Goal: Task Accomplishment & Management: Manage account settings

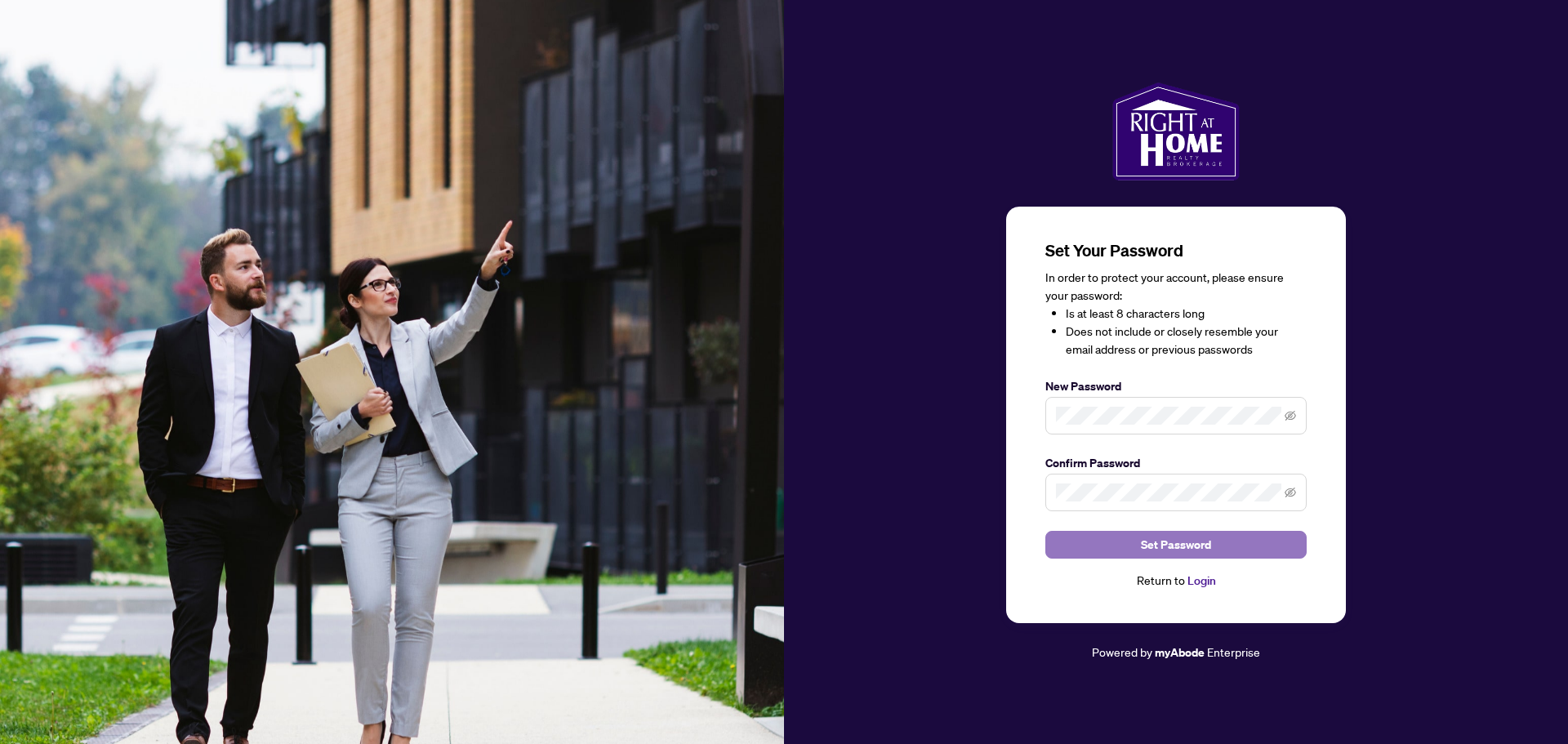
click at [1181, 544] on span "Set Password" at bounding box center [1176, 544] width 70 height 26
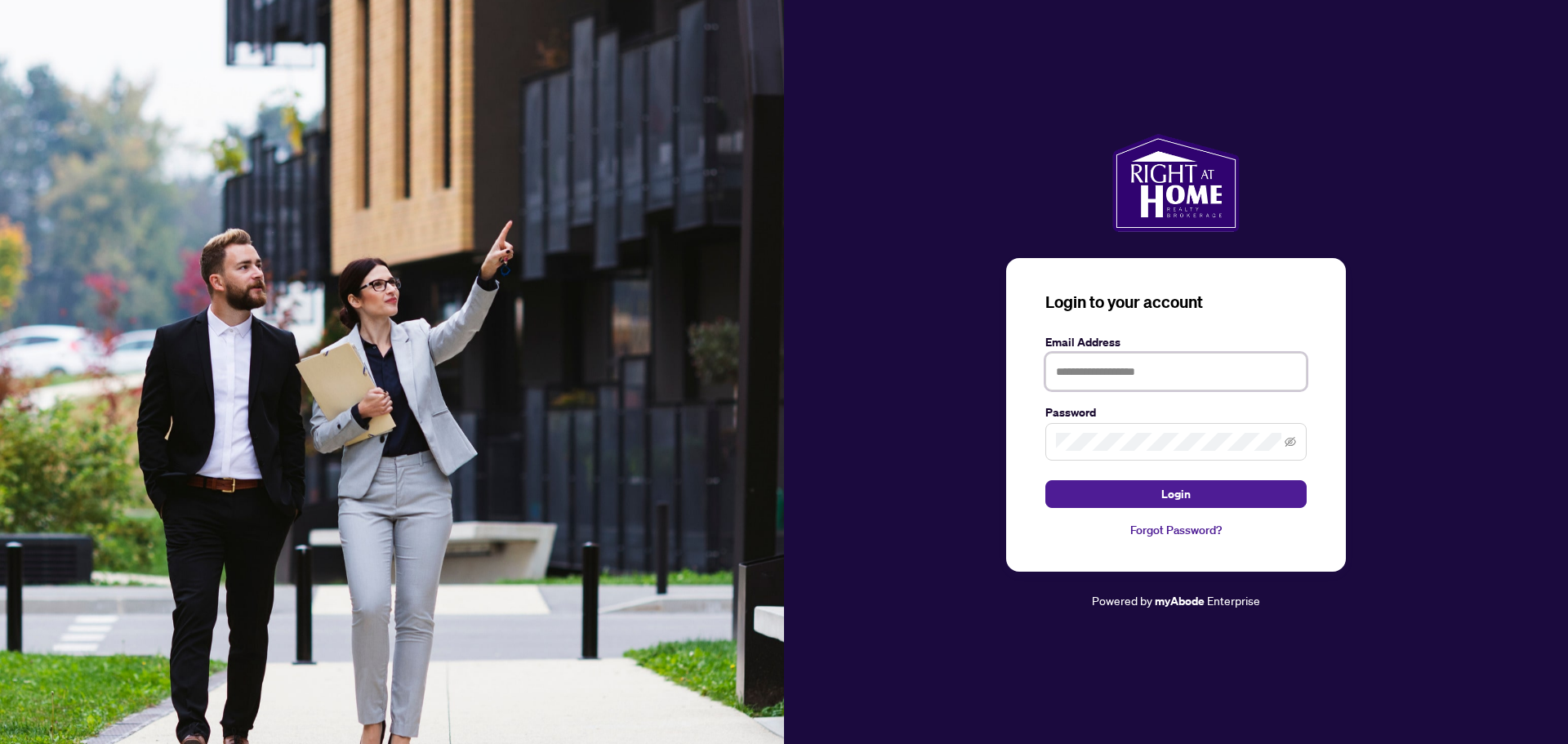
click at [1193, 376] on input "text" at bounding box center [1176, 372] width 261 height 38
type input "**********"
click at [1169, 503] on span "Login" at bounding box center [1176, 494] width 30 height 26
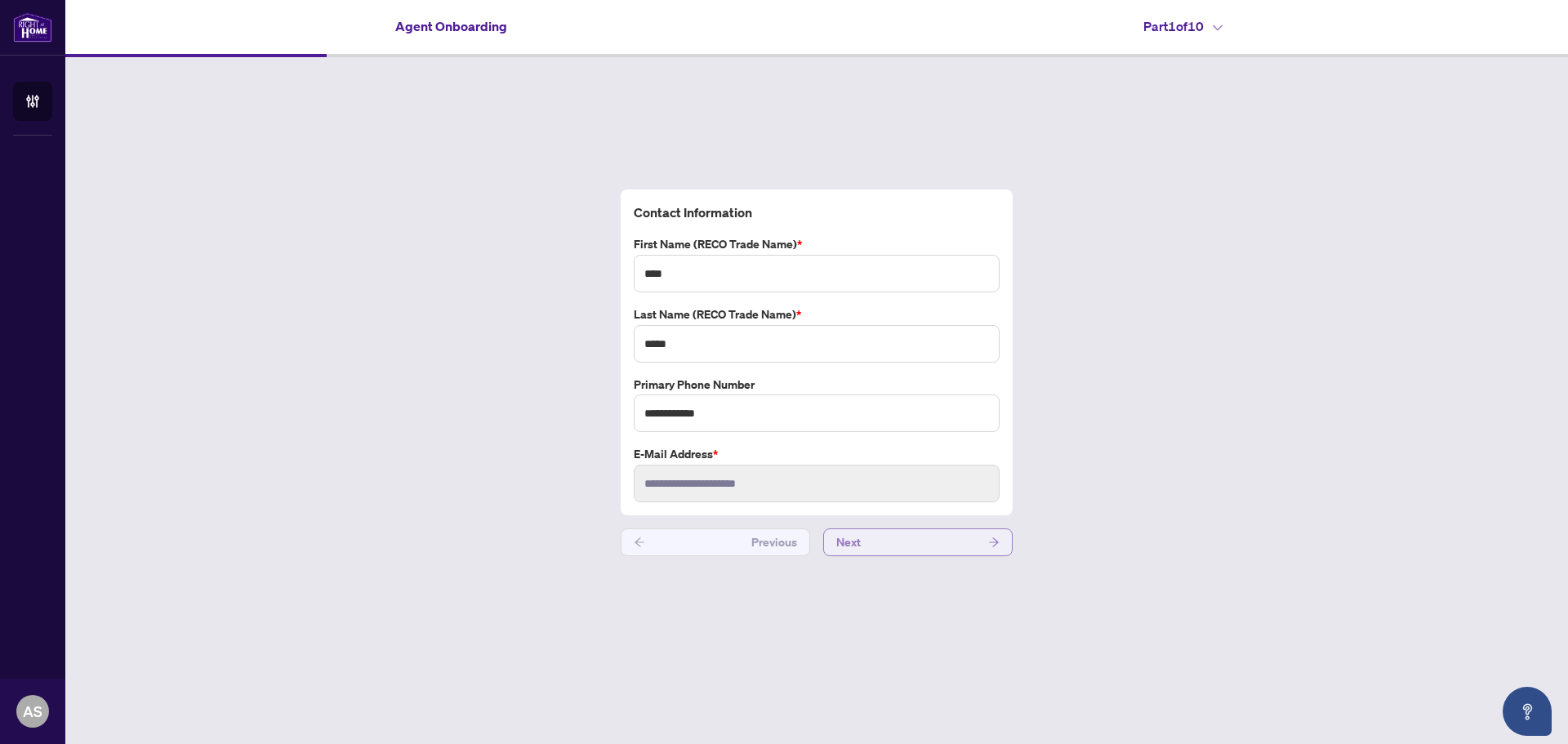
click at [924, 545] on button "Next" at bounding box center [918, 542] width 190 height 28
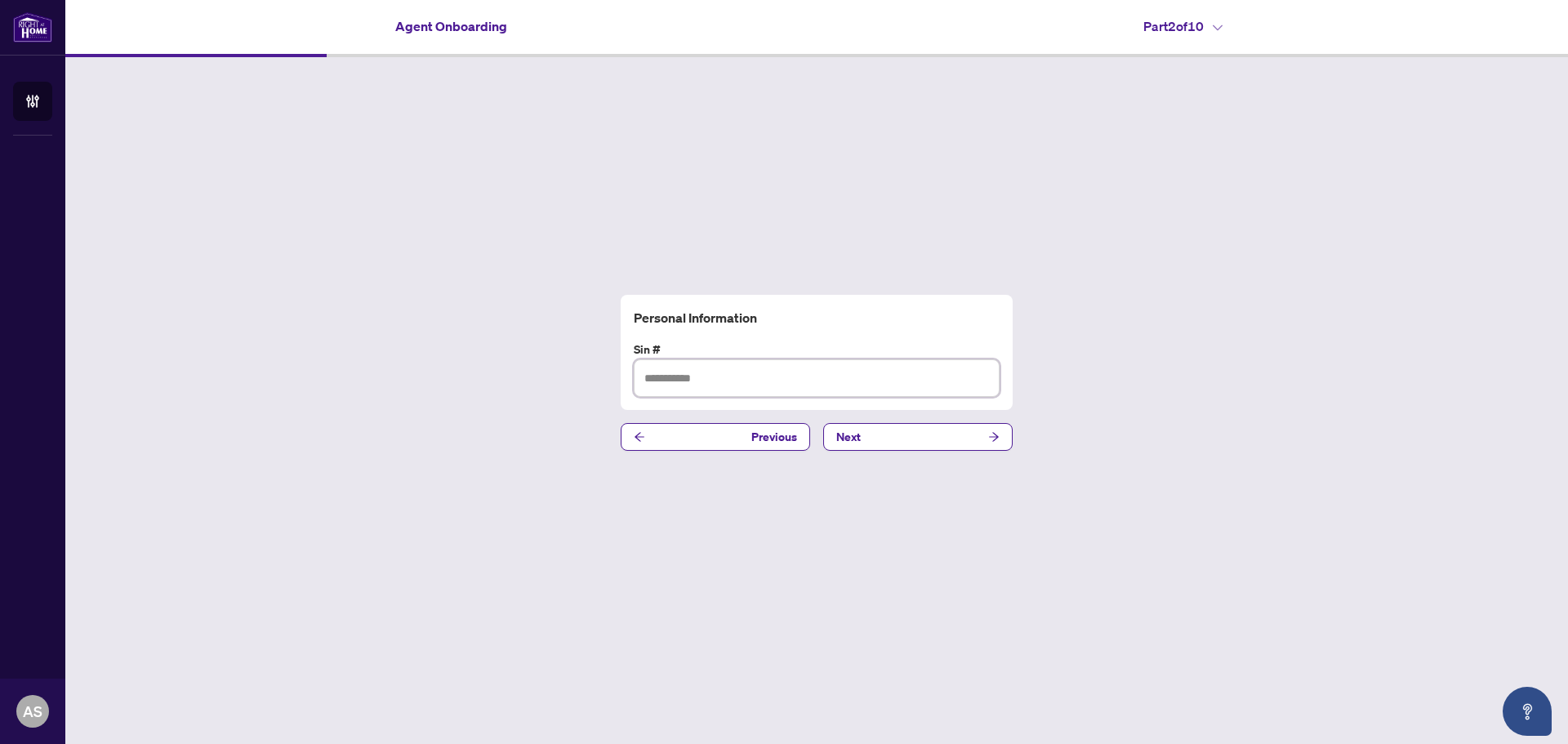
click at [836, 384] on input "text" at bounding box center [816, 378] width 366 height 38
type input "*********"
click at [876, 437] on button "Next" at bounding box center [918, 436] width 190 height 28
click at [817, 375] on input "text" at bounding box center [816, 378] width 366 height 38
type input "**********"
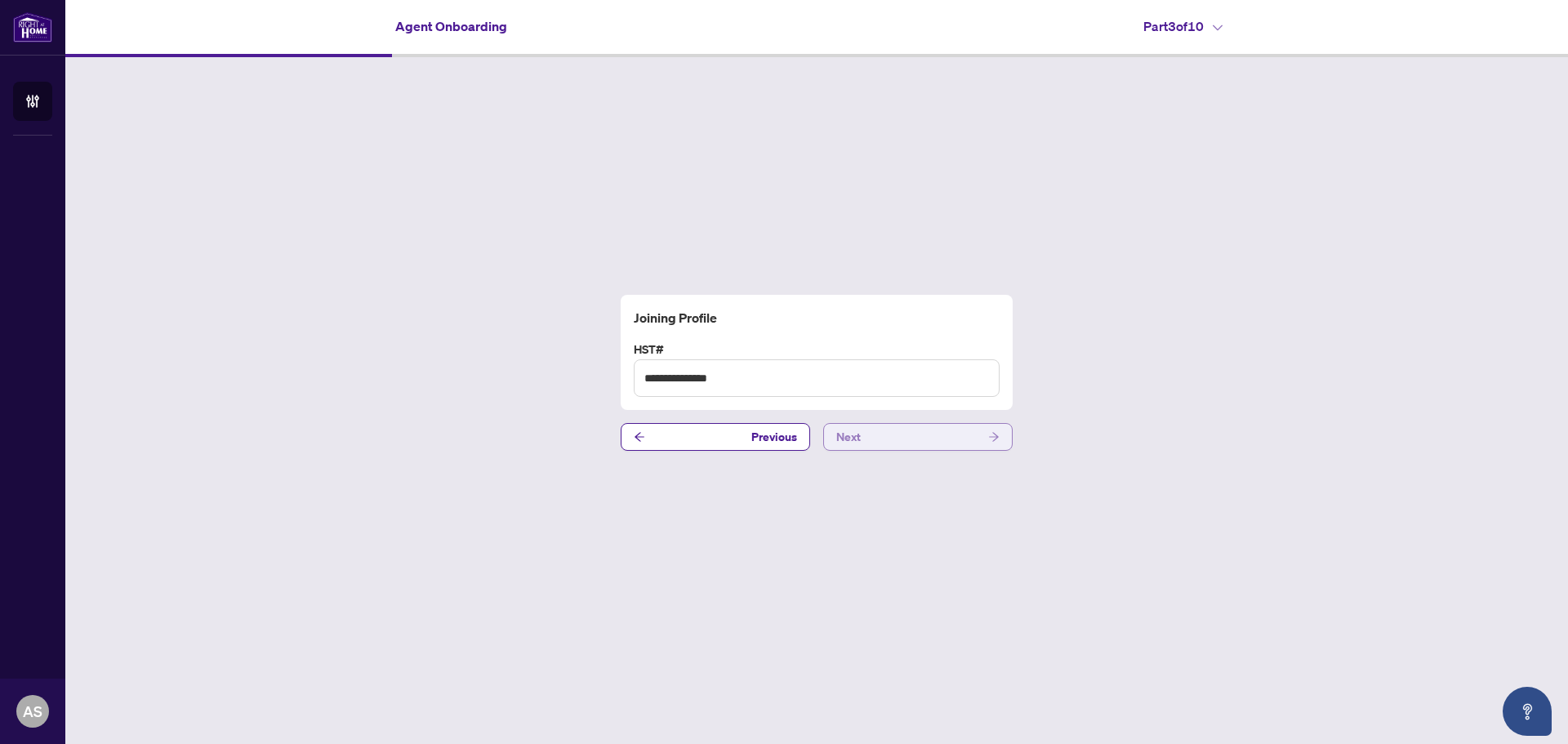
click at [876, 430] on button "Next" at bounding box center [918, 436] width 190 height 28
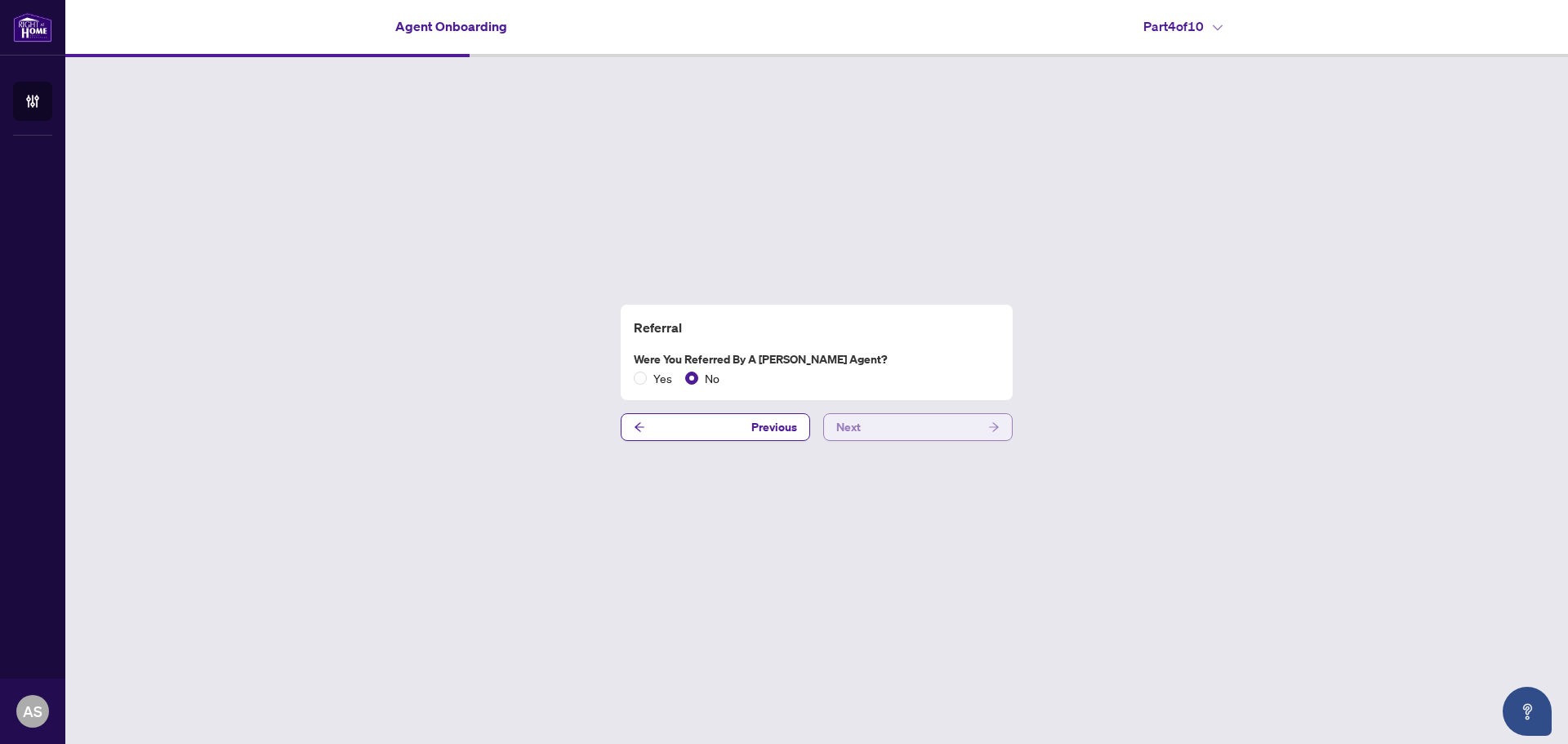
click at [852, 429] on span "Next" at bounding box center [848, 426] width 24 height 26
click at [861, 426] on span "Next" at bounding box center [848, 426] width 24 height 26
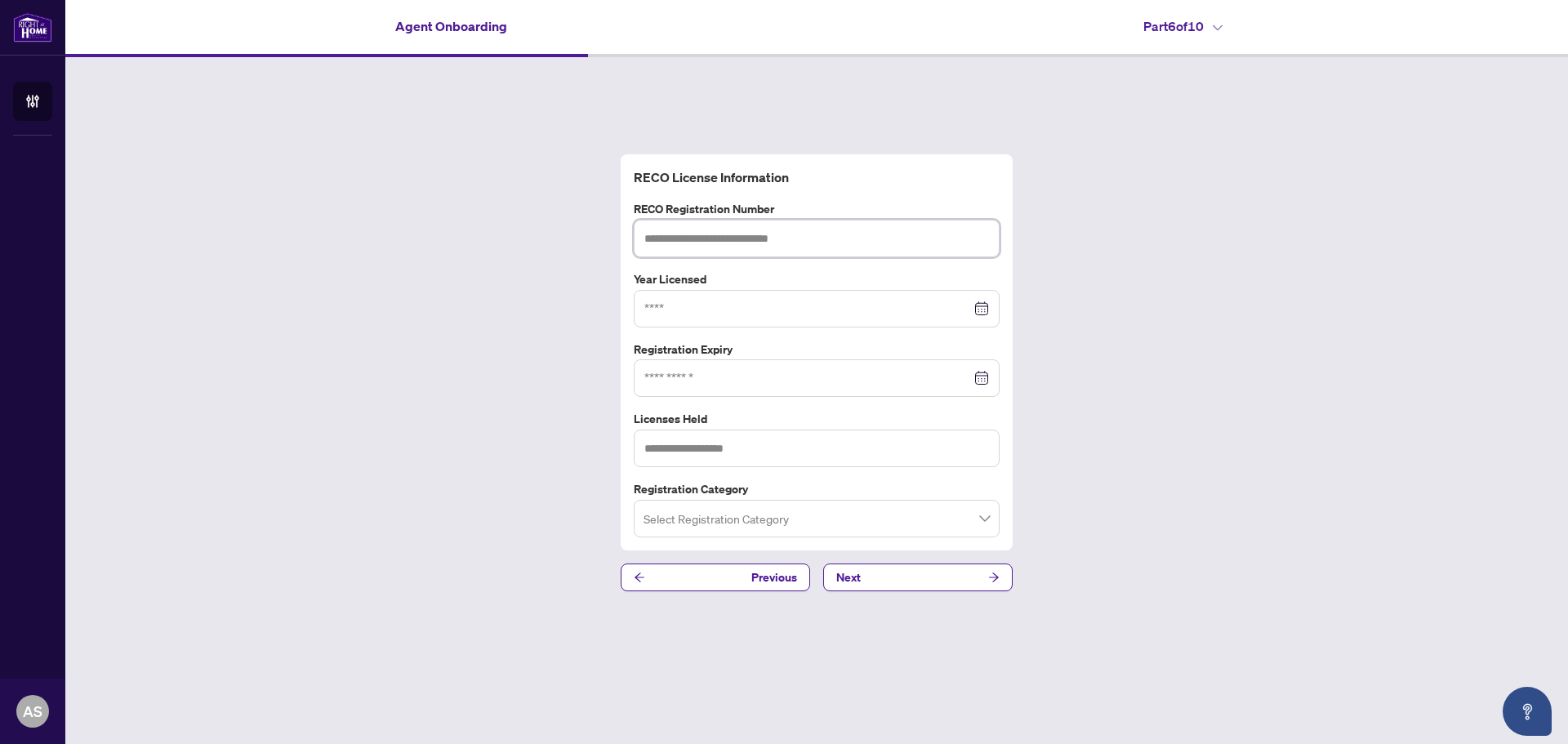
click at [837, 238] on input "text" at bounding box center [816, 238] width 366 height 38
type input "*******"
click at [804, 310] on input at bounding box center [807, 309] width 327 height 18
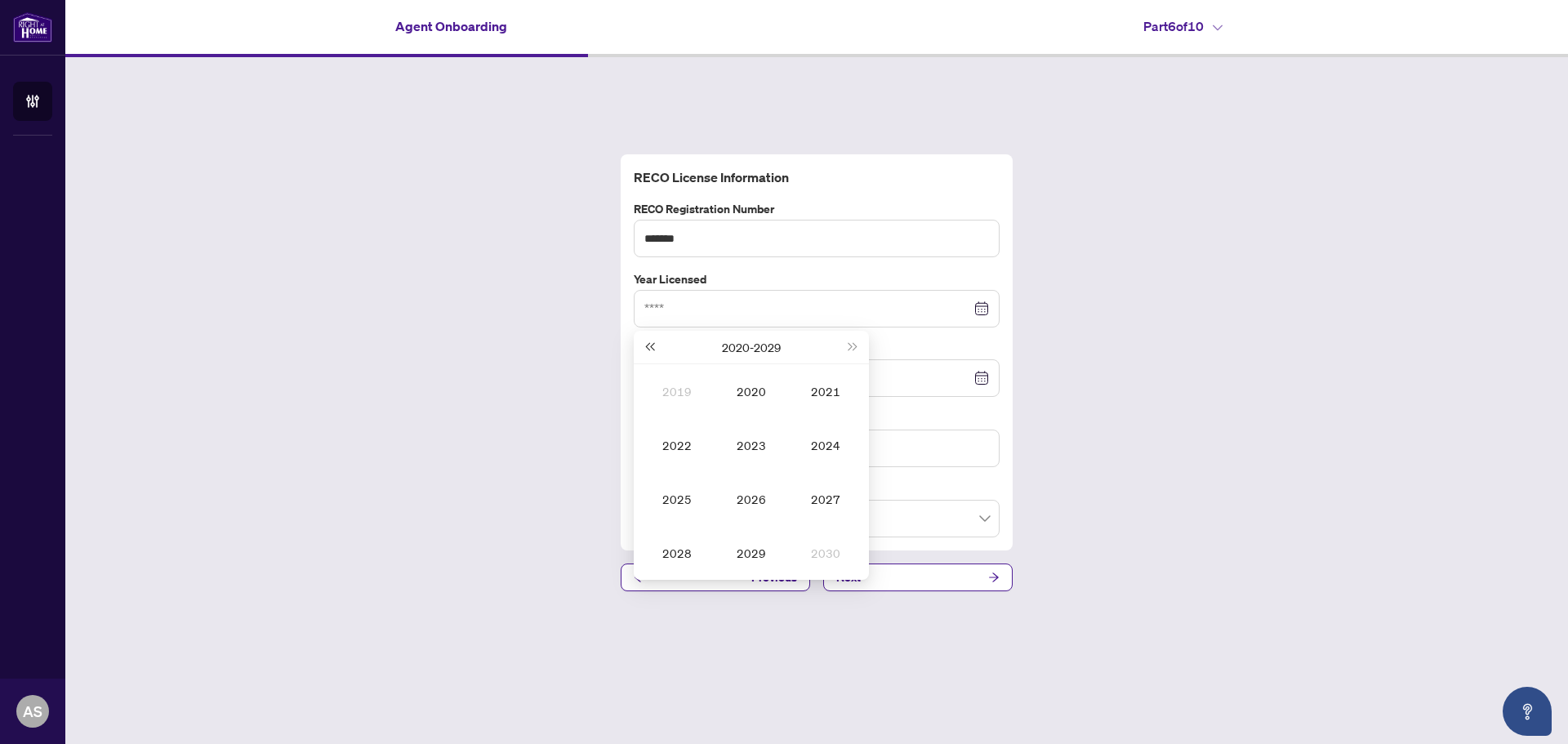
click at [646, 346] on span "Last year (Control + left)" at bounding box center [649, 346] width 8 height 8
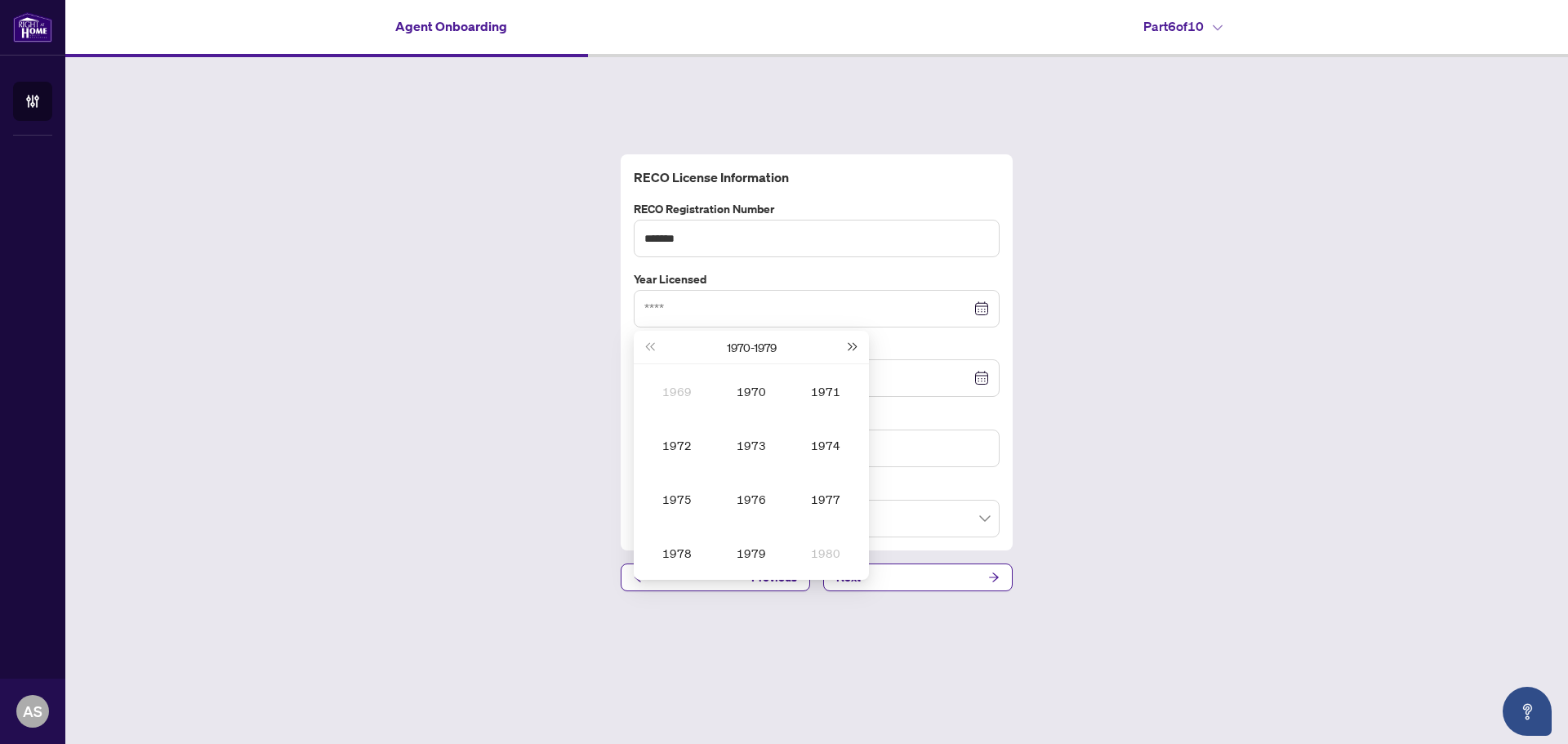
click at [852, 345] on span "Next year (Control + right)" at bounding box center [853, 346] width 8 height 8
type input "****"
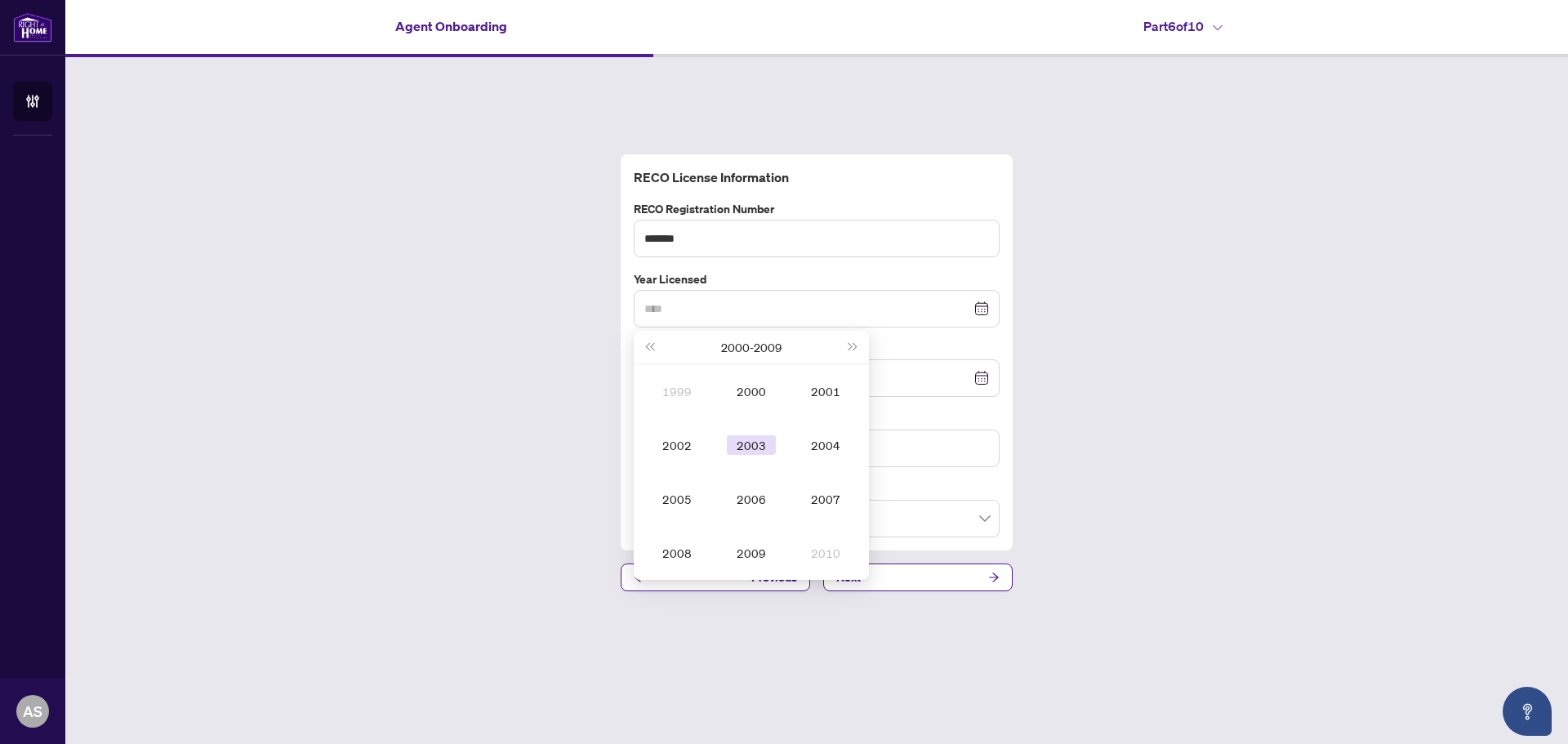
click at [754, 443] on div "2003" at bounding box center [752, 445] width 49 height 20
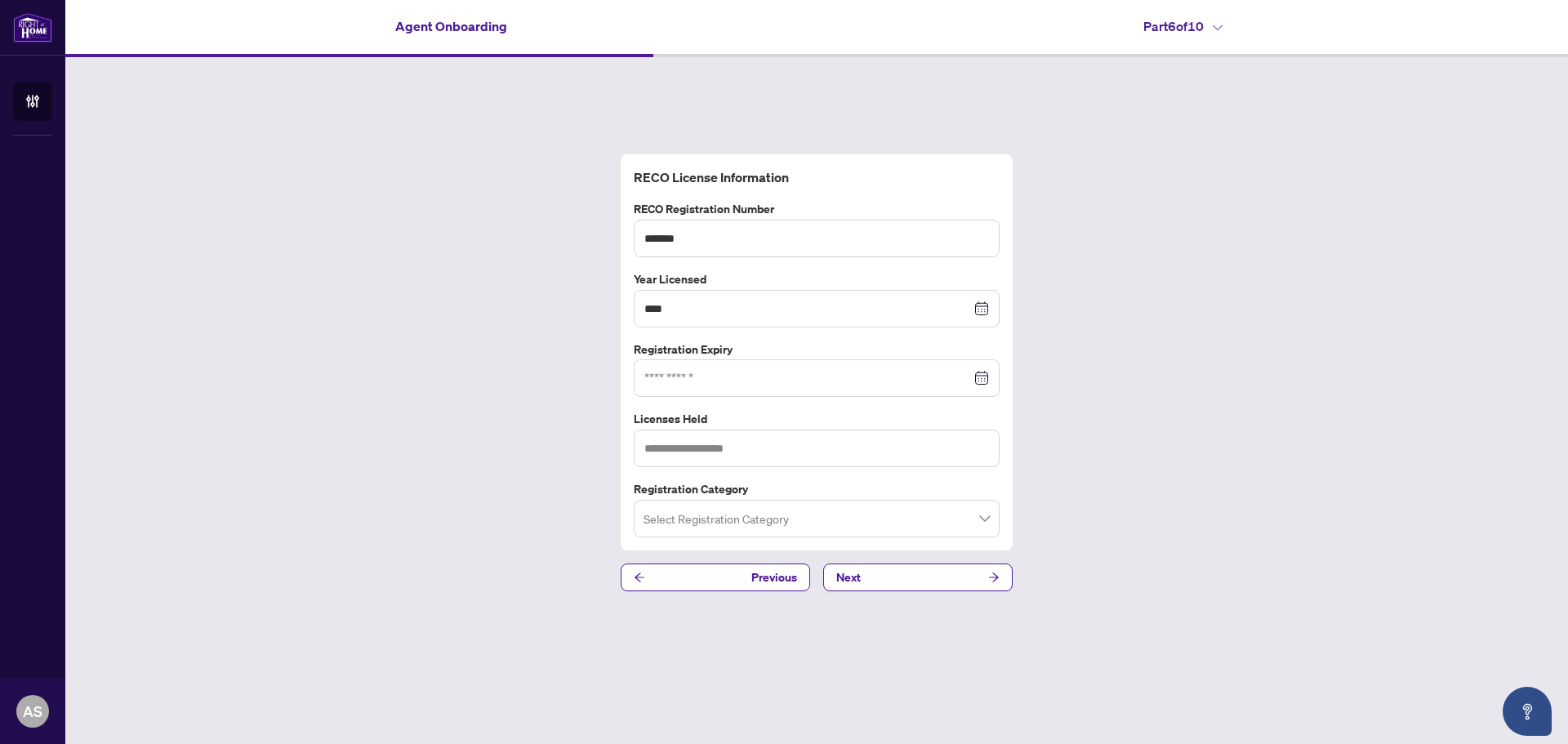
click at [983, 377] on div at bounding box center [816, 378] width 345 height 18
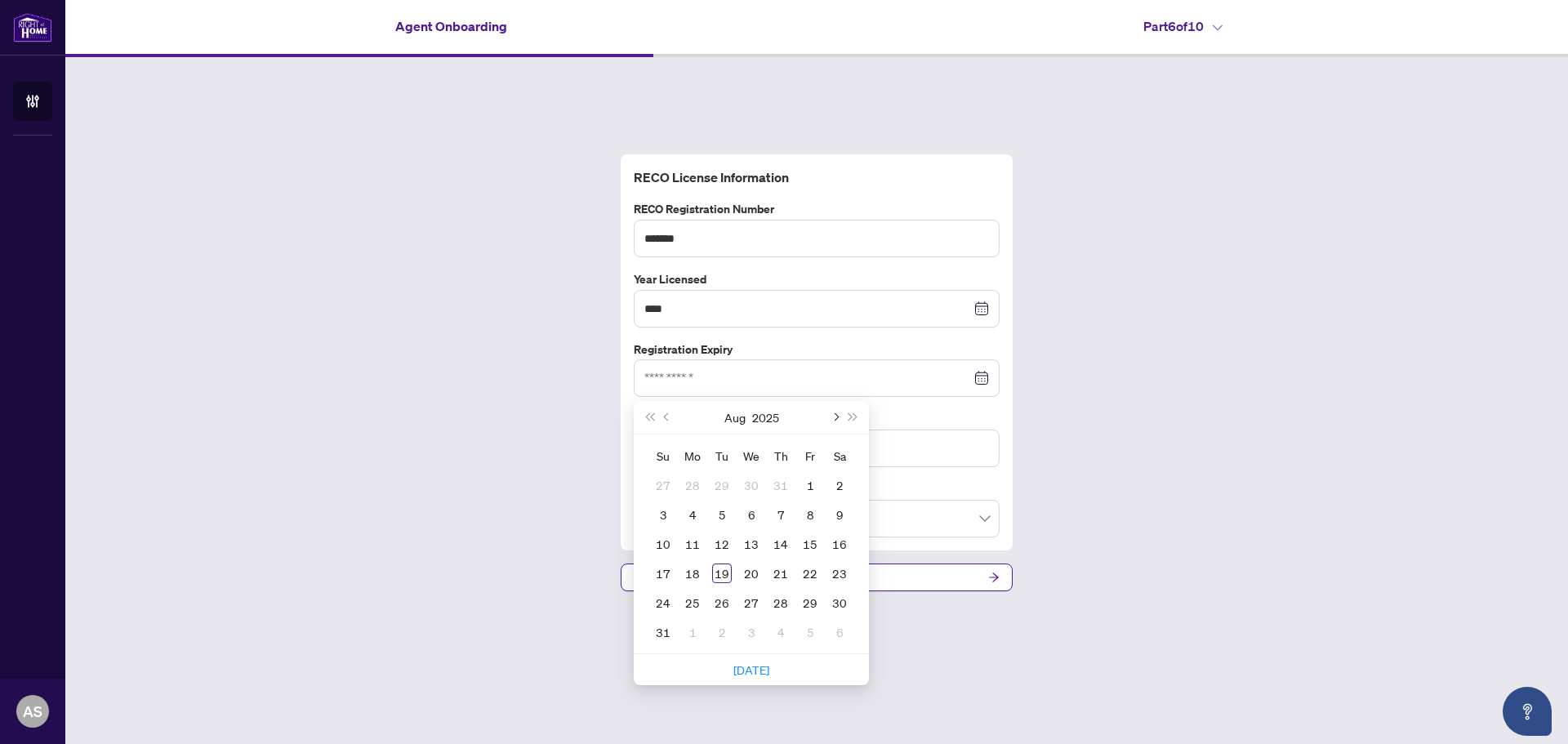
click at [836, 416] on span "Next month (PageDown)" at bounding box center [834, 417] width 8 height 8
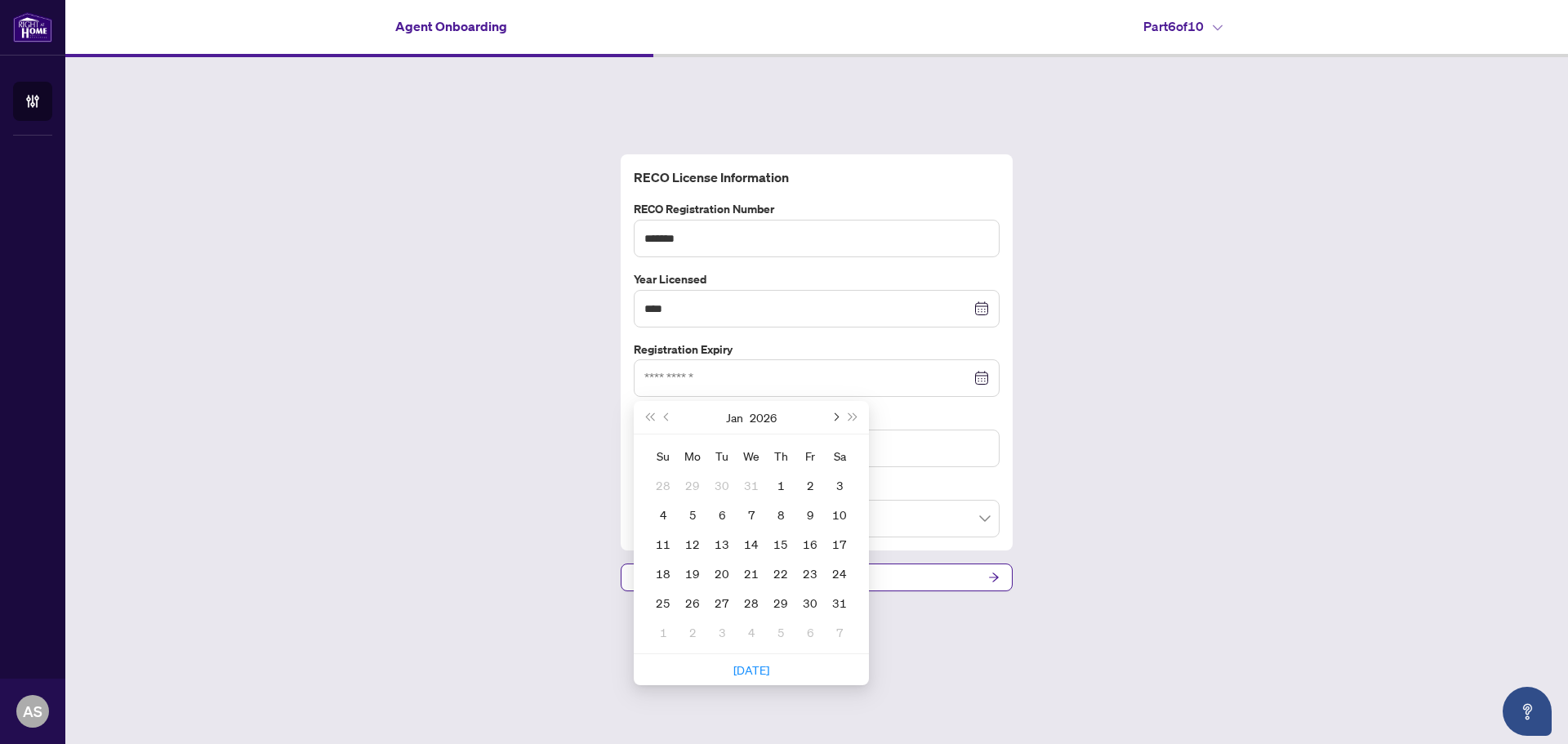
click at [836, 416] on span "Next month (PageDown)" at bounding box center [834, 417] width 8 height 8
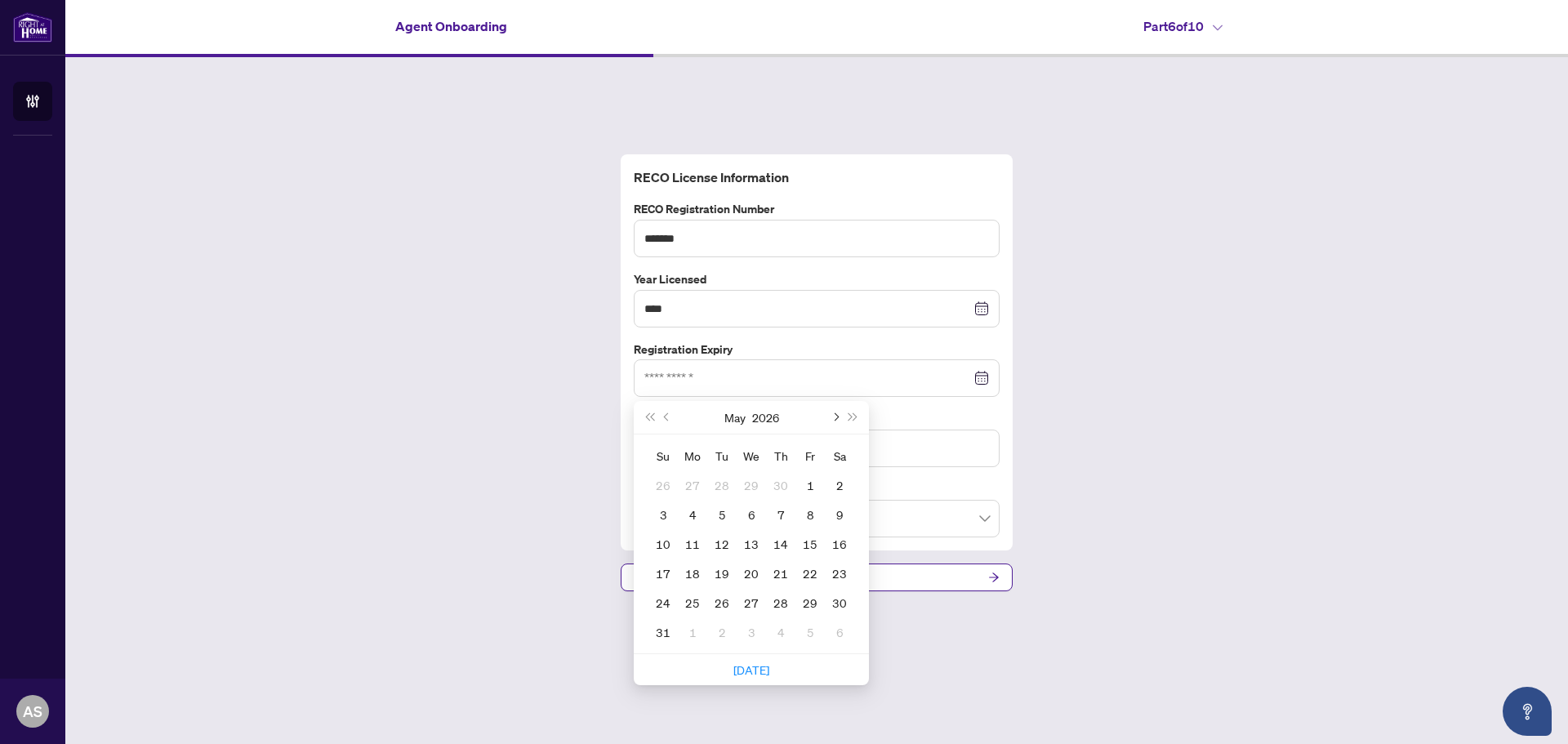
click at [836, 416] on span "Next month (PageDown)" at bounding box center [834, 417] width 8 height 8
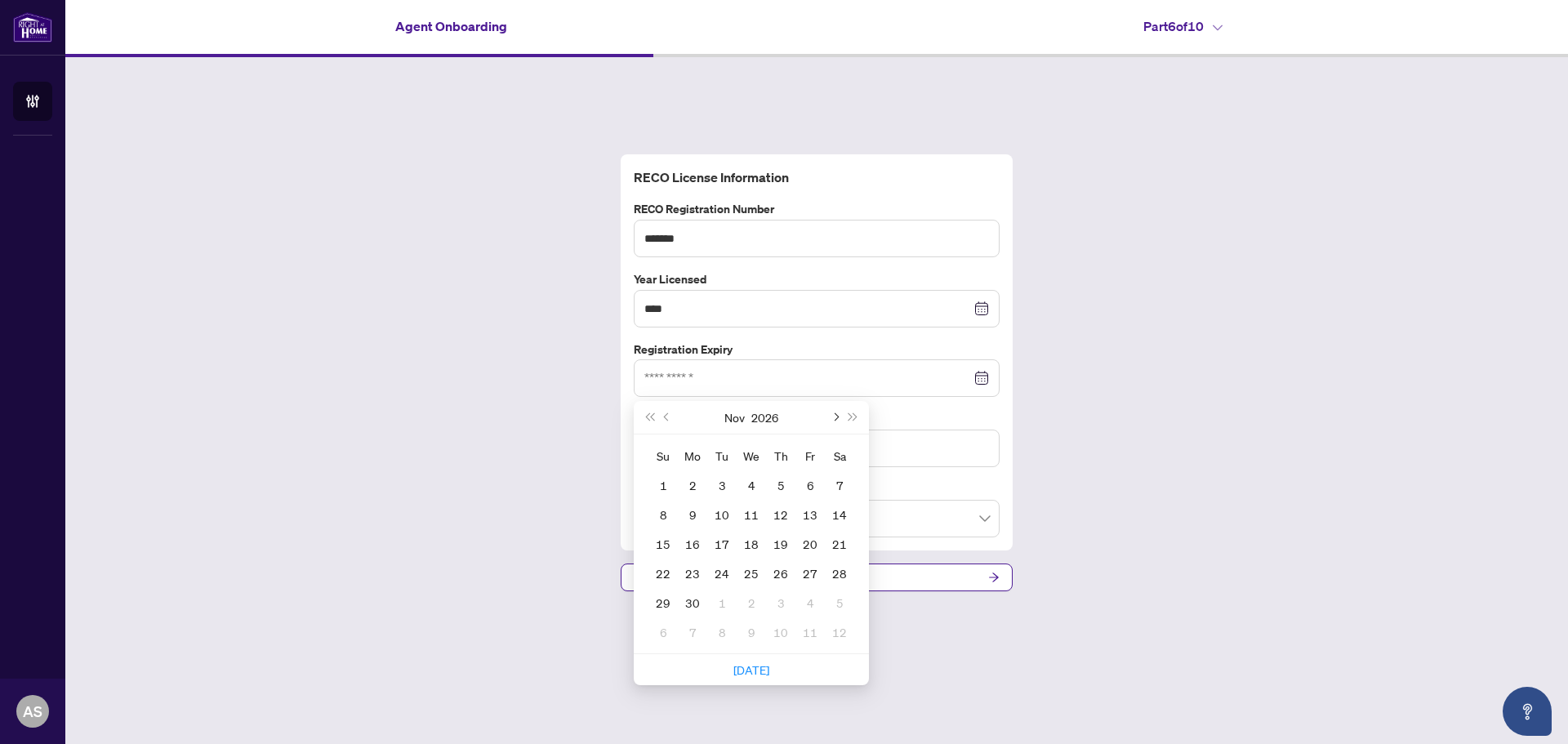
click at [836, 416] on span "Next month (PageDown)" at bounding box center [834, 417] width 8 height 8
type input "**********"
click at [661, 570] on div "21" at bounding box center [663, 573] width 20 height 20
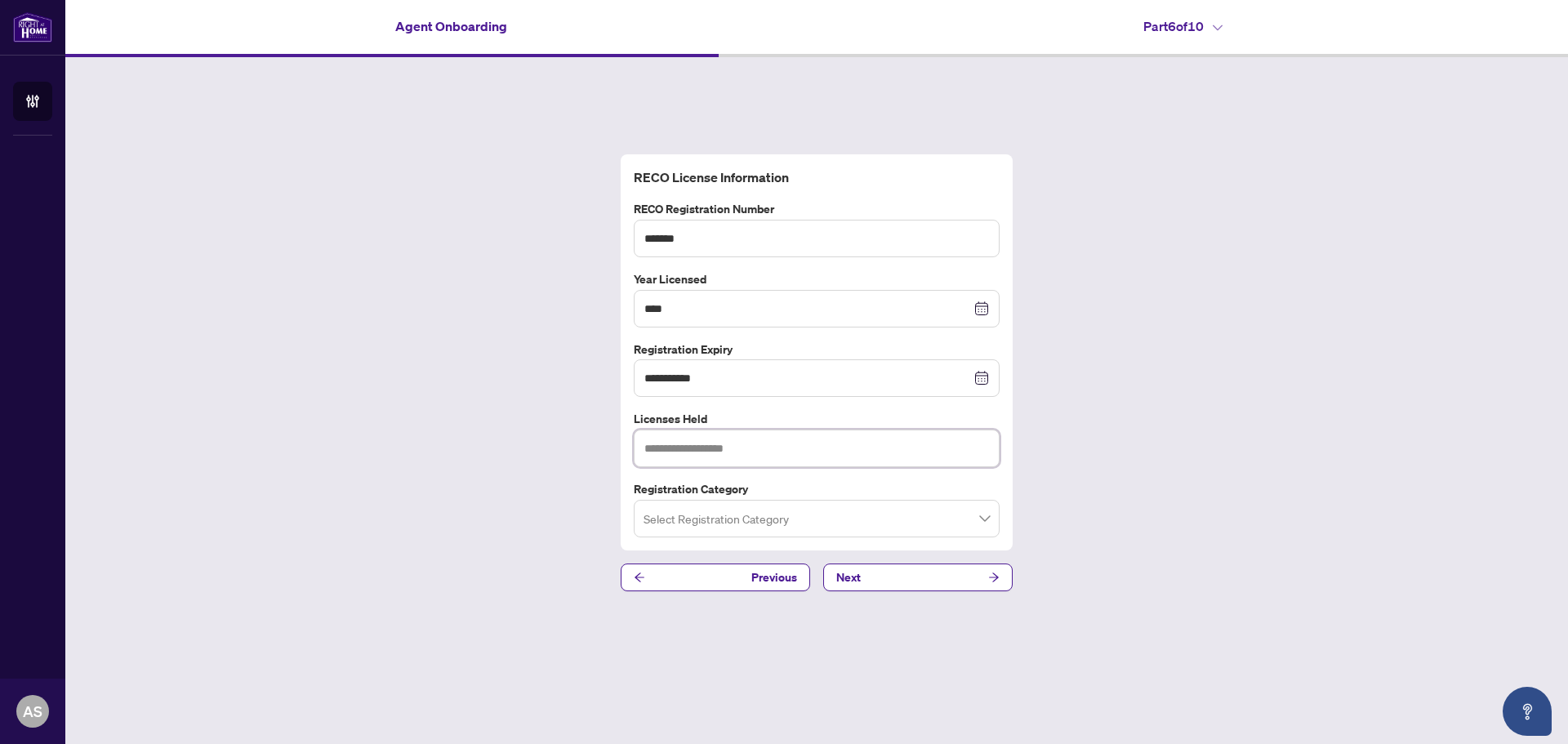
click at [764, 446] on input "text" at bounding box center [816, 448] width 366 height 38
type input "**********"
click at [790, 523] on input "search" at bounding box center [809, 521] width 331 height 36
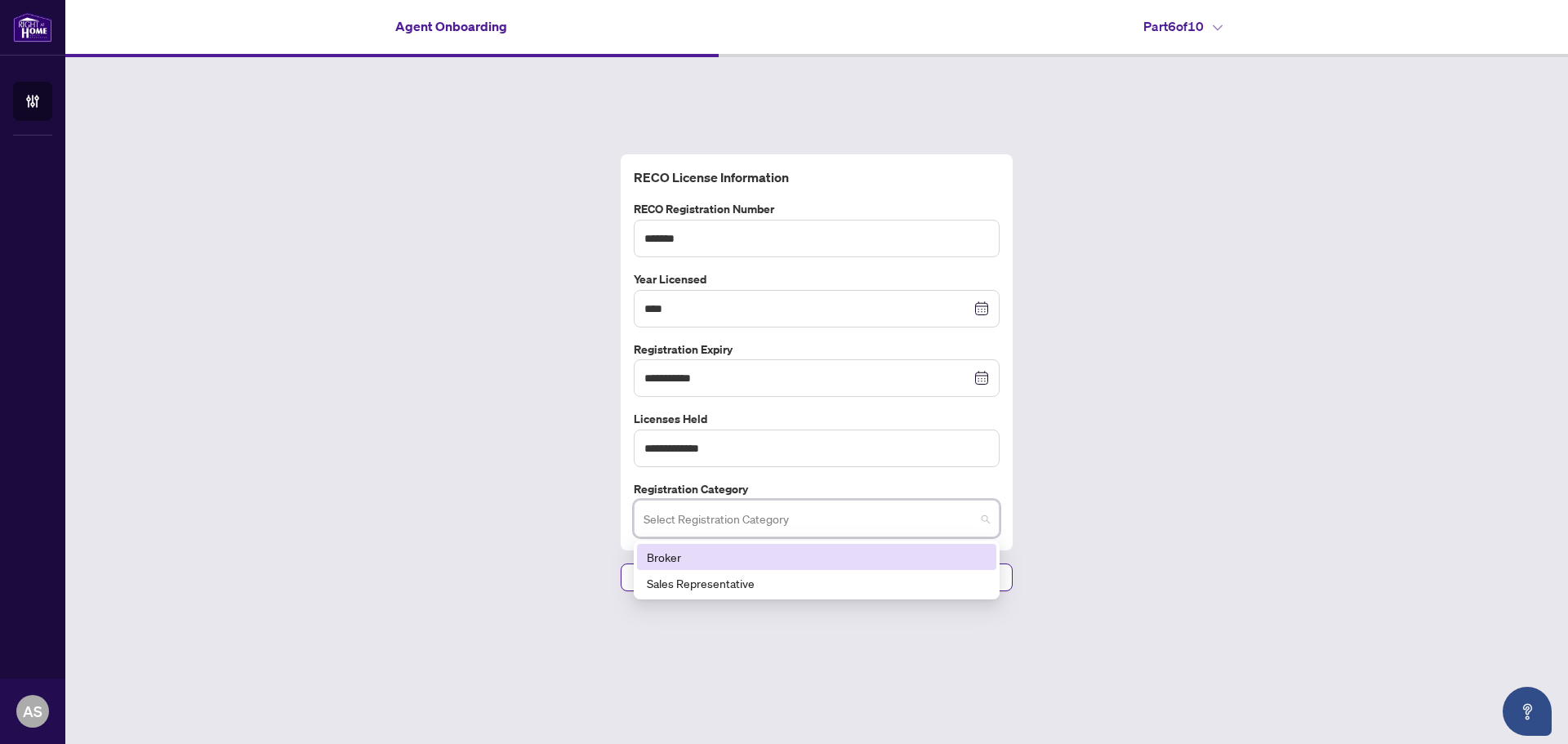
click at [773, 559] on div "Broker" at bounding box center [817, 557] width 340 height 18
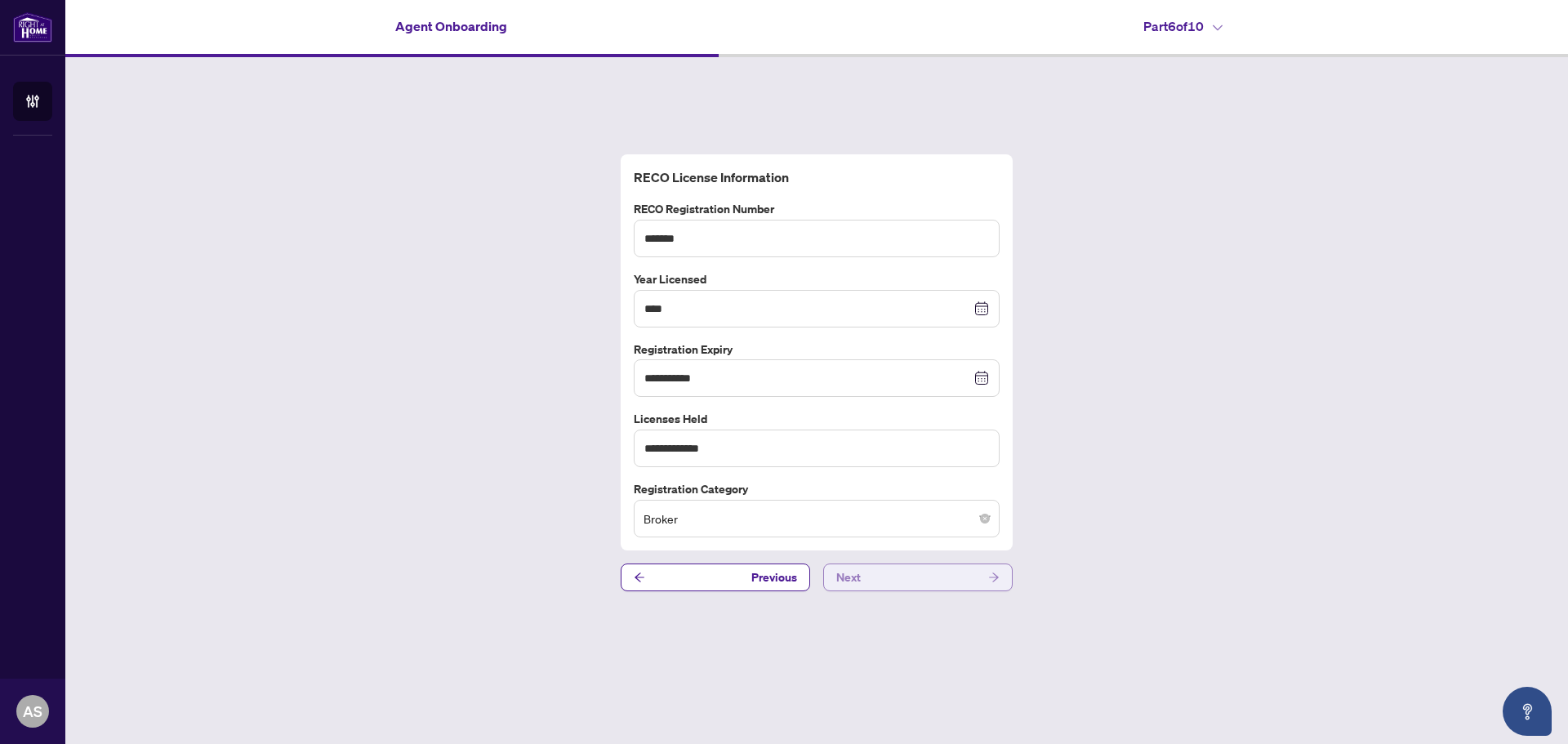
click at [886, 583] on button "Next" at bounding box center [918, 577] width 190 height 28
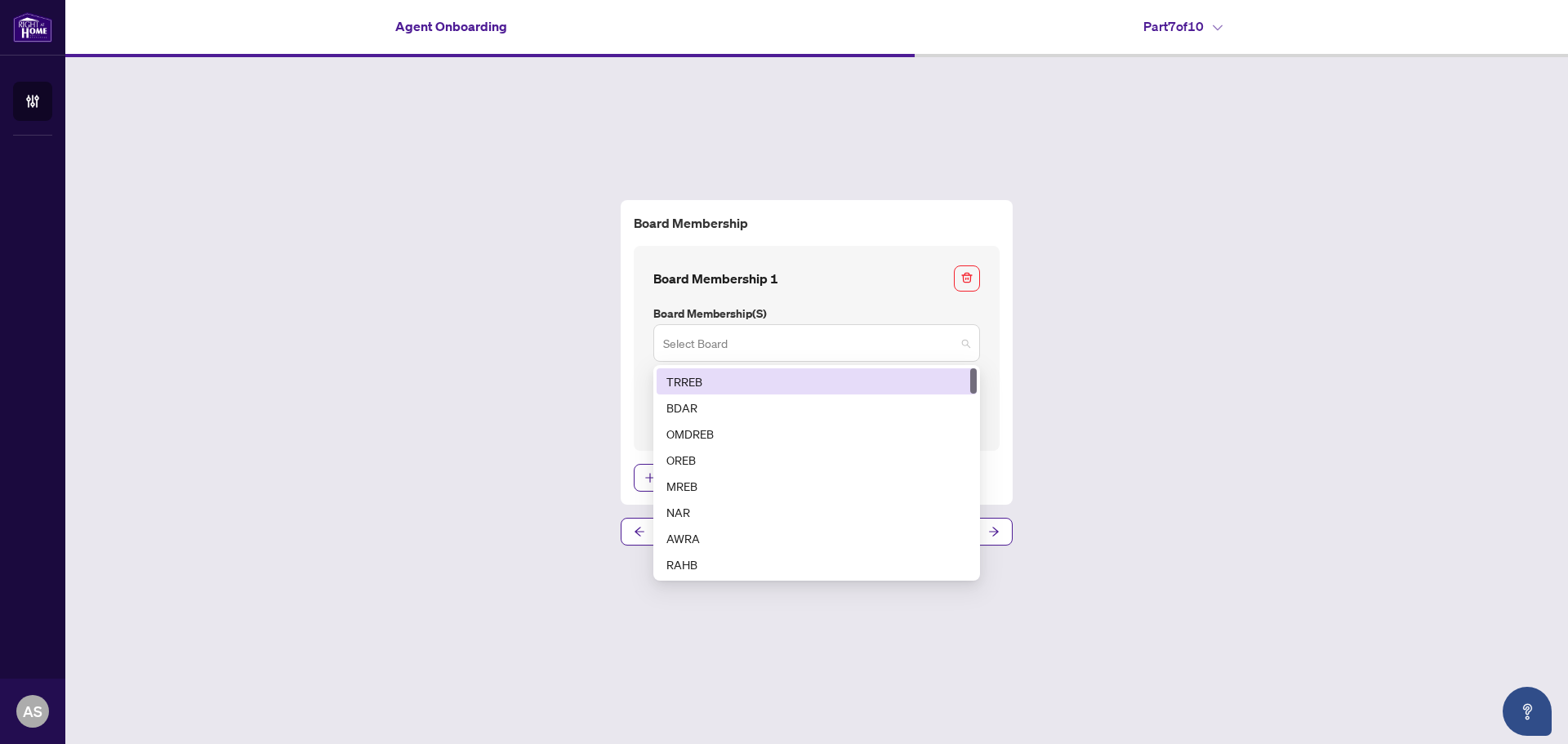
click at [964, 340] on span at bounding box center [816, 343] width 307 height 31
click at [933, 375] on div "TRREB" at bounding box center [817, 381] width 301 height 18
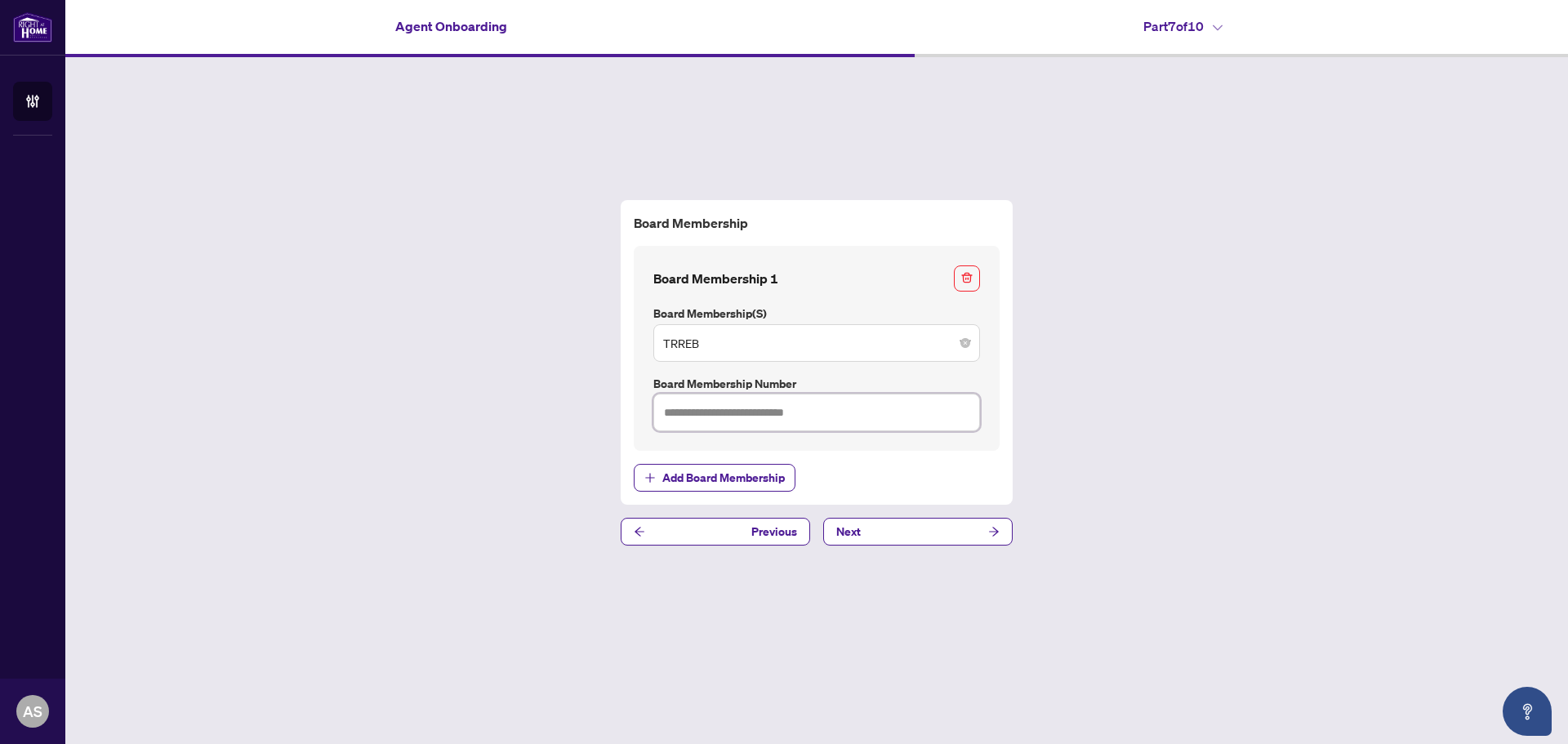
click at [927, 413] on input "text" at bounding box center [816, 412] width 327 height 38
type input "*******"
click at [897, 532] on button "Next" at bounding box center [918, 531] width 190 height 28
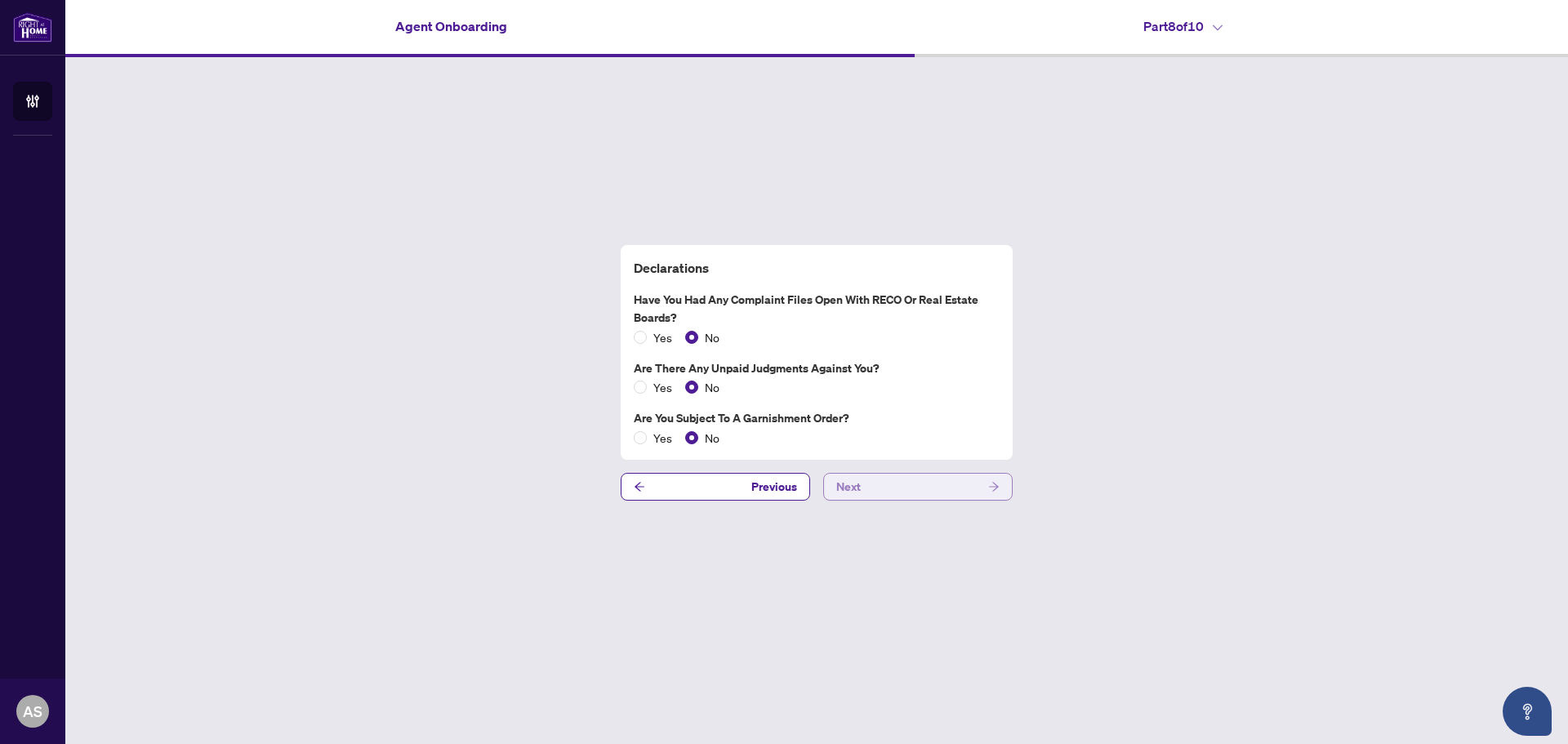
click at [869, 484] on button "Next" at bounding box center [918, 486] width 190 height 28
click at [870, 485] on button "Next" at bounding box center [918, 486] width 190 height 28
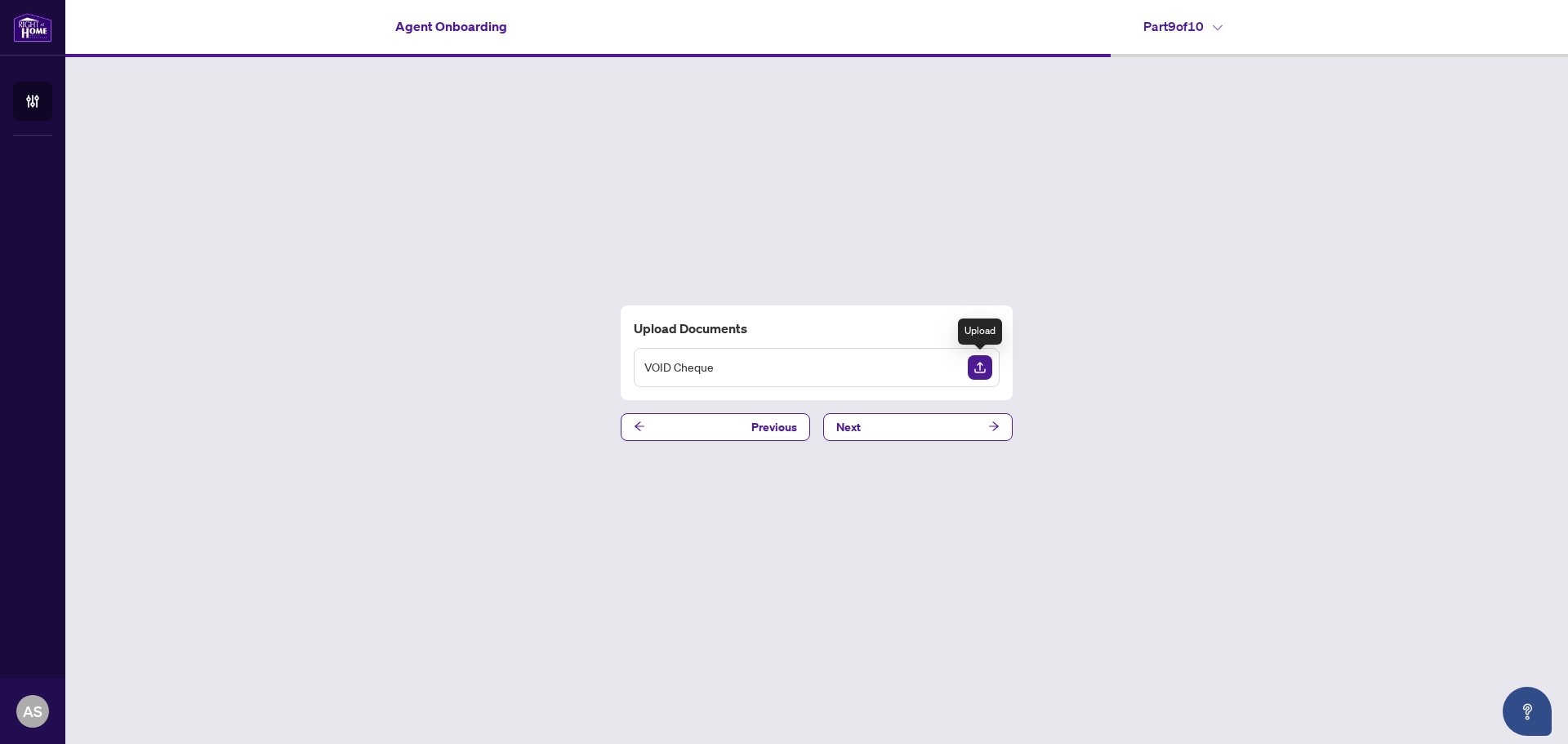
click at [978, 366] on img "Upload Document" at bounding box center [979, 367] width 24 height 24
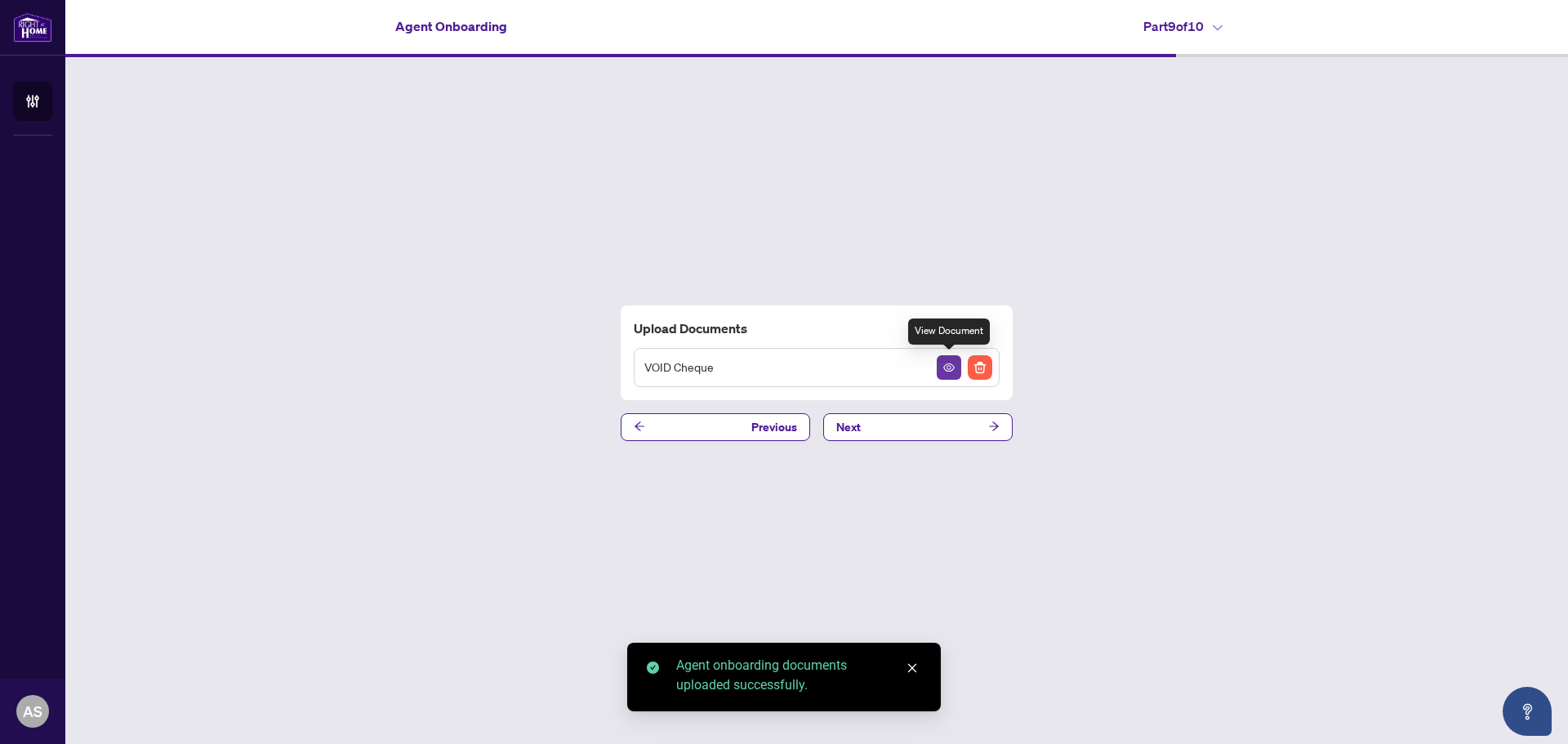
click at [955, 370] on button "button" at bounding box center [949, 367] width 24 height 24
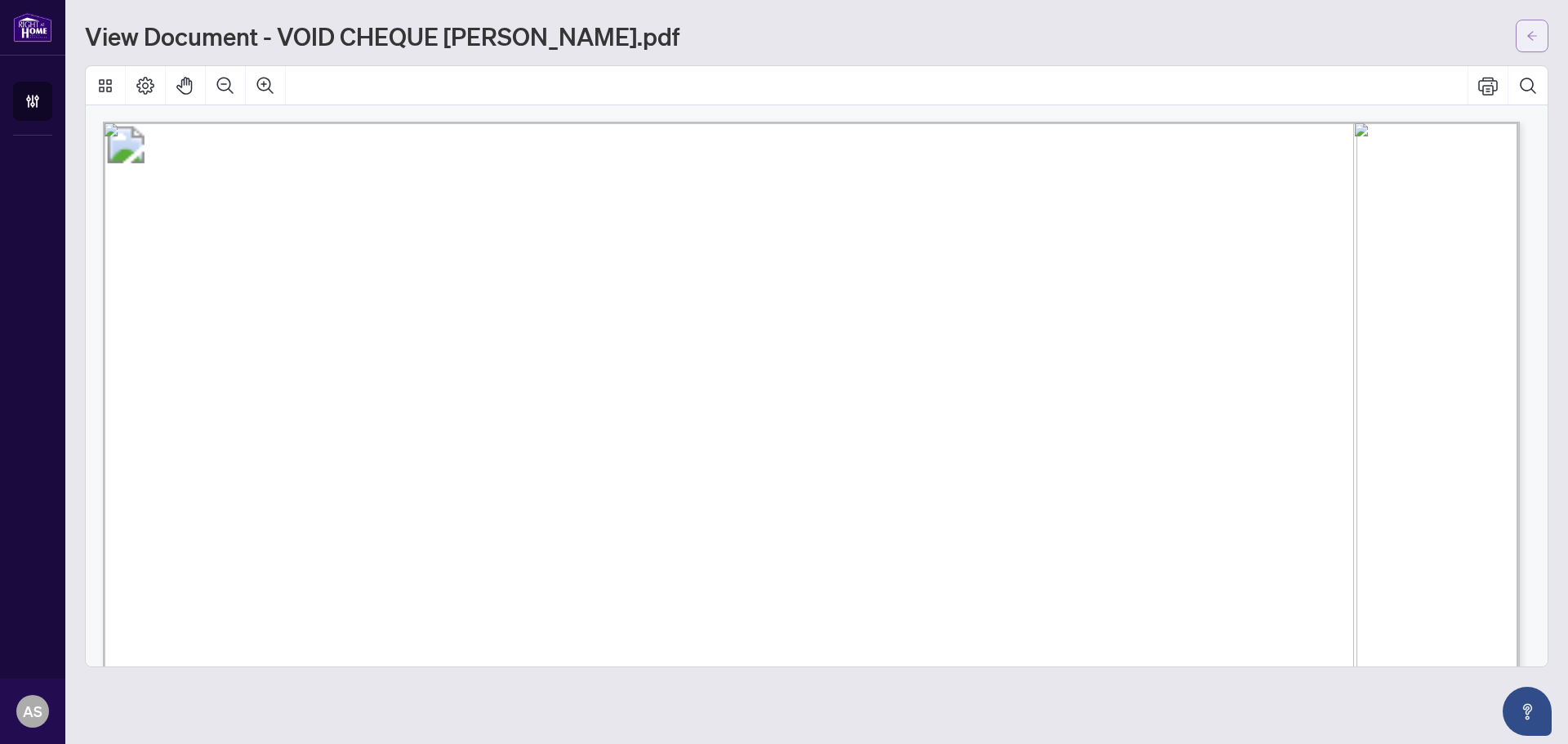
click at [1520, 40] on button "button" at bounding box center [1532, 36] width 32 height 32
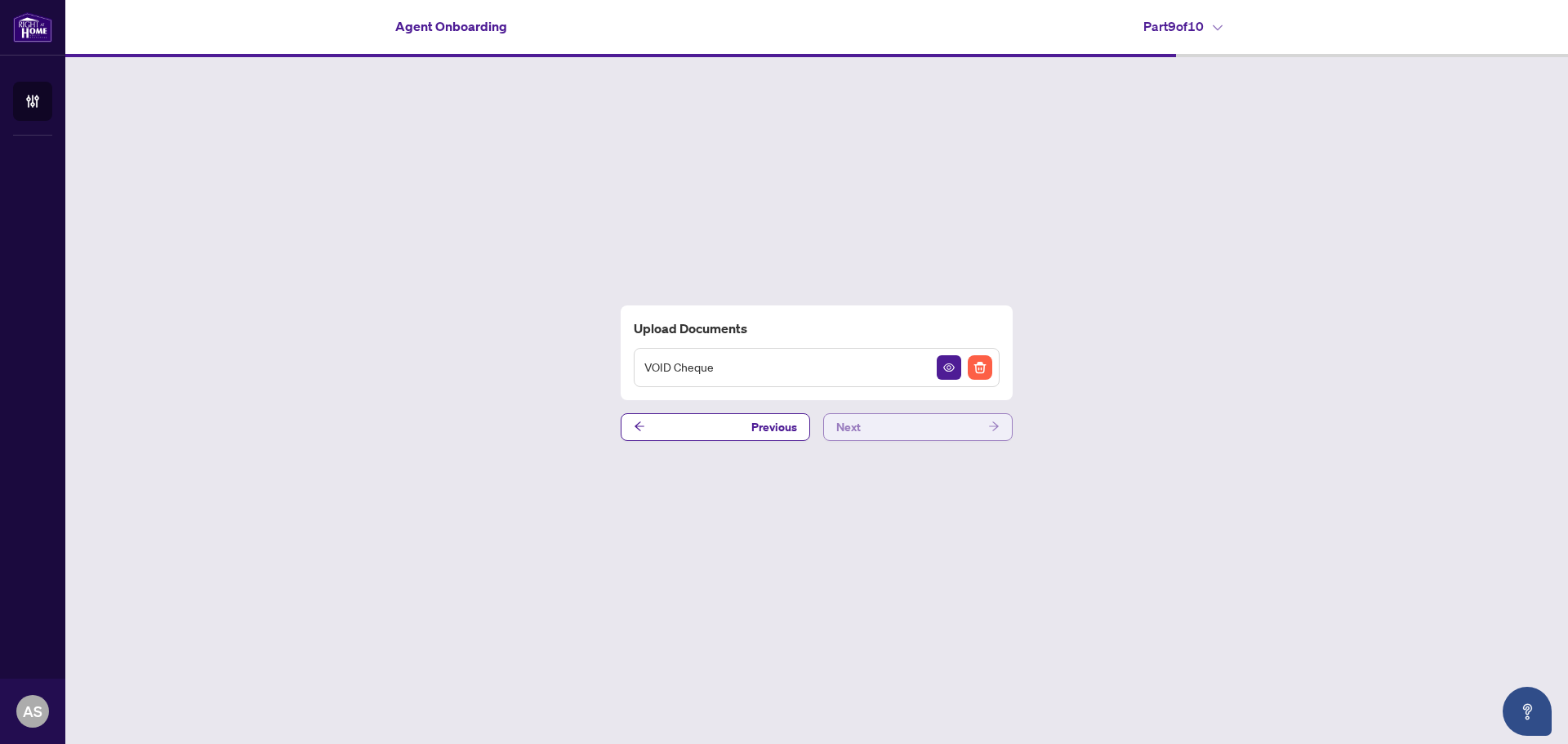
click at [947, 431] on button "Next" at bounding box center [918, 426] width 190 height 28
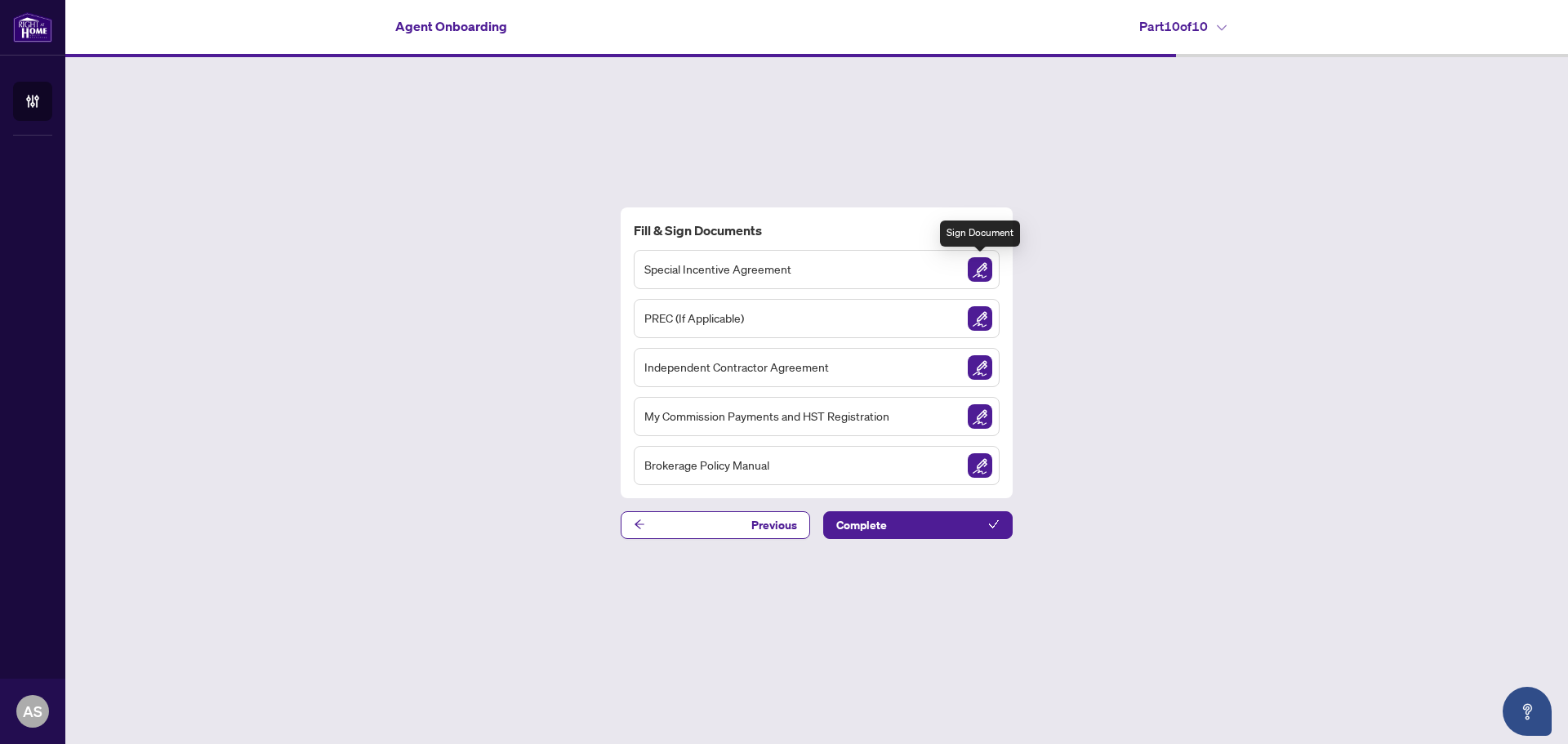
click at [984, 270] on img "Sign Document" at bounding box center [979, 269] width 24 height 24
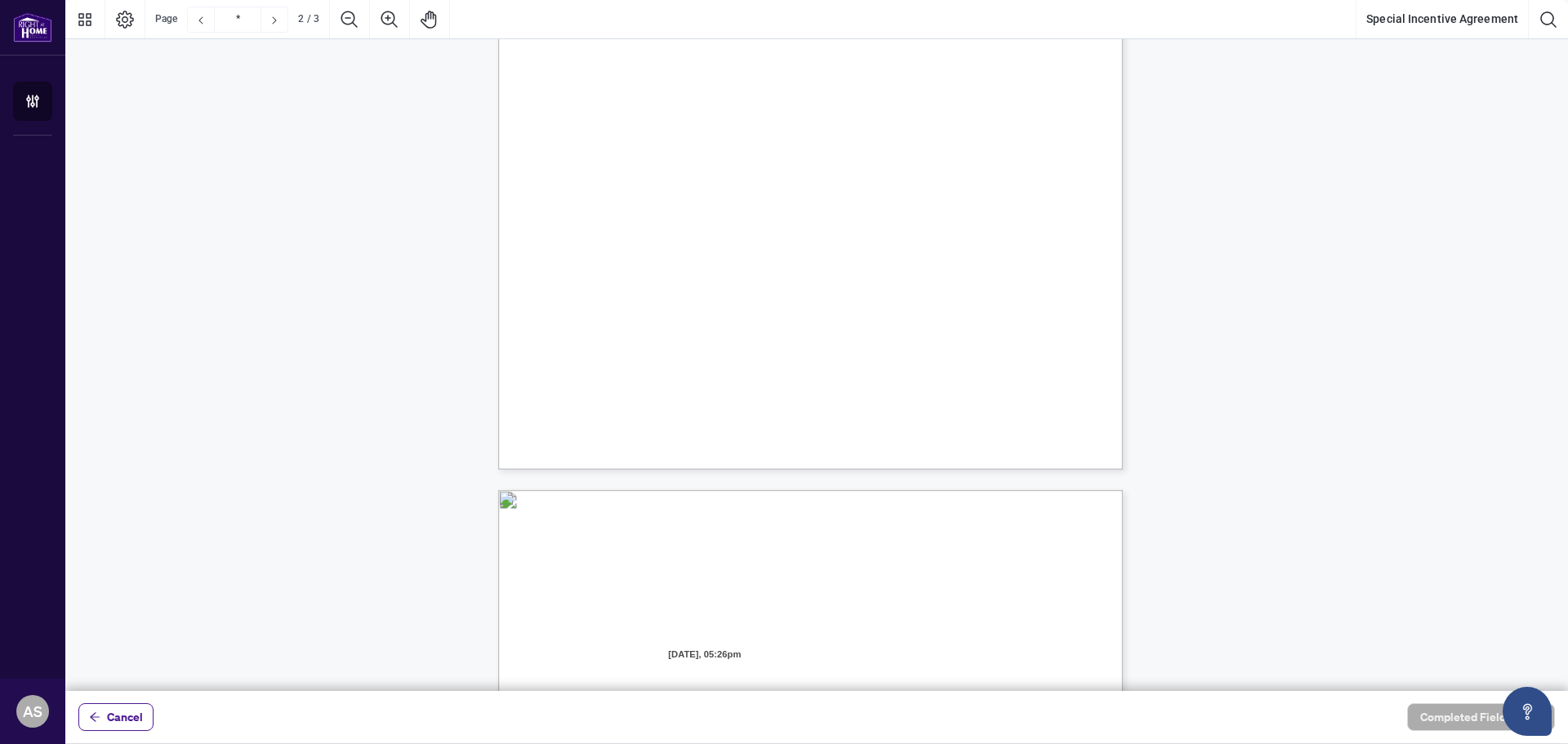
scroll to position [1224, 0]
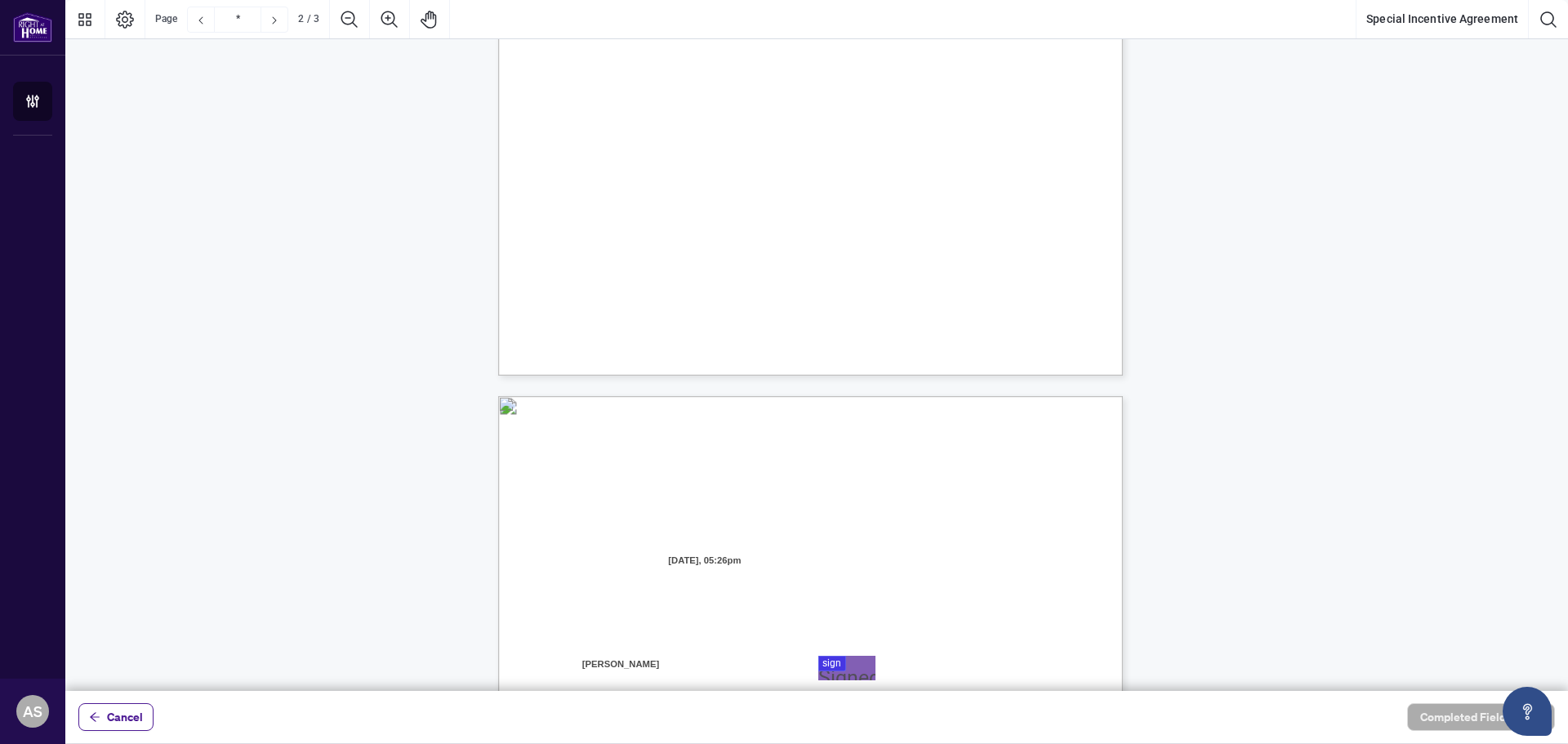
type input "*"
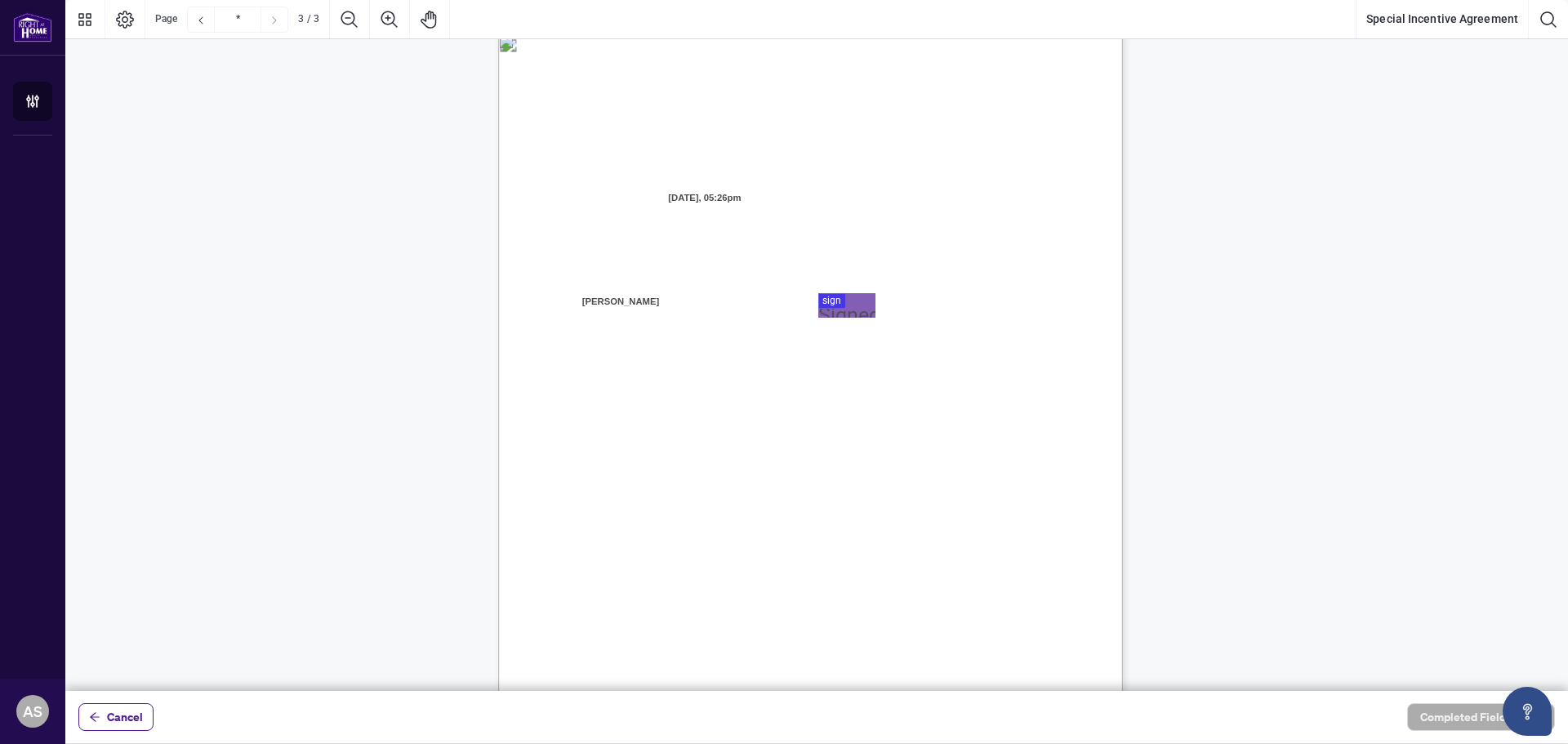
scroll to position [1715, 0]
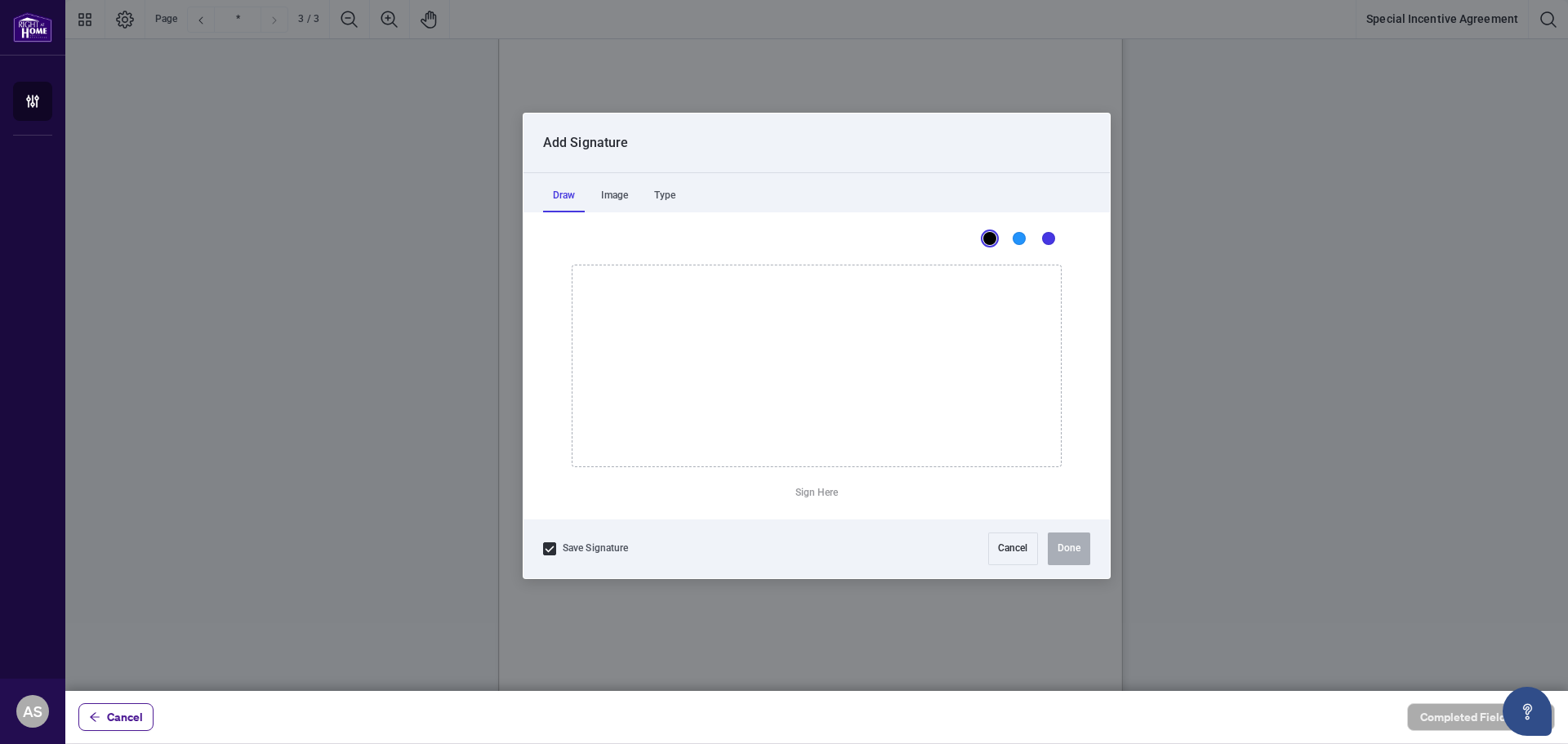
click at [840, 269] on div at bounding box center [817, 345] width 1503 height 691
drag, startPoint x: 718, startPoint y: 342, endPoint x: 736, endPoint y: 383, distance: 44.8
click at [752, 415] on icon "Drawing canvas" at bounding box center [816, 365] width 489 height 201
drag, startPoint x: 676, startPoint y: 358, endPoint x: 777, endPoint y: 345, distance: 101.8
click at [777, 381] on icon "Drawing canvas" at bounding box center [816, 365] width 489 height 201
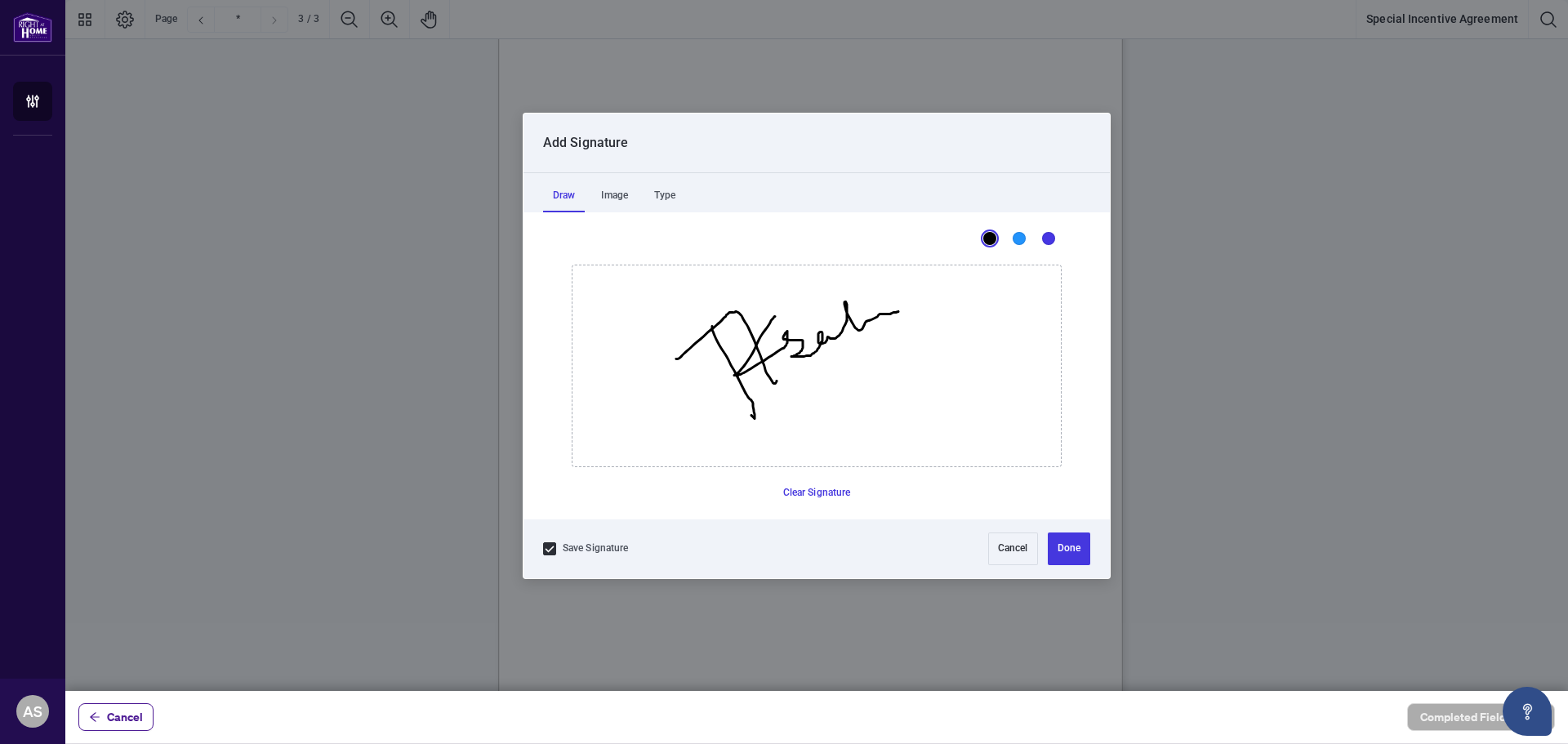
drag, startPoint x: 775, startPoint y: 316, endPoint x: 900, endPoint y: 294, distance: 126.9
click at [909, 309] on icon "Drawing canvas" at bounding box center [816, 365] width 489 height 201
click at [900, 294] on icon "Drawing canvas" at bounding box center [816, 365] width 489 height 201
drag, startPoint x: 825, startPoint y: 410, endPoint x: 785, endPoint y: 433, distance: 46.1
click at [783, 435] on icon "Drawing canvas" at bounding box center [816, 365] width 489 height 201
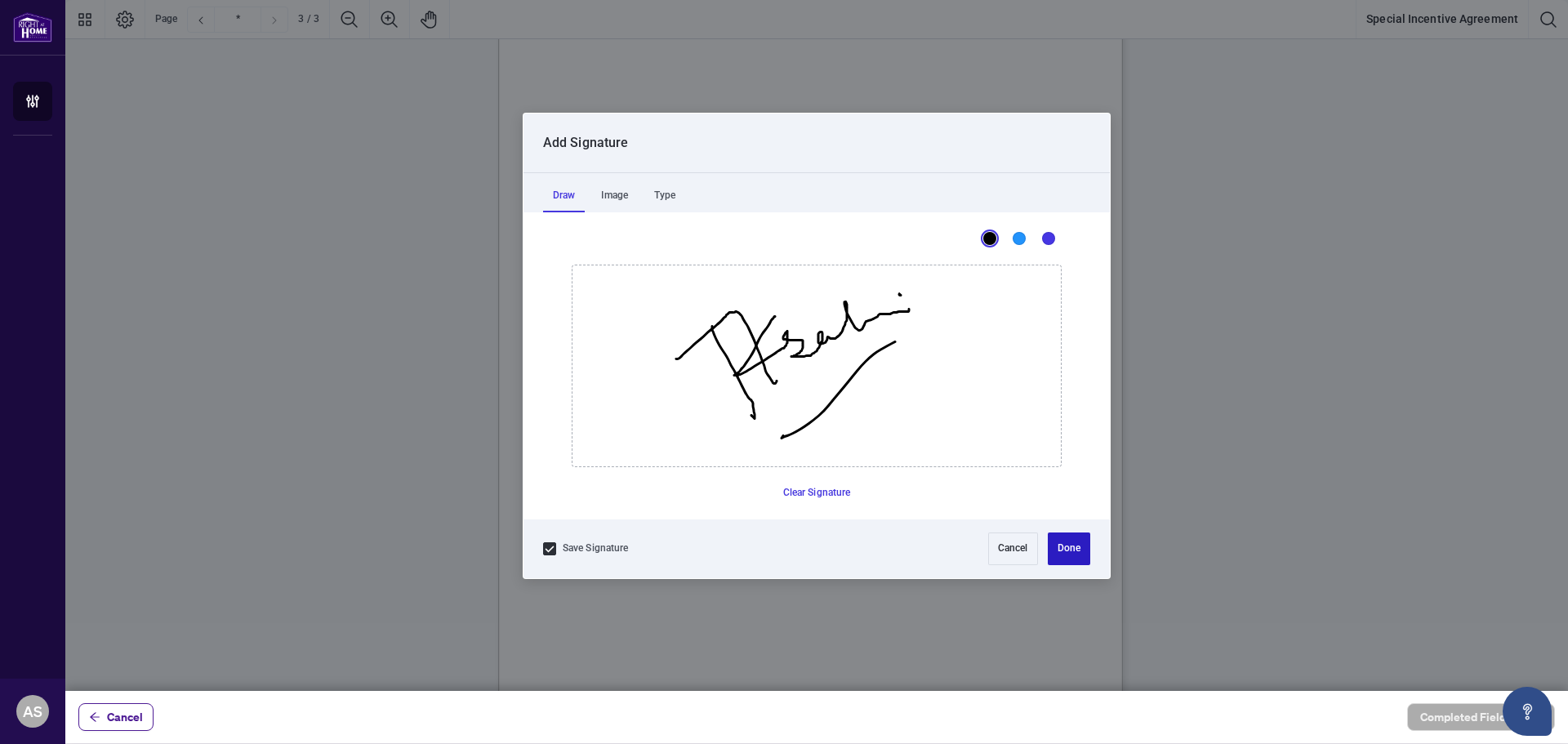
click at [1058, 543] on button "Done" at bounding box center [1068, 549] width 42 height 32
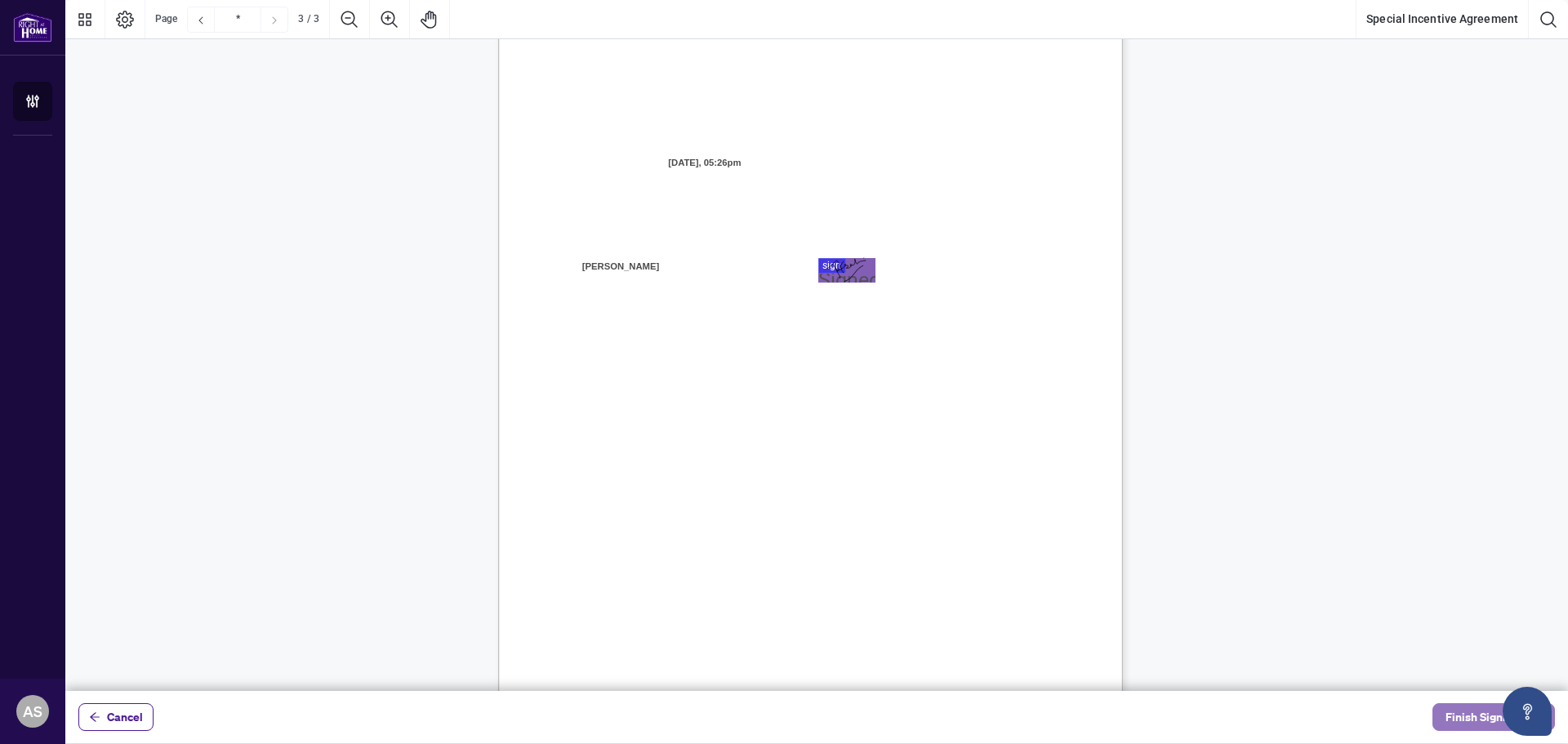
click at [1480, 720] on span "Finish Signing" at bounding box center [1482, 716] width 74 height 26
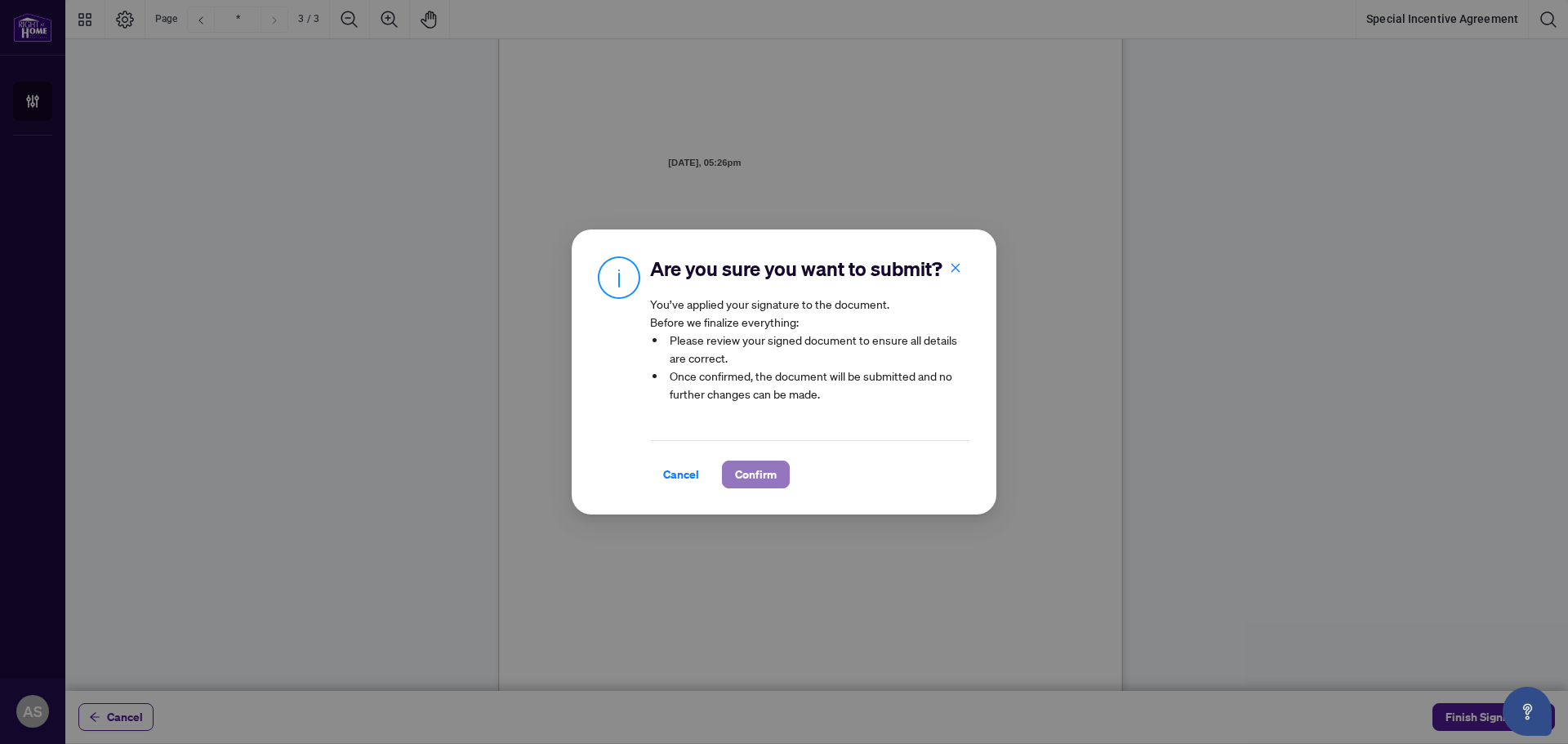
click at [777, 479] on button "Confirm" at bounding box center [755, 474] width 68 height 28
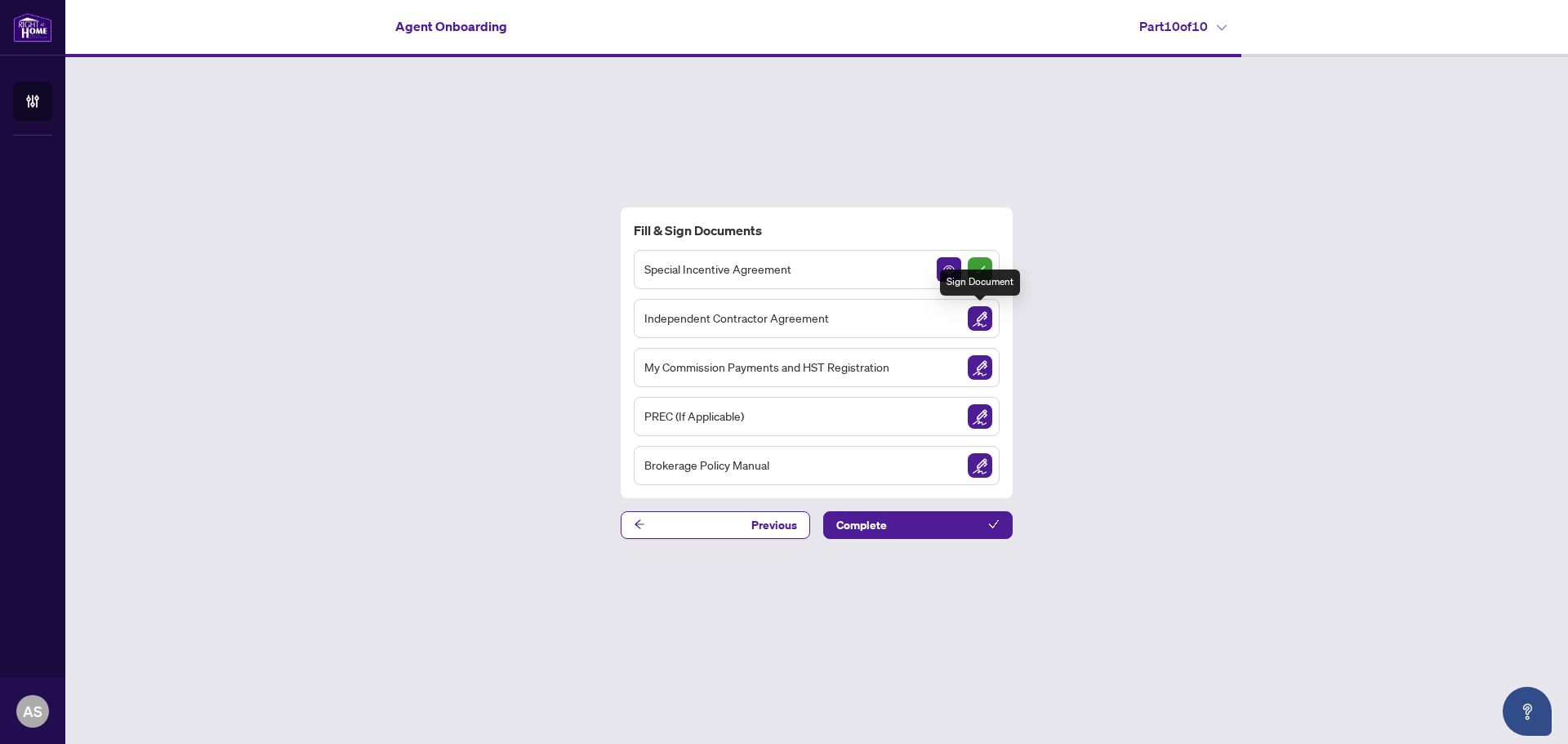
click at [986, 324] on img "Sign Document" at bounding box center [979, 318] width 24 height 24
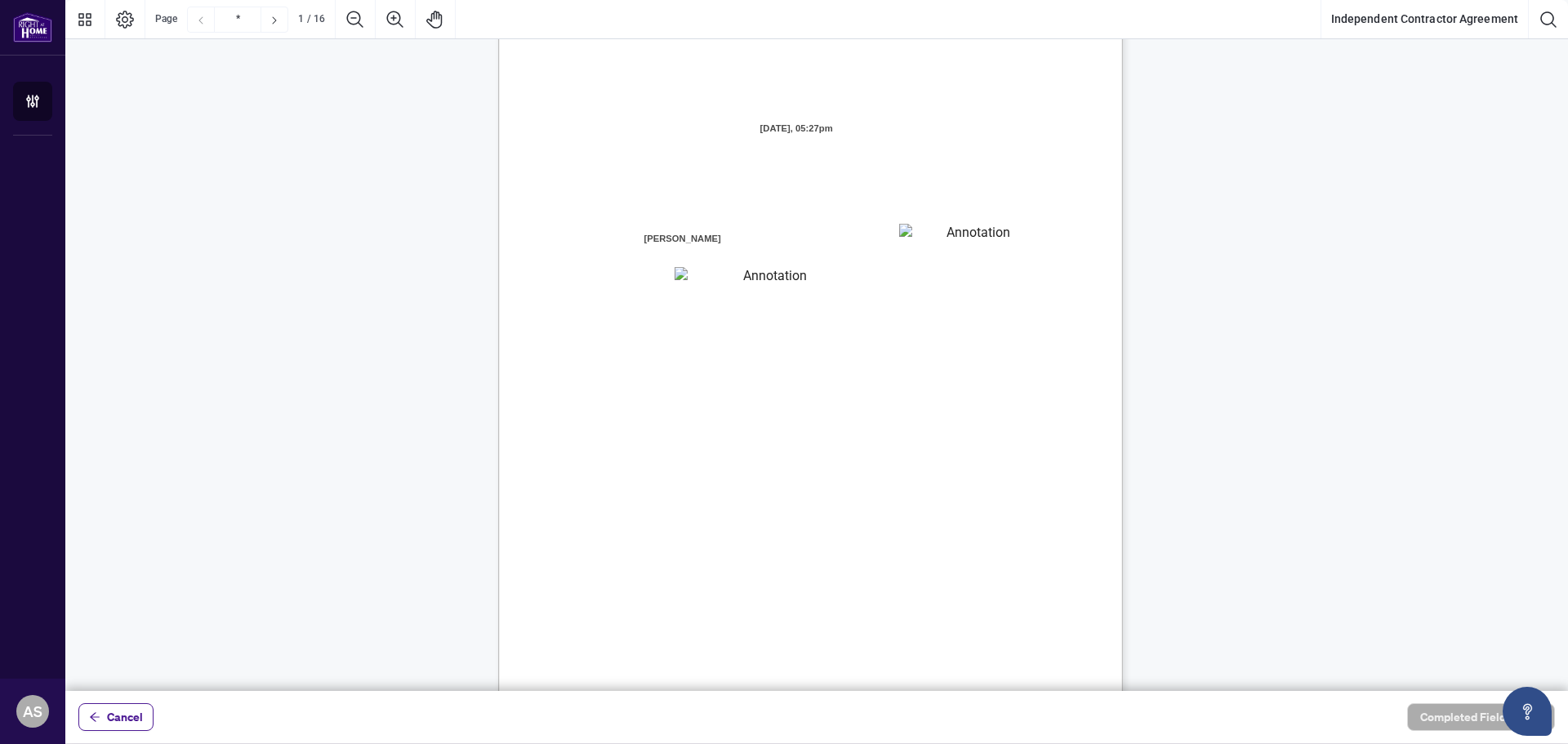
scroll to position [164, 0]
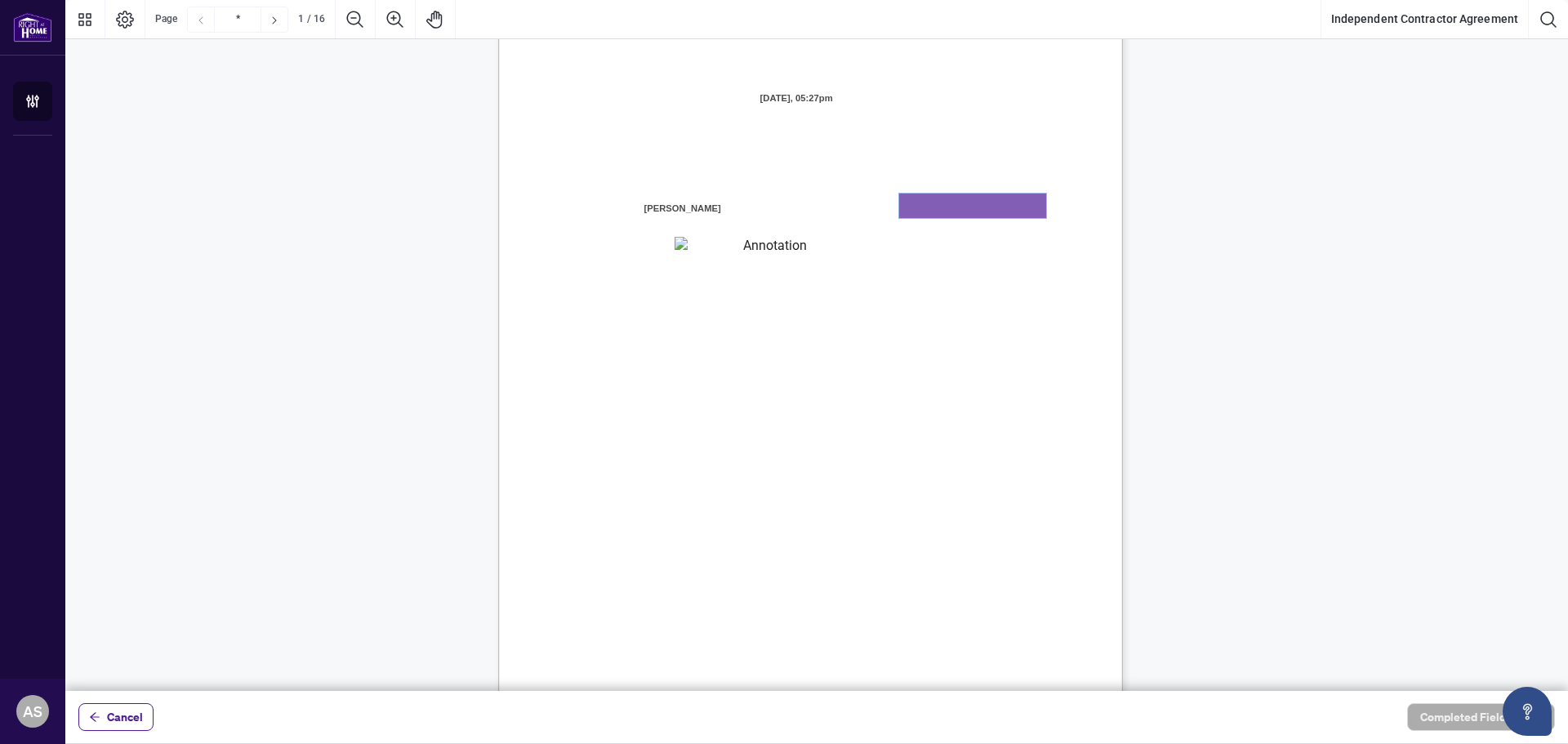
click at [933, 211] on textarea "01K2N7ZVXADQDZS13CP82GTG0Z" at bounding box center [972, 205] width 147 height 24
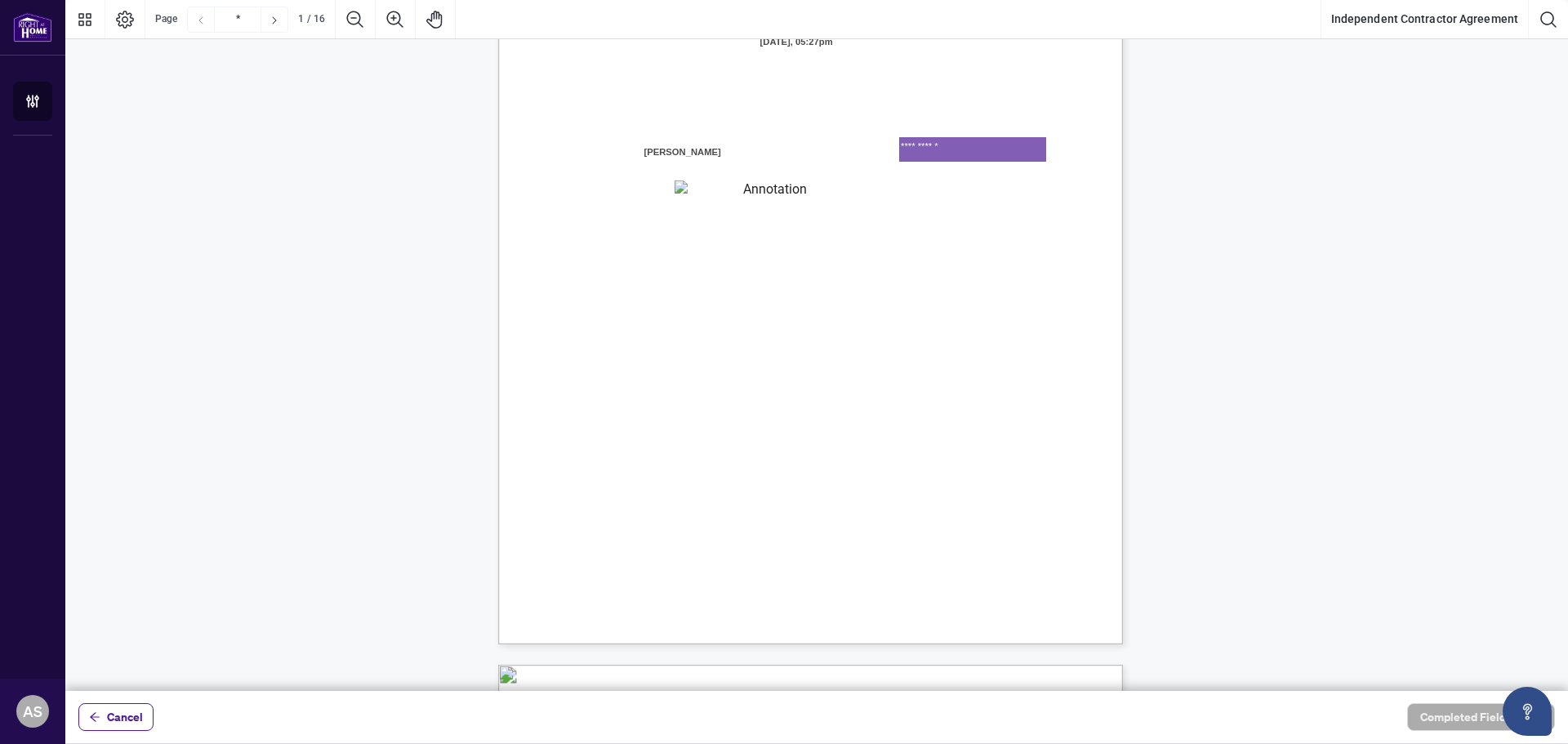
scroll to position [245, 0]
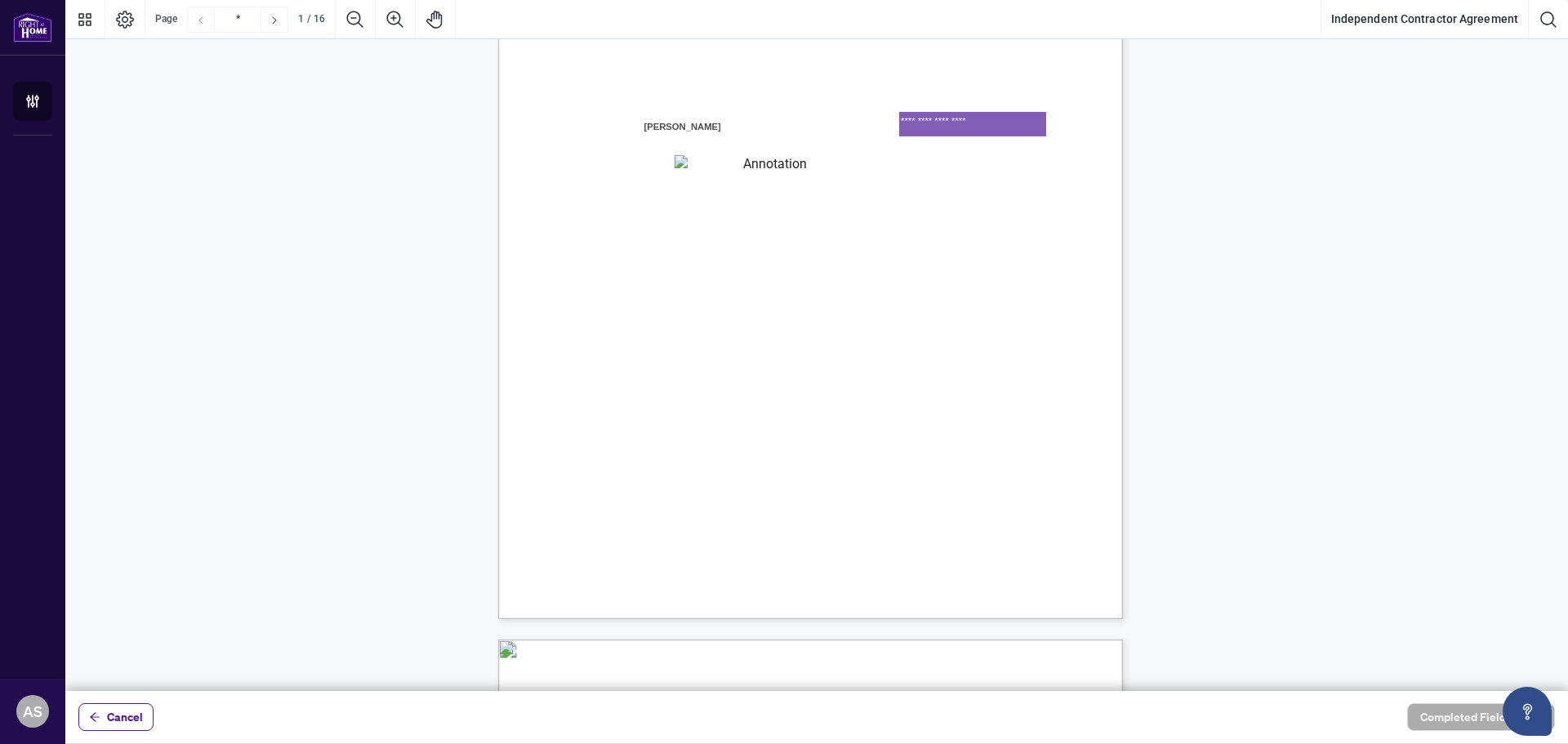
type textarea "**********"
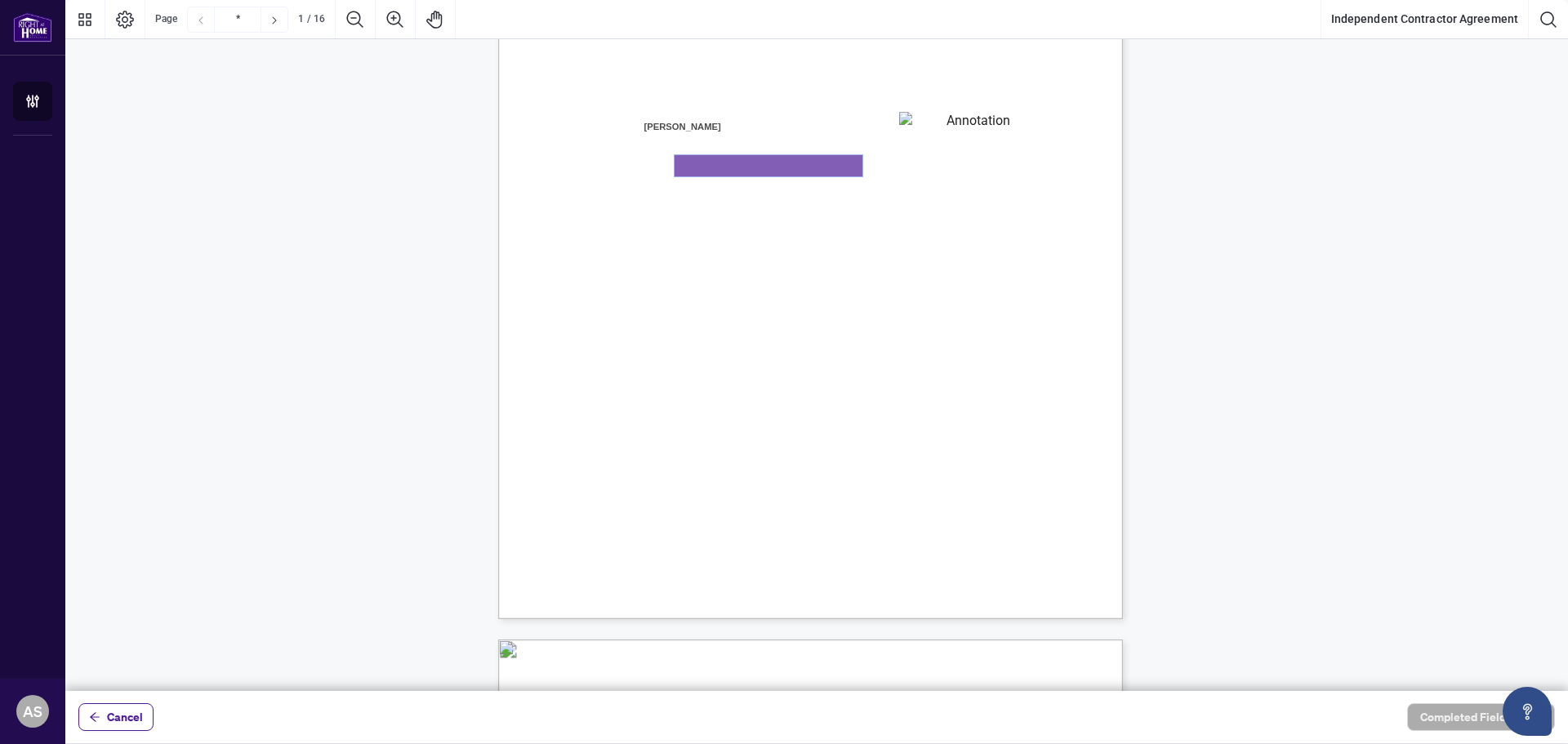
click at [782, 168] on textarea "01K2N800VRNZWEDT7GS4268ZBH" at bounding box center [769, 166] width 188 height 22
type textarea "**********"
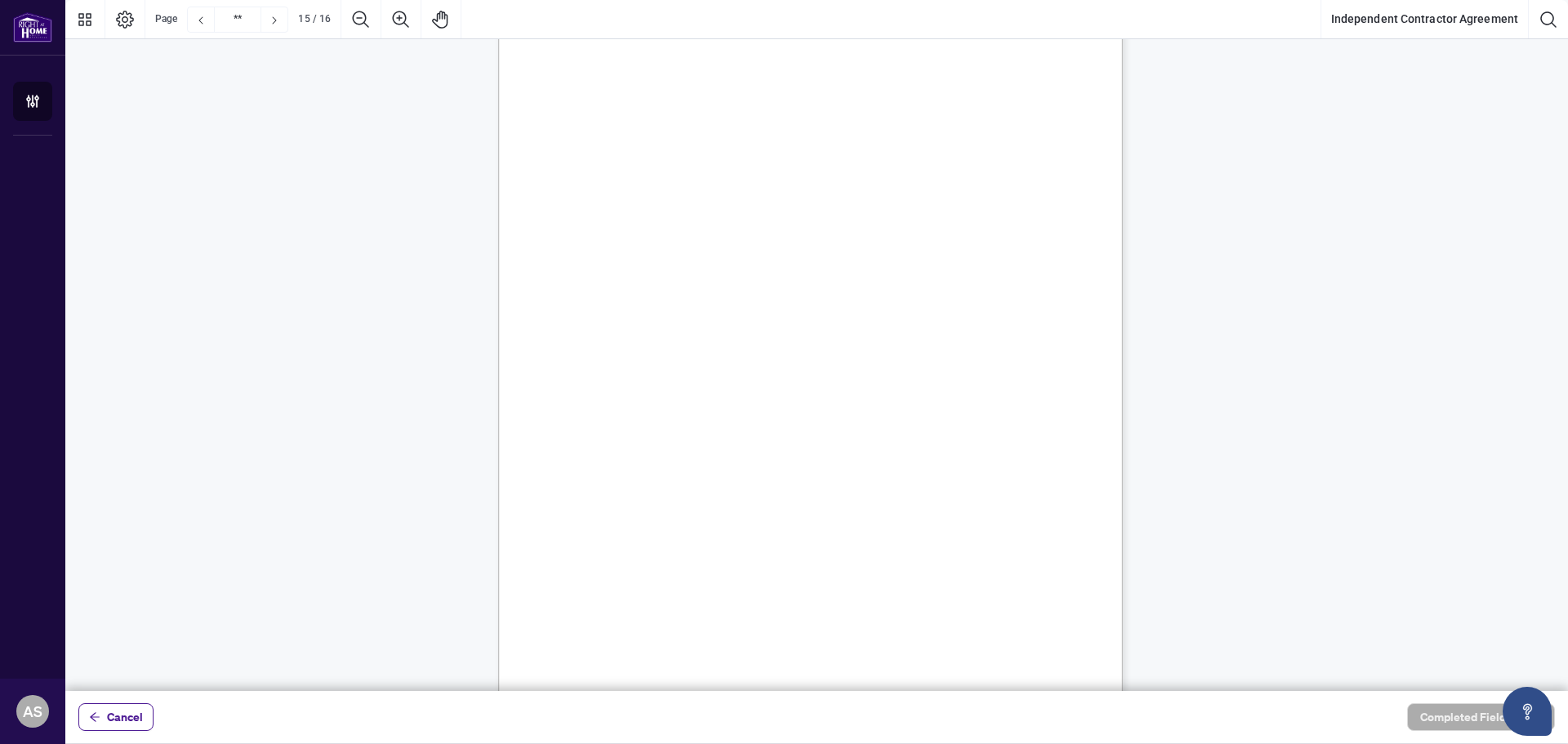
scroll to position [11838, 0]
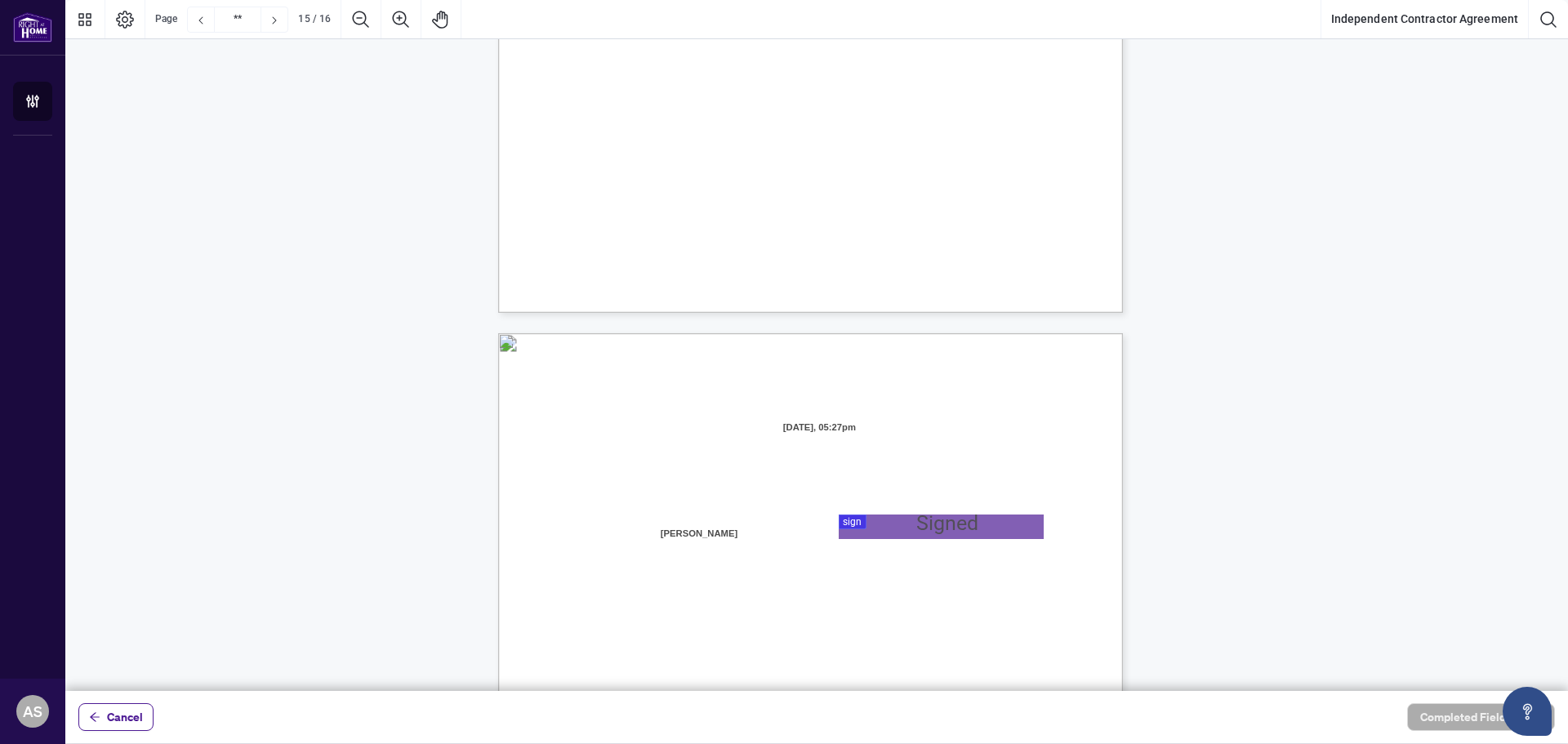
type input "**"
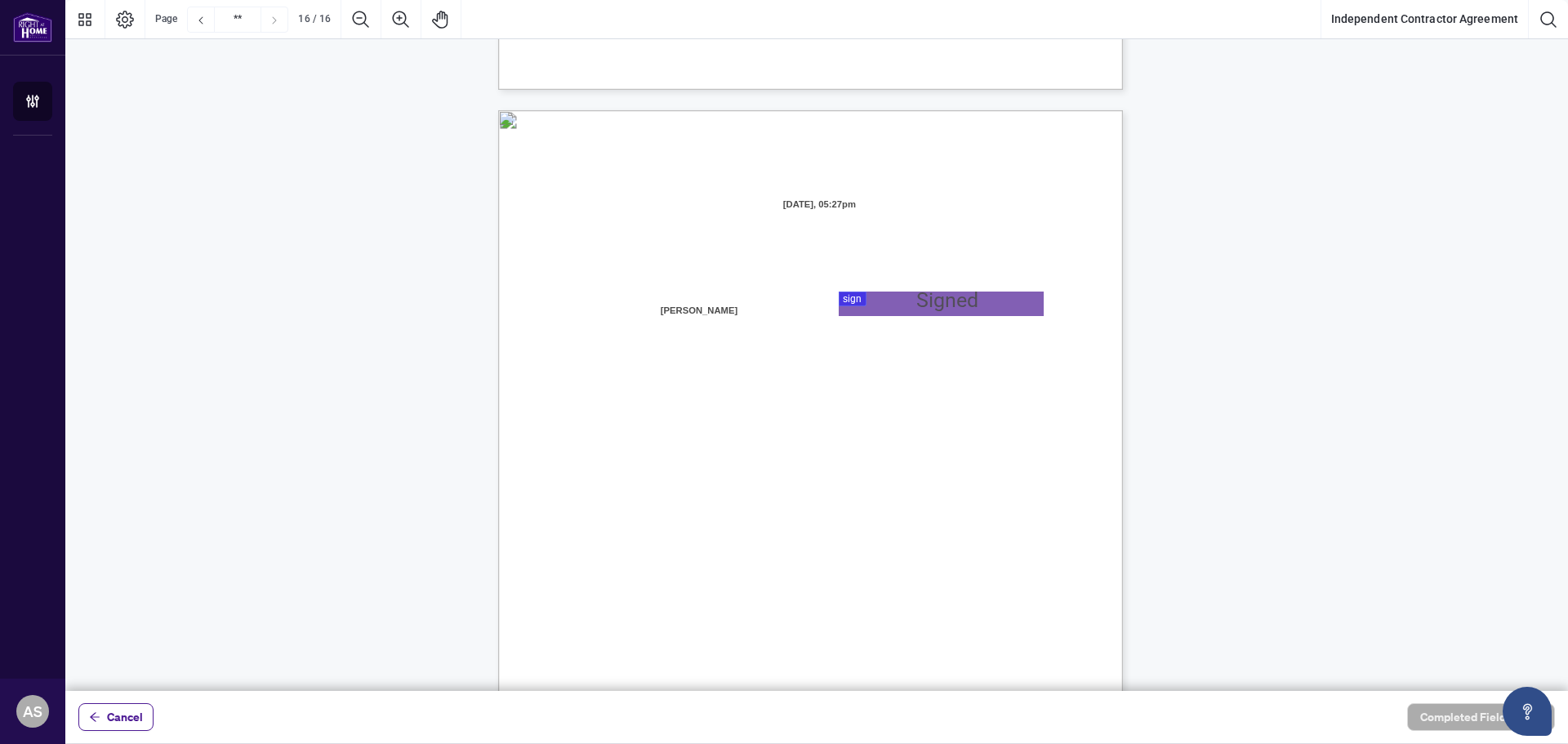
scroll to position [12410, 0]
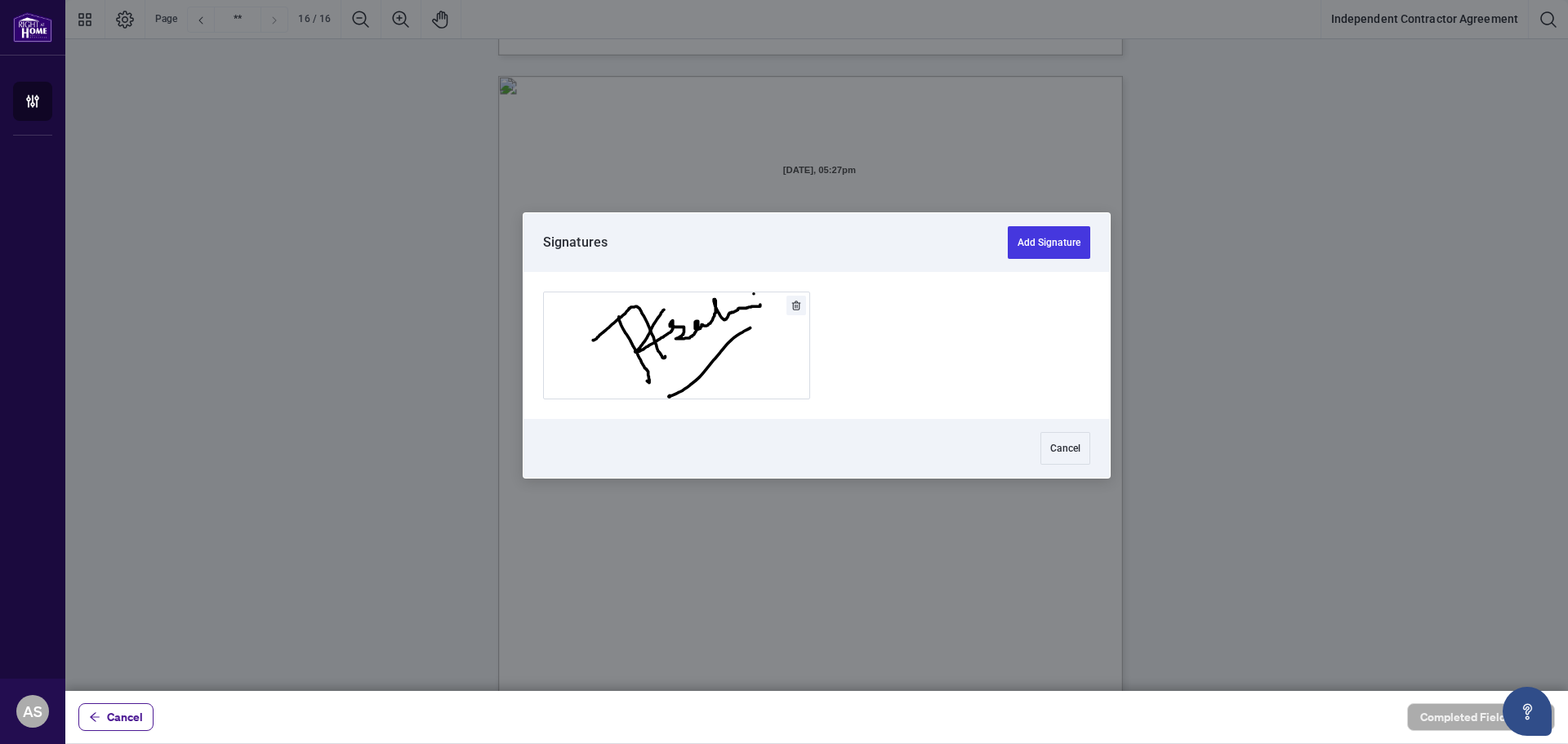
click at [933, 264] on div at bounding box center [817, 345] width 1503 height 691
click at [1025, 243] on button "Add Signature" at bounding box center [1050, 242] width 83 height 32
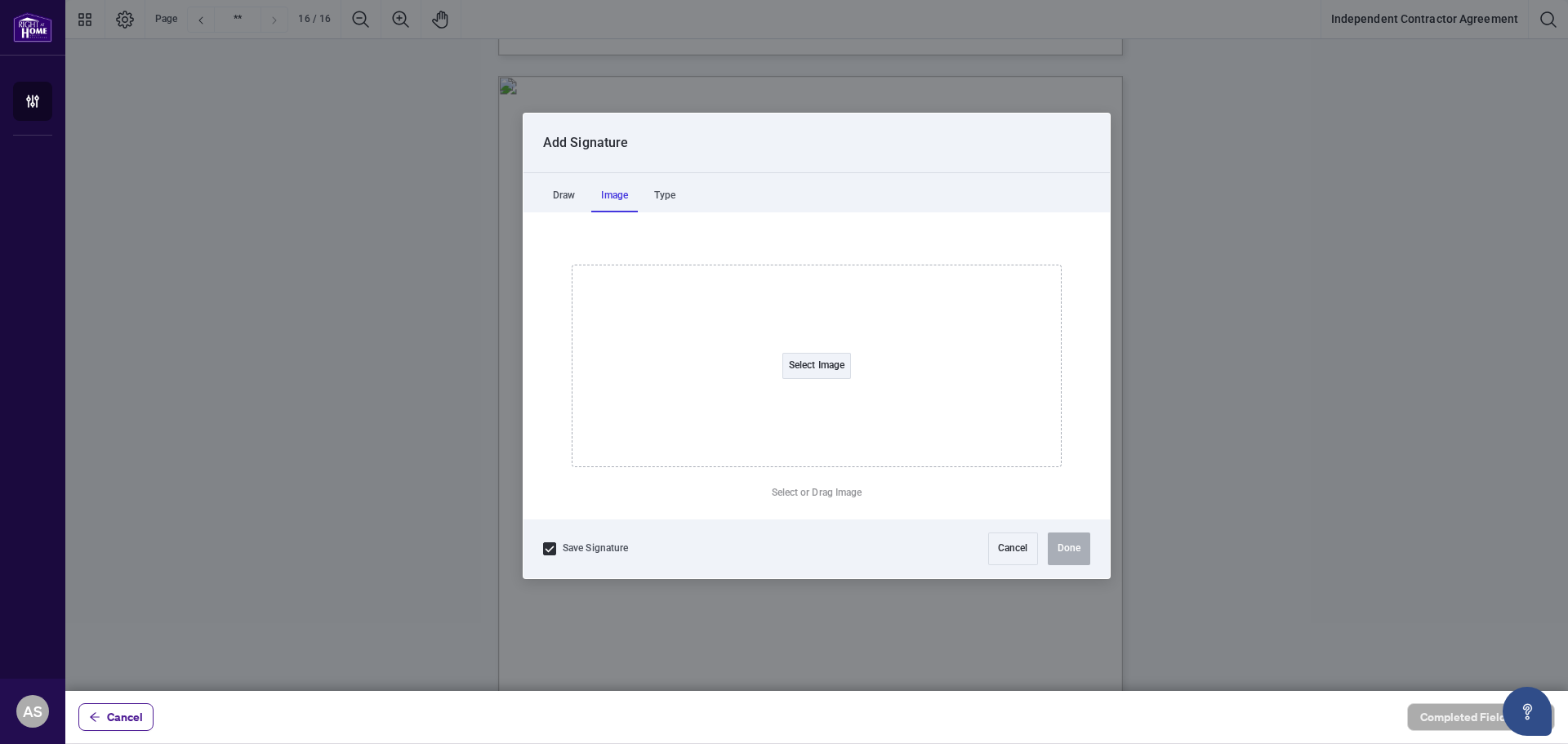
click at [608, 196] on div "Image" at bounding box center [615, 196] width 47 height 32
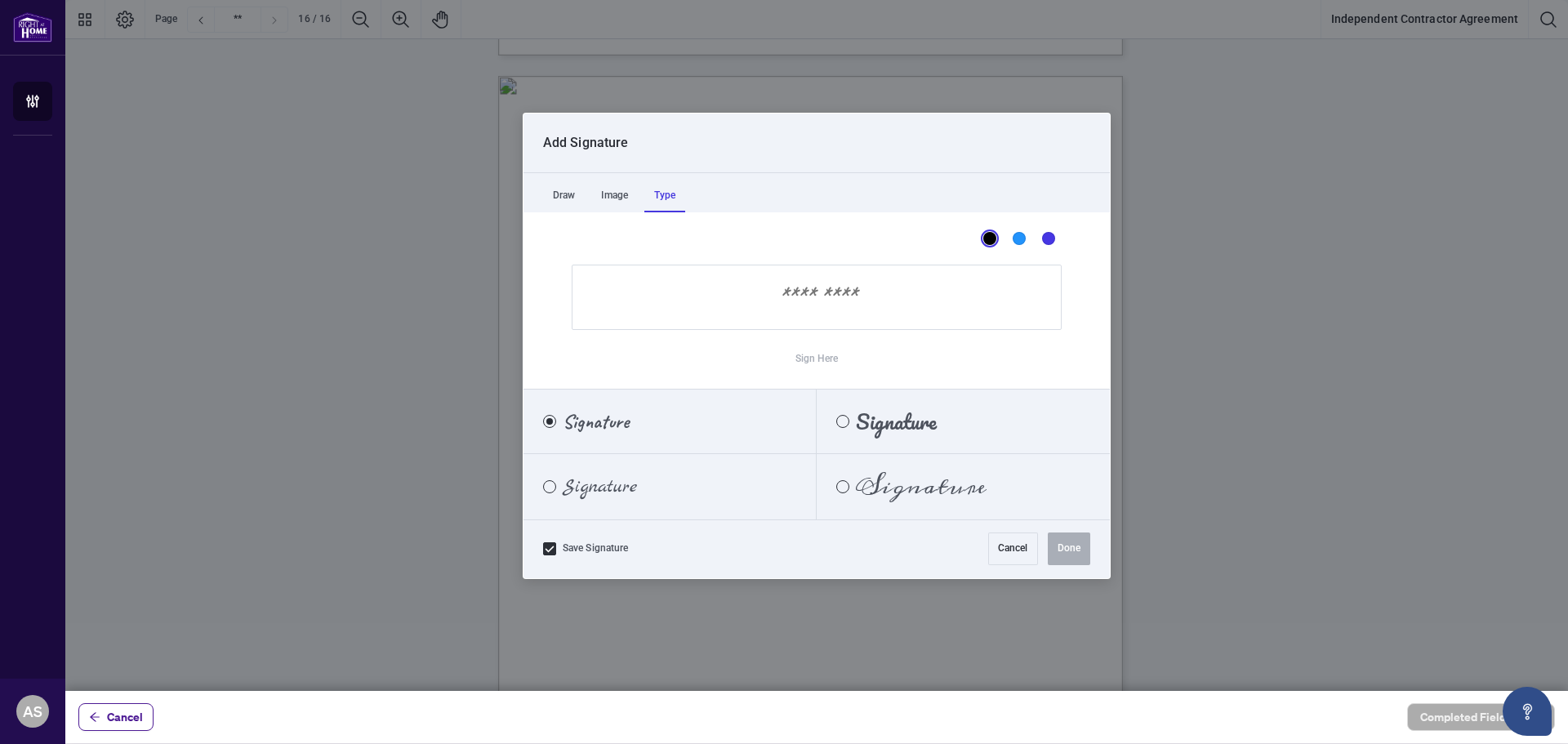
click at [671, 193] on div "Type" at bounding box center [664, 196] width 41 height 32
click at [1015, 551] on button "Cancel" at bounding box center [1013, 549] width 50 height 32
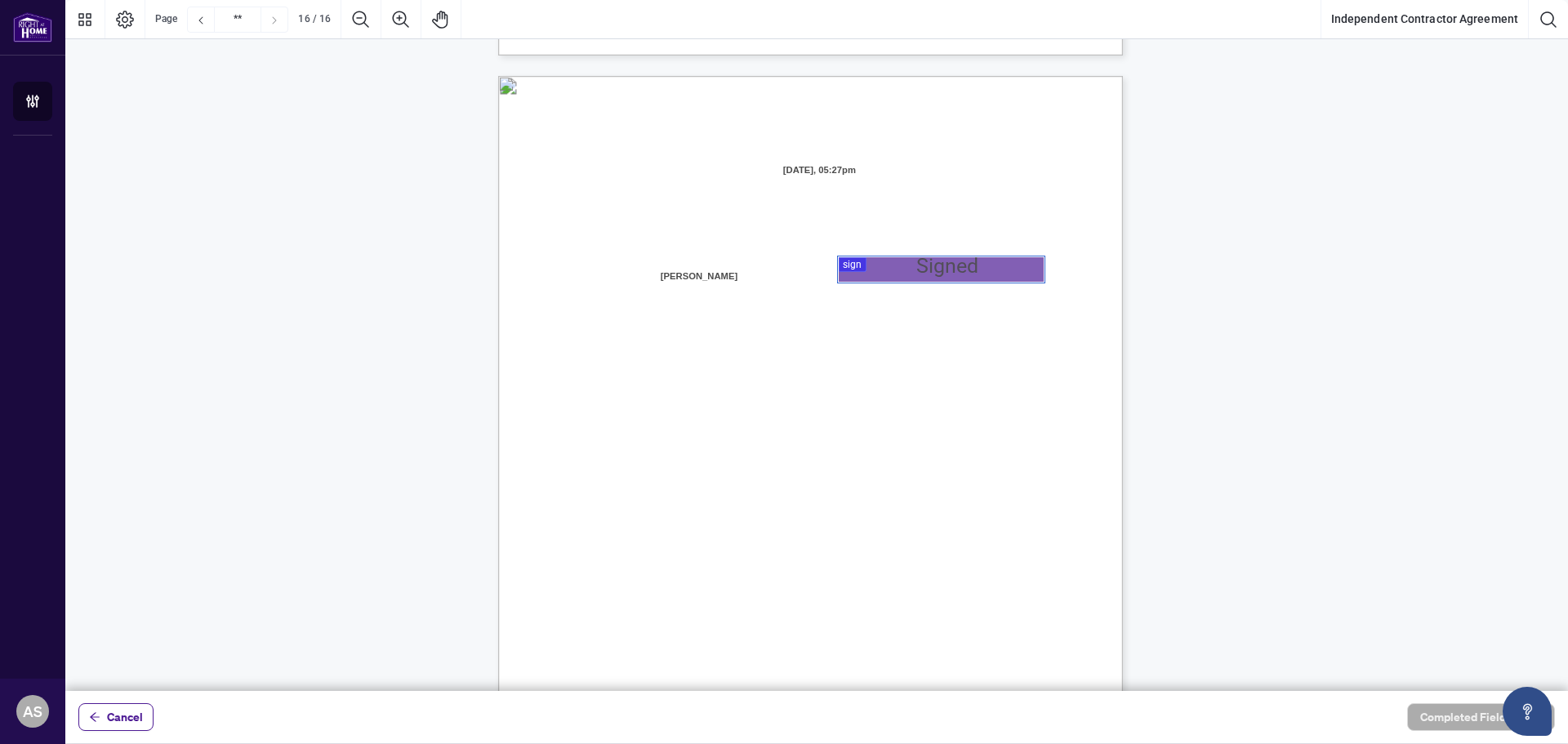
click at [900, 275] on div at bounding box center [817, 345] width 1503 height 691
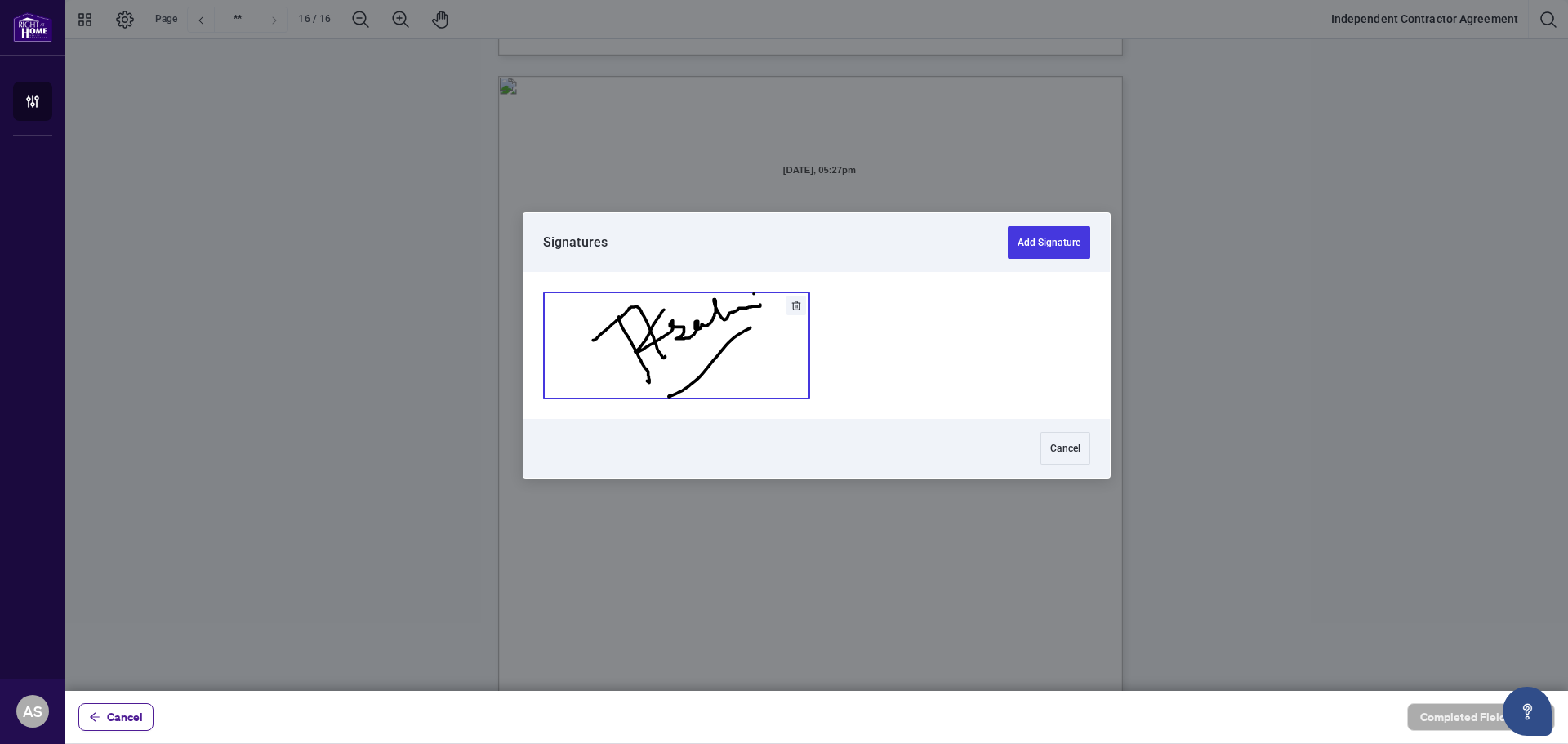
click at [692, 361] on button "Add Signature" at bounding box center [676, 345] width 266 height 106
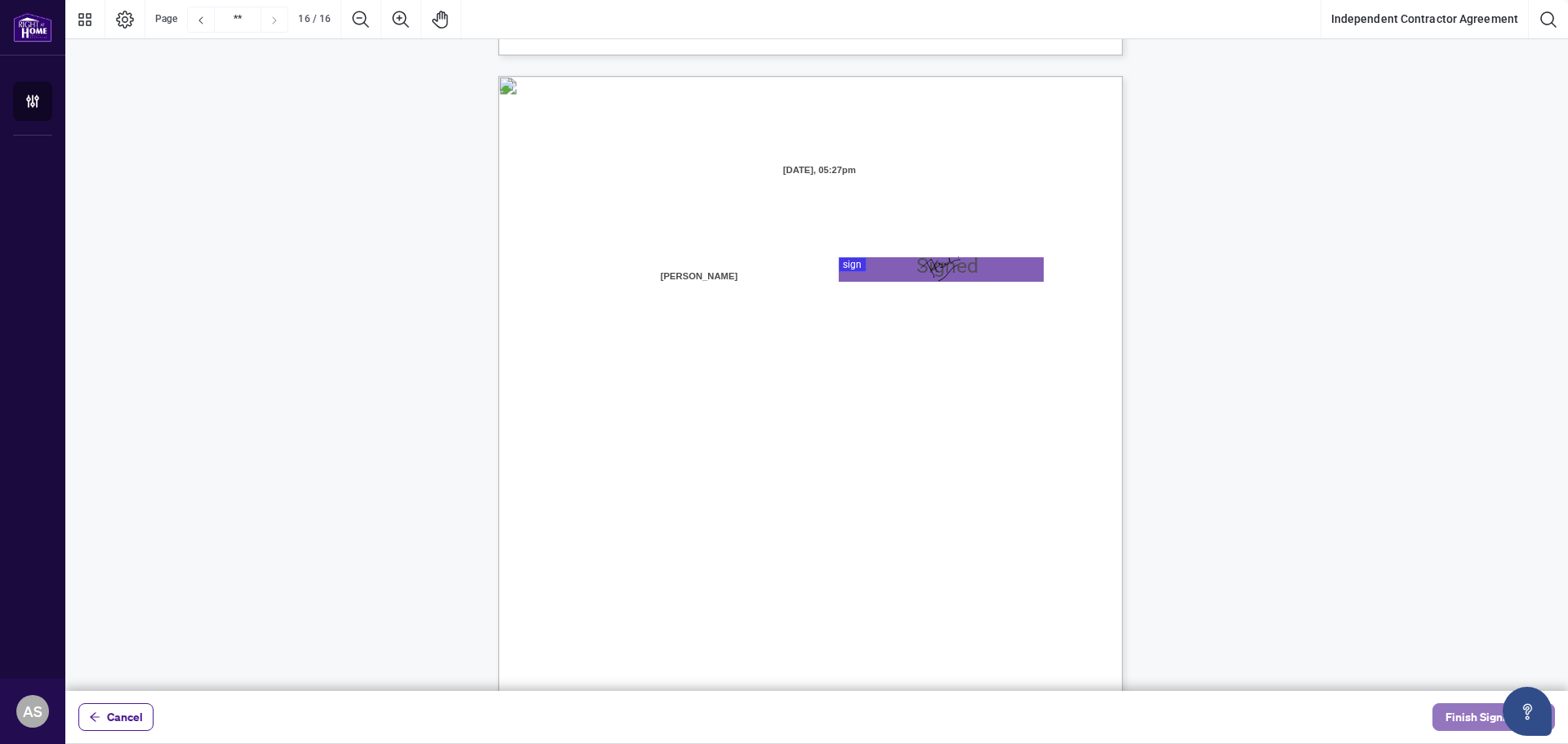
click at [1465, 722] on span "Finish Signing" at bounding box center [1482, 716] width 74 height 26
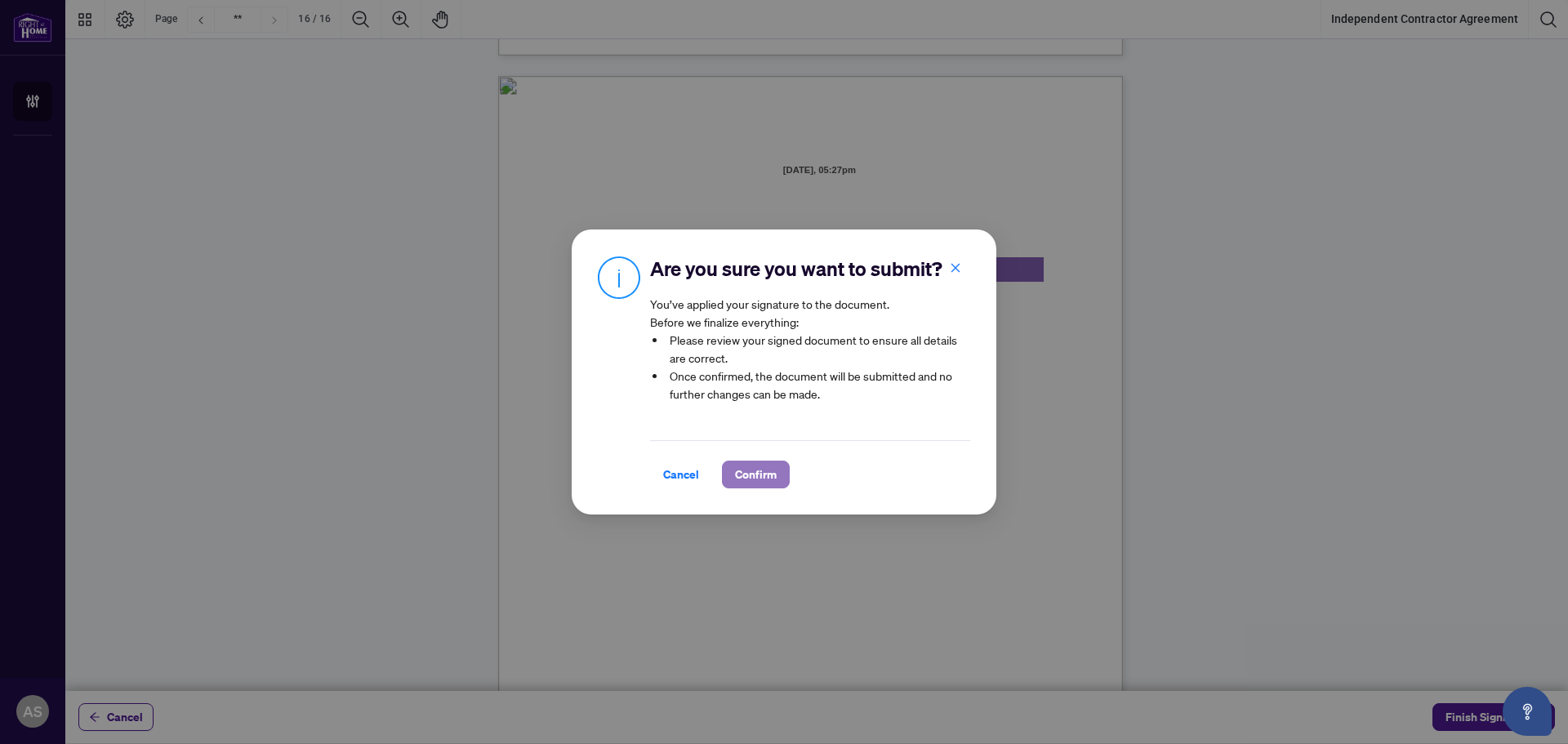
click at [764, 480] on span "Confirm" at bounding box center [756, 474] width 41 height 26
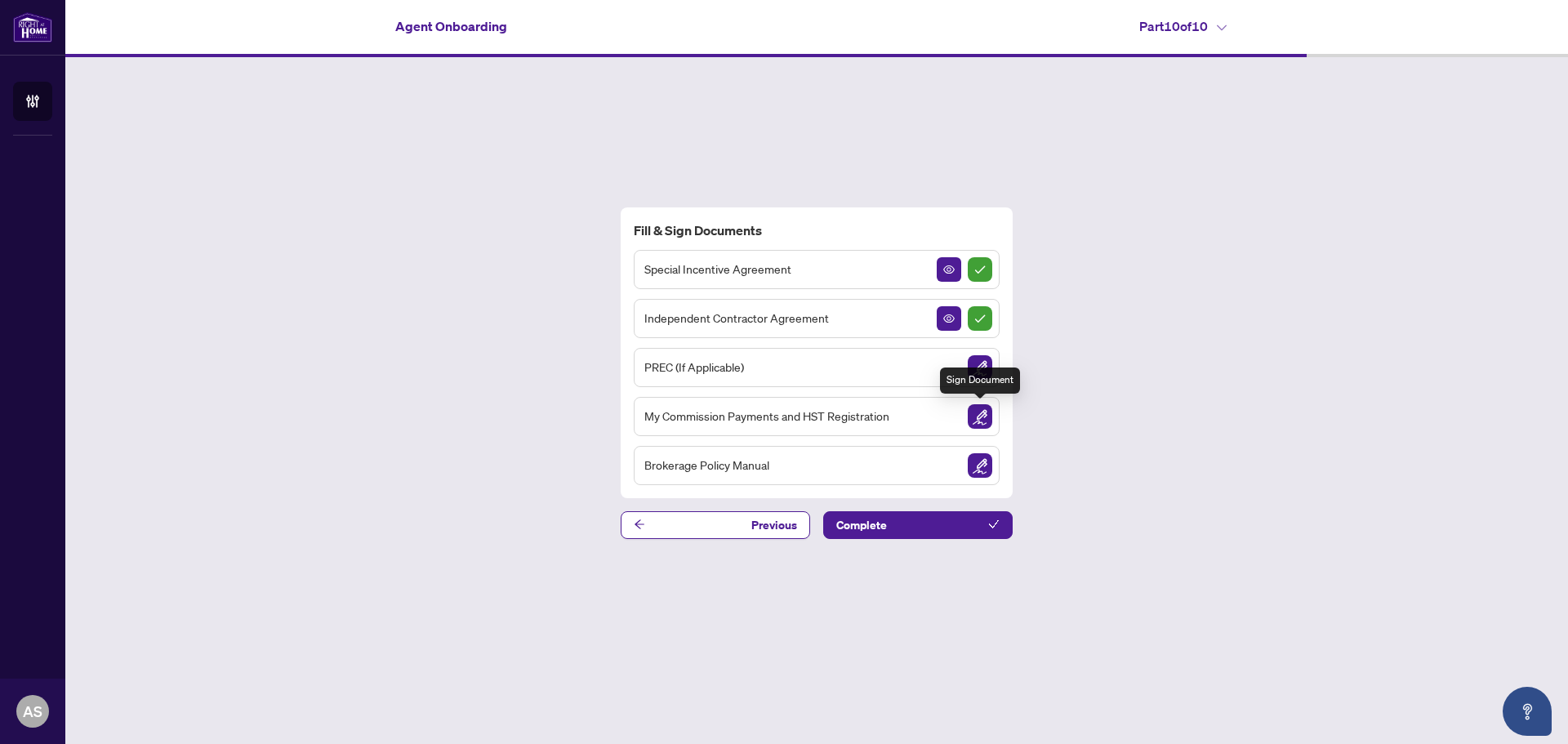
click at [984, 419] on img "Sign Document" at bounding box center [979, 416] width 24 height 24
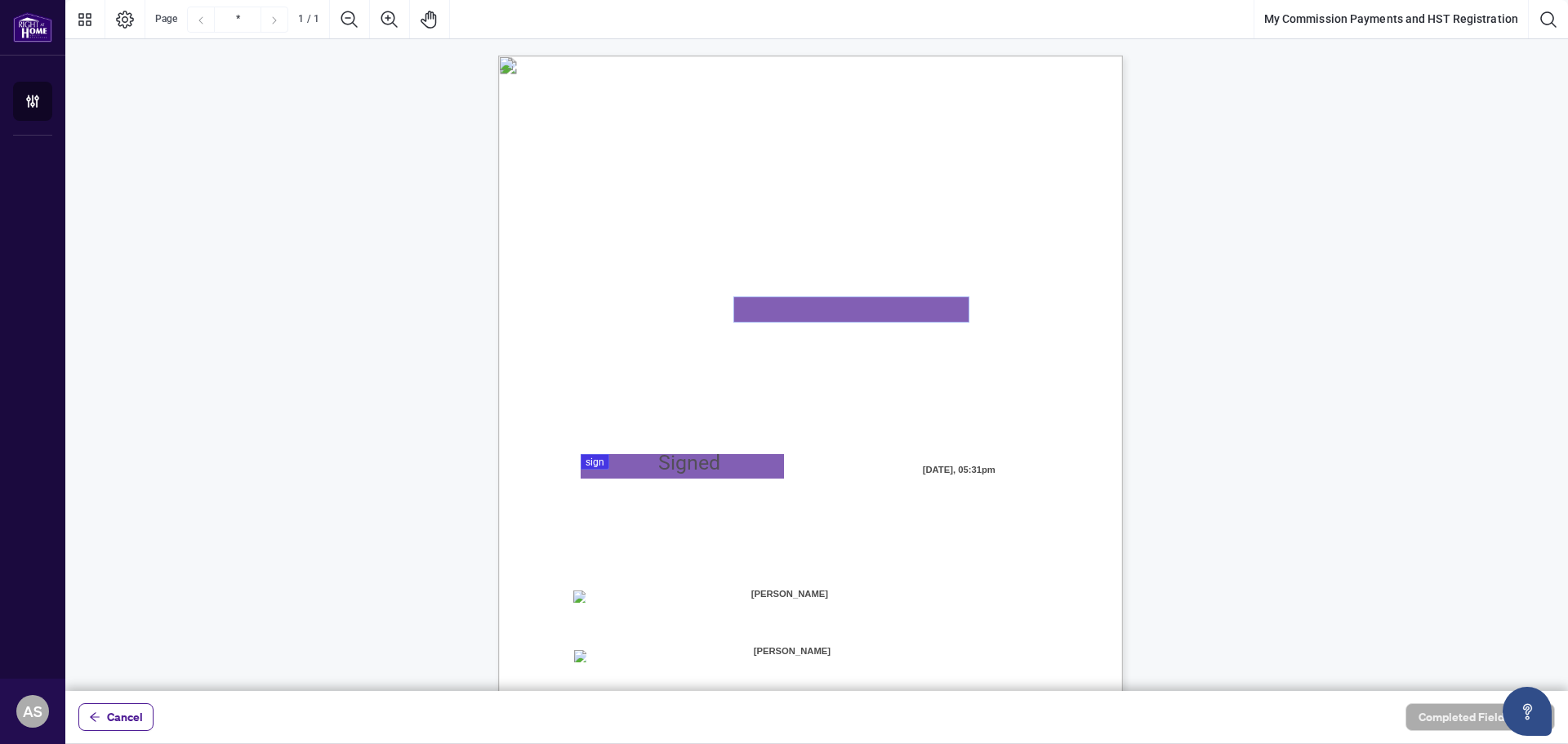
click at [846, 309] on textarea "01K2N82W0617PR3KA8X9DYAB9F" at bounding box center [852, 309] width 234 height 24
type textarea "**********"
click at [679, 465] on div at bounding box center [817, 345] width 1503 height 691
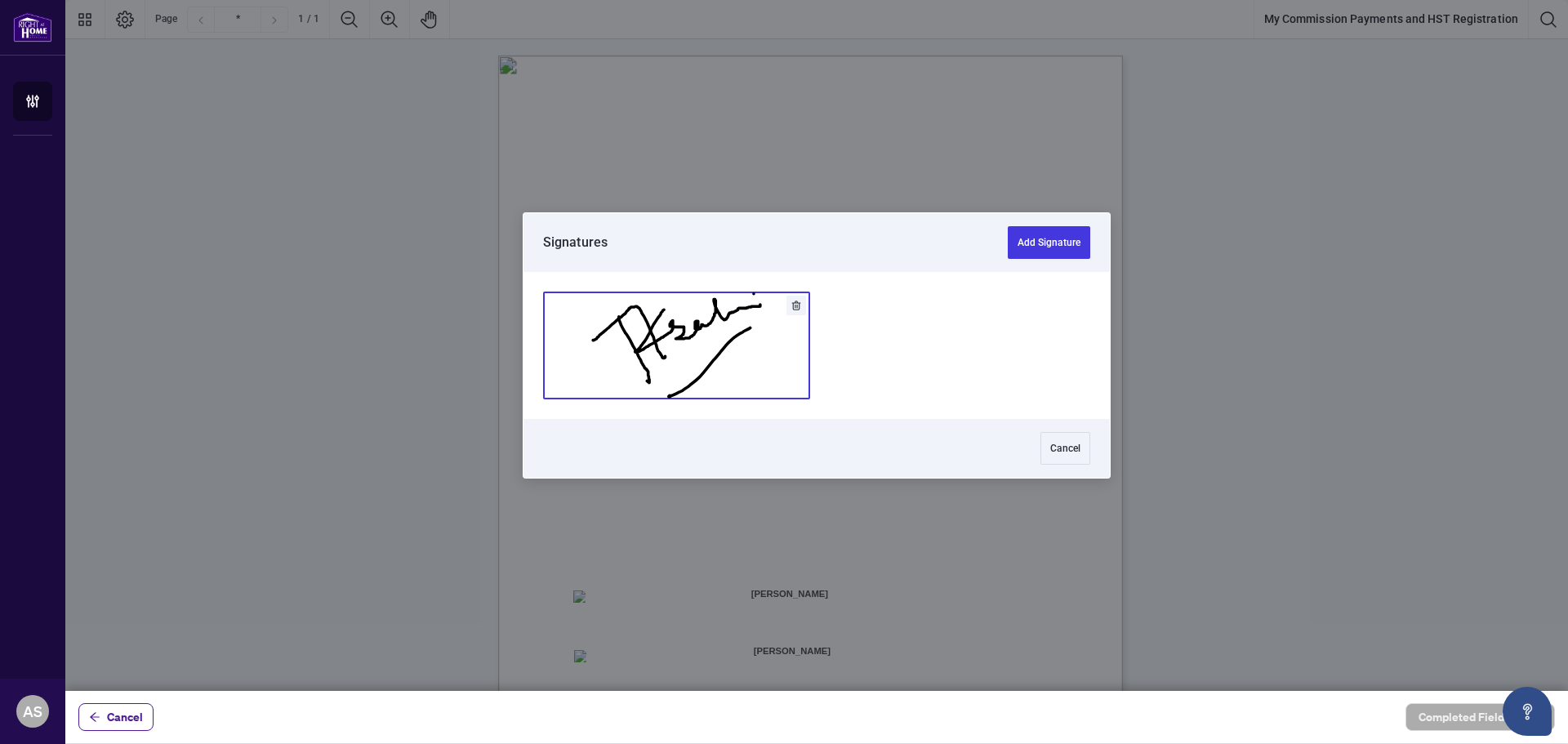
click at [707, 348] on button "Add Signature" at bounding box center [676, 345] width 266 height 106
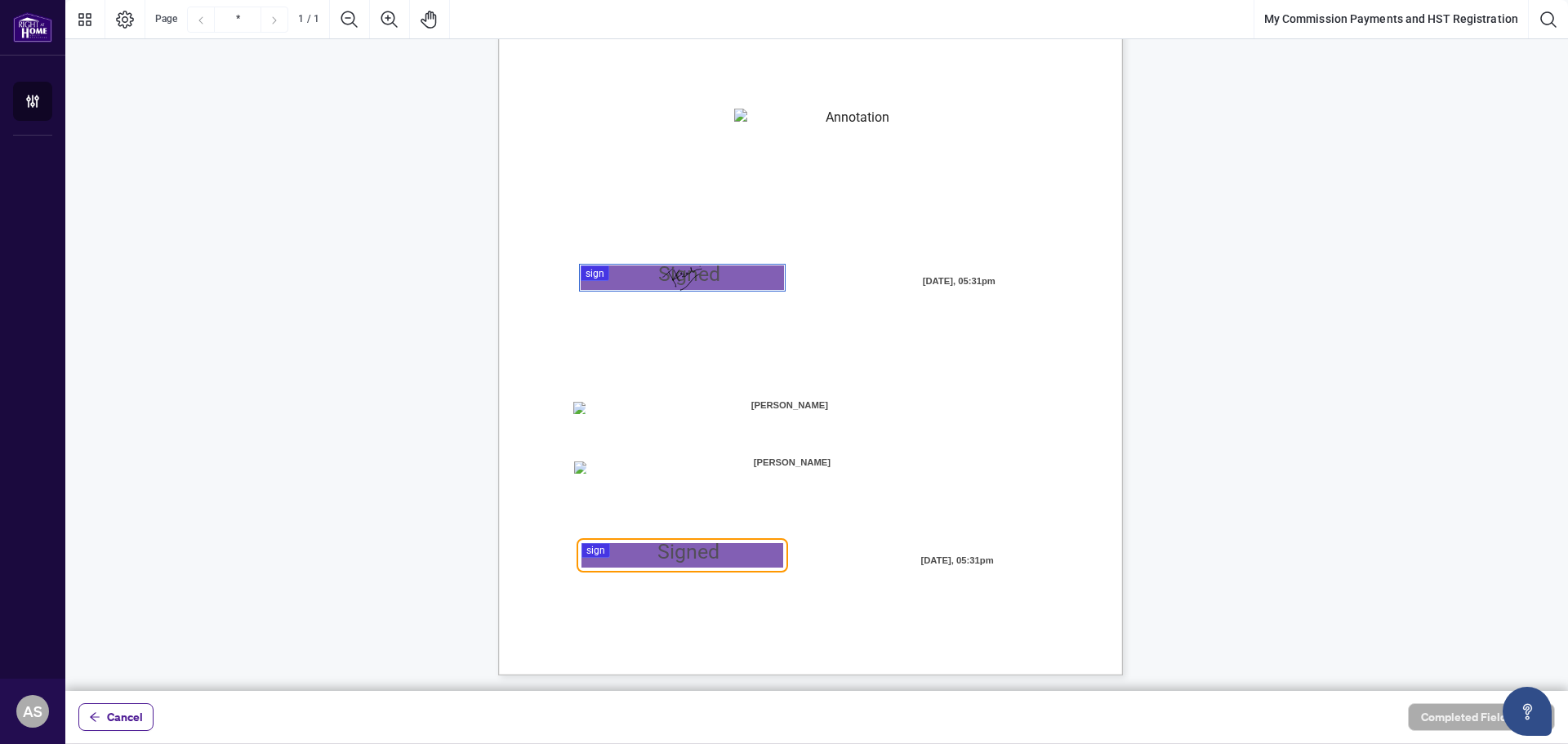
scroll to position [190, 0]
click at [668, 552] on div at bounding box center [817, 345] width 1503 height 691
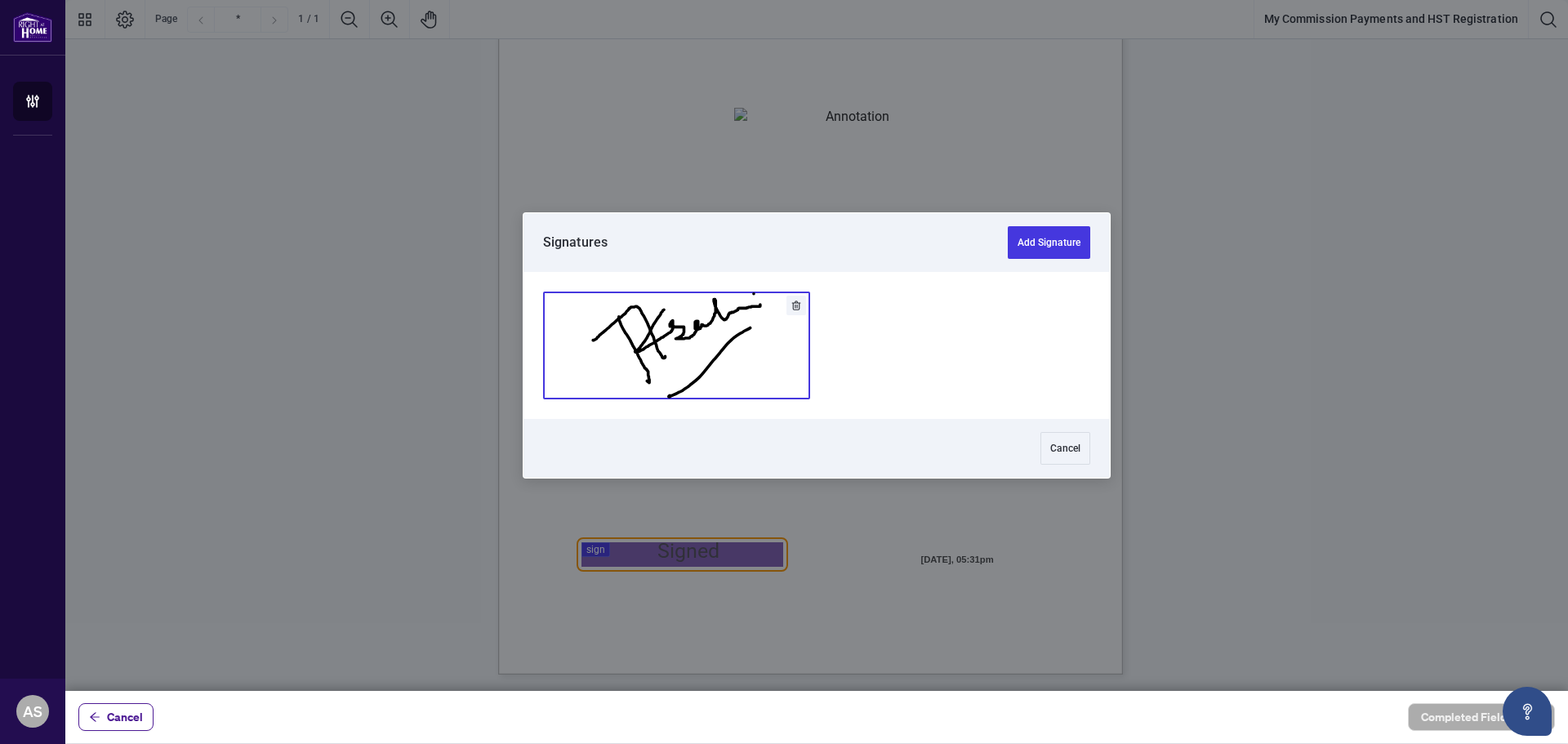
click at [682, 310] on button "Add Signature" at bounding box center [676, 345] width 266 height 106
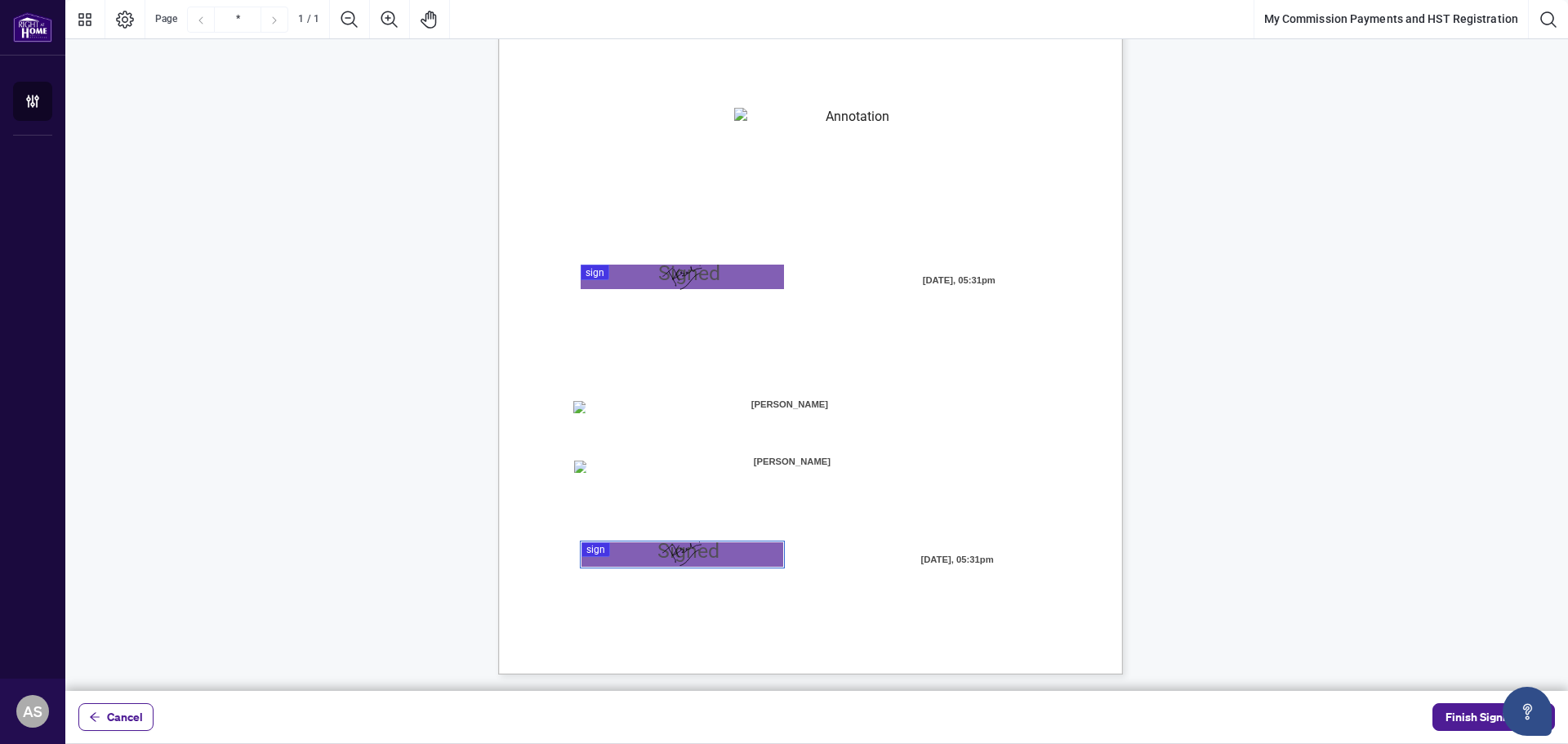
click at [579, 415] on span "☐" at bounding box center [577, 408] width 8 height 13
click at [1491, 716] on span "Finish Signing" at bounding box center [1482, 716] width 74 height 26
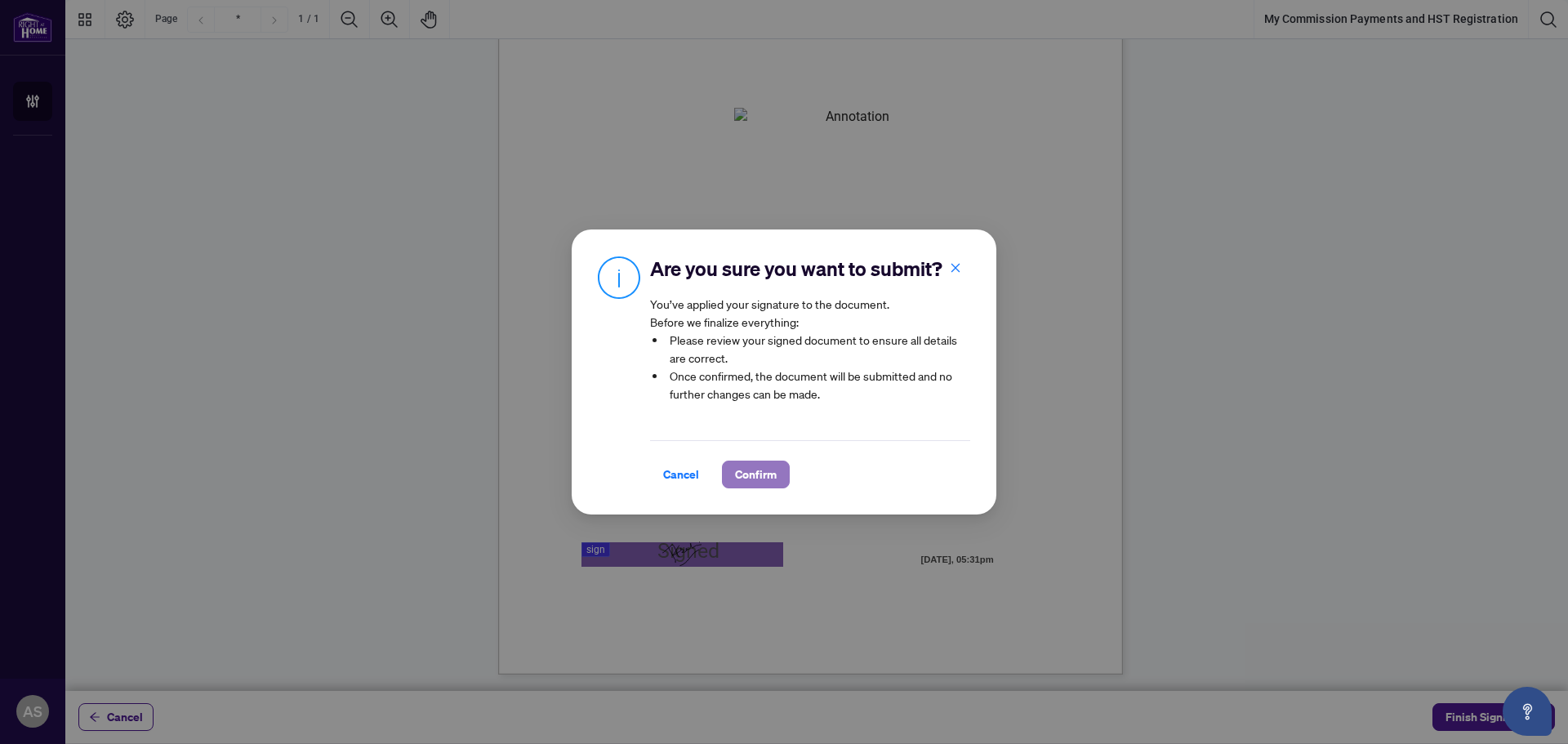
click at [750, 470] on span "Confirm" at bounding box center [756, 474] width 41 height 26
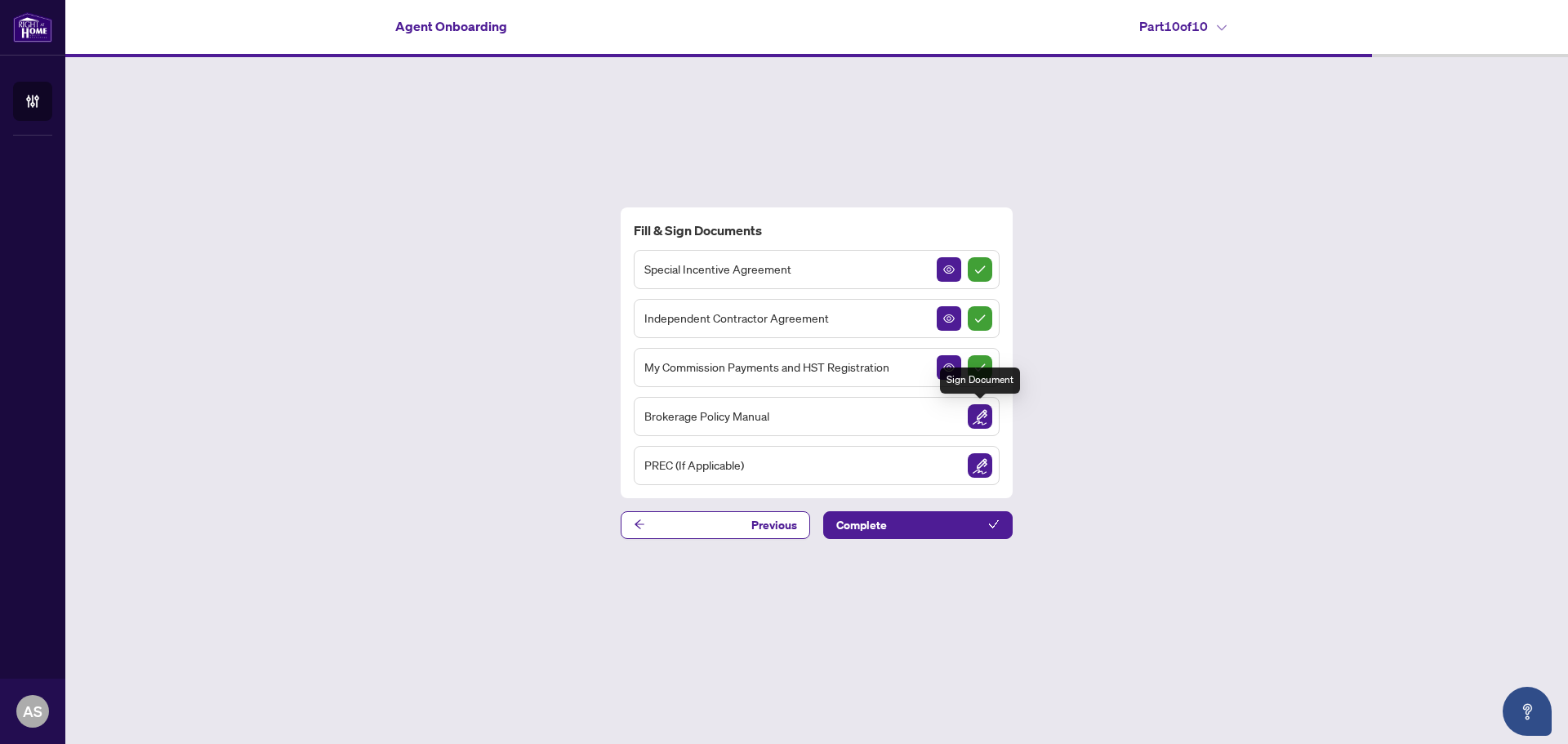
click at [984, 414] on img "Sign Document" at bounding box center [979, 416] width 24 height 24
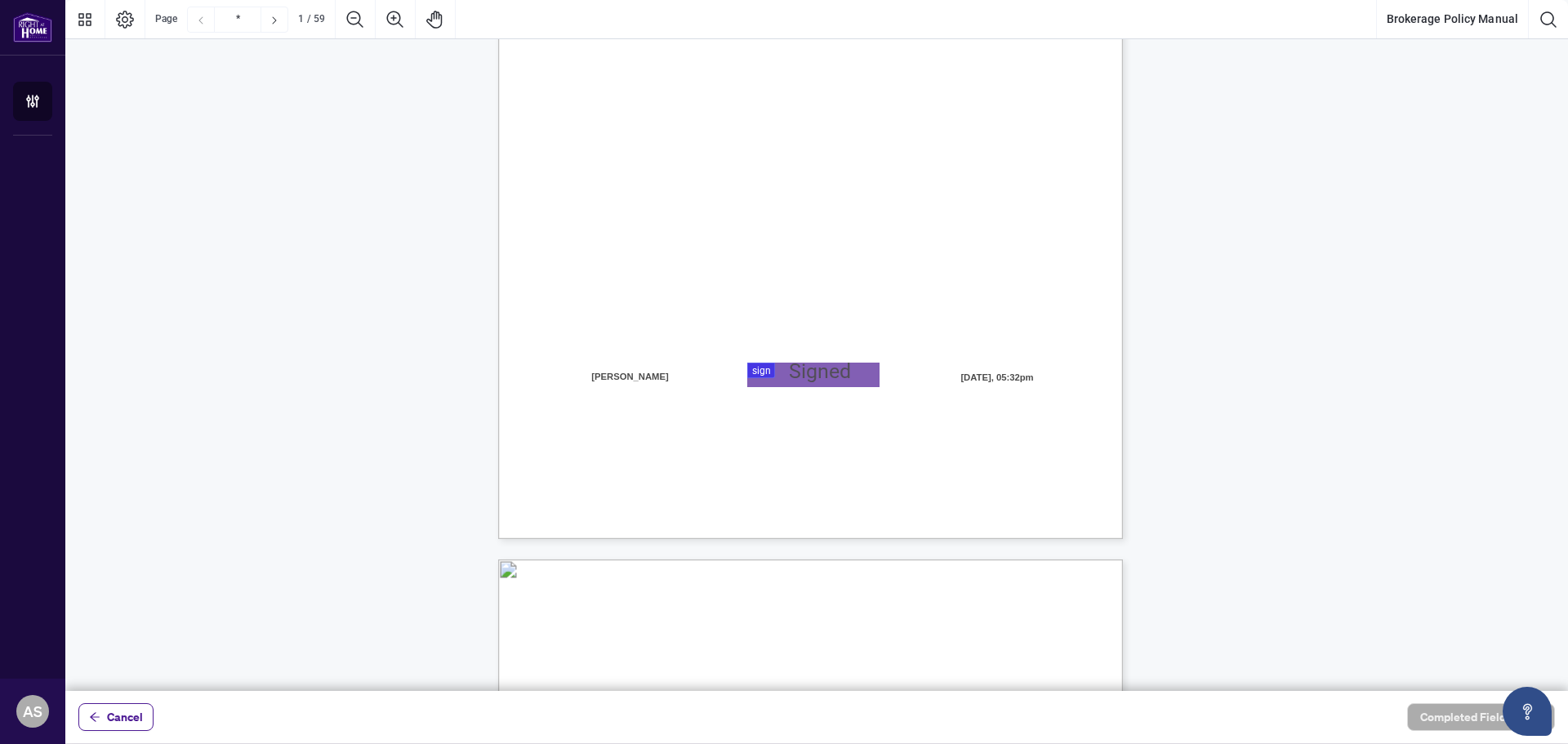
scroll to position [327, 0]
click at [800, 371] on div at bounding box center [817, 345] width 1503 height 691
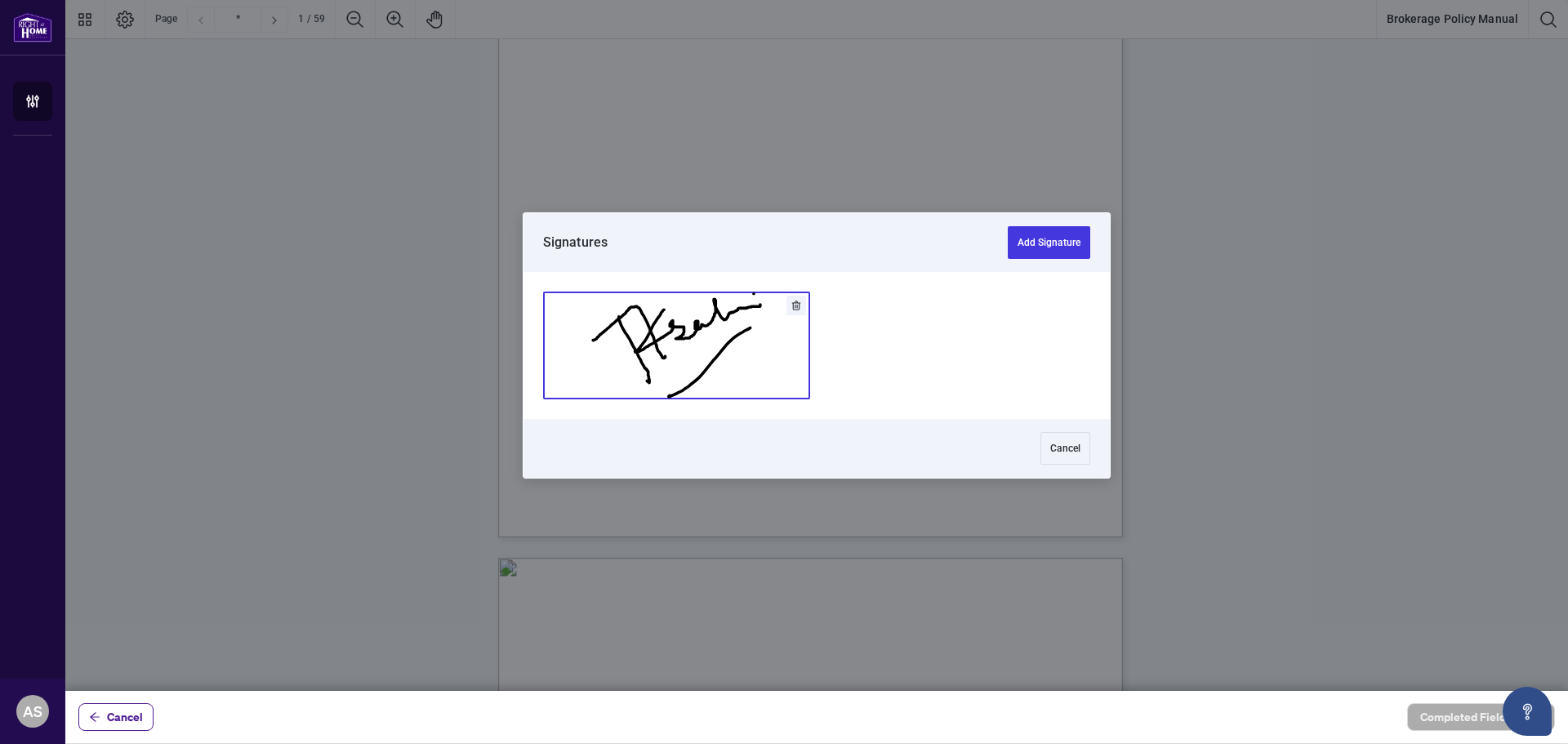
click at [702, 359] on button "Add Signature" at bounding box center [676, 345] width 266 height 106
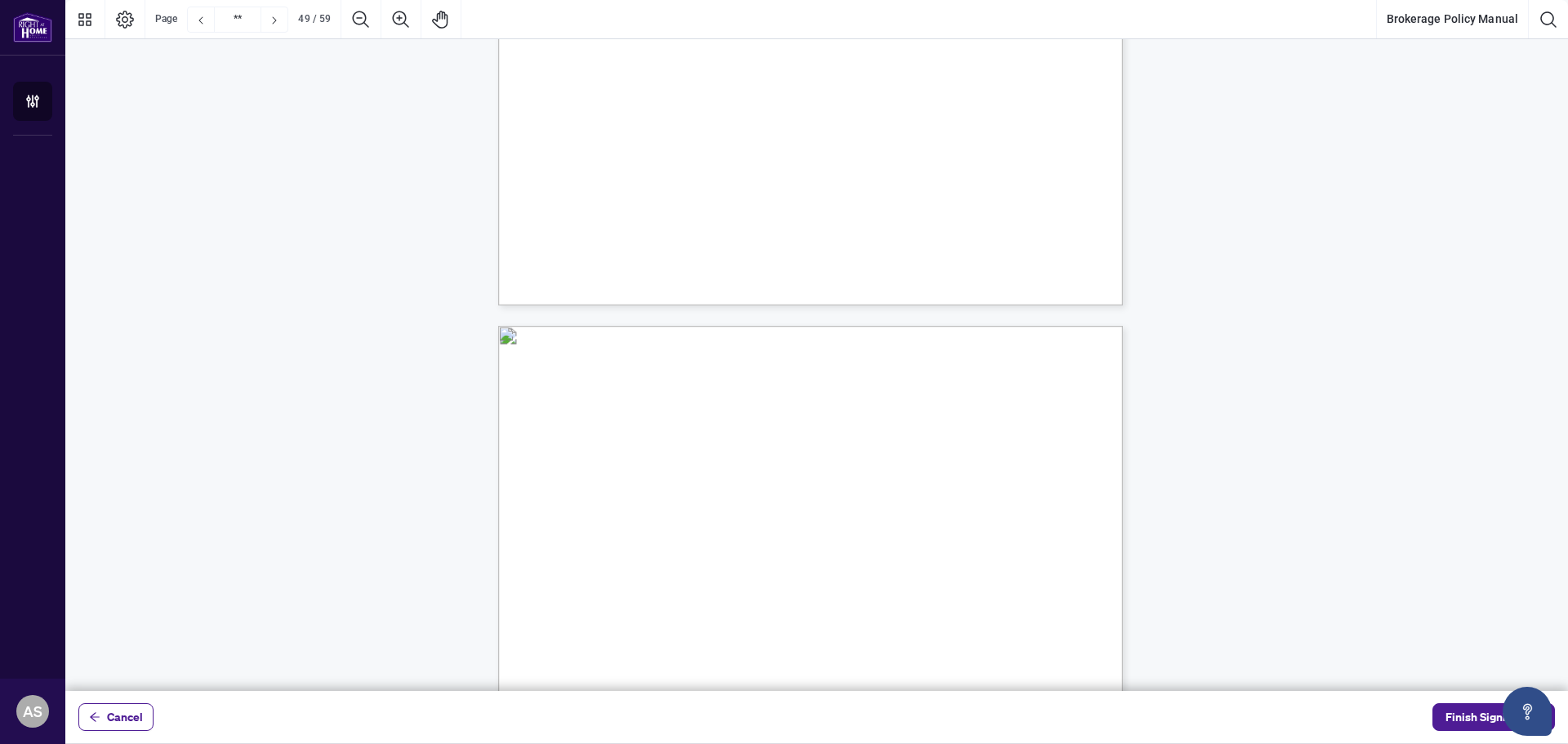
scroll to position [39523, 0]
type input "**"
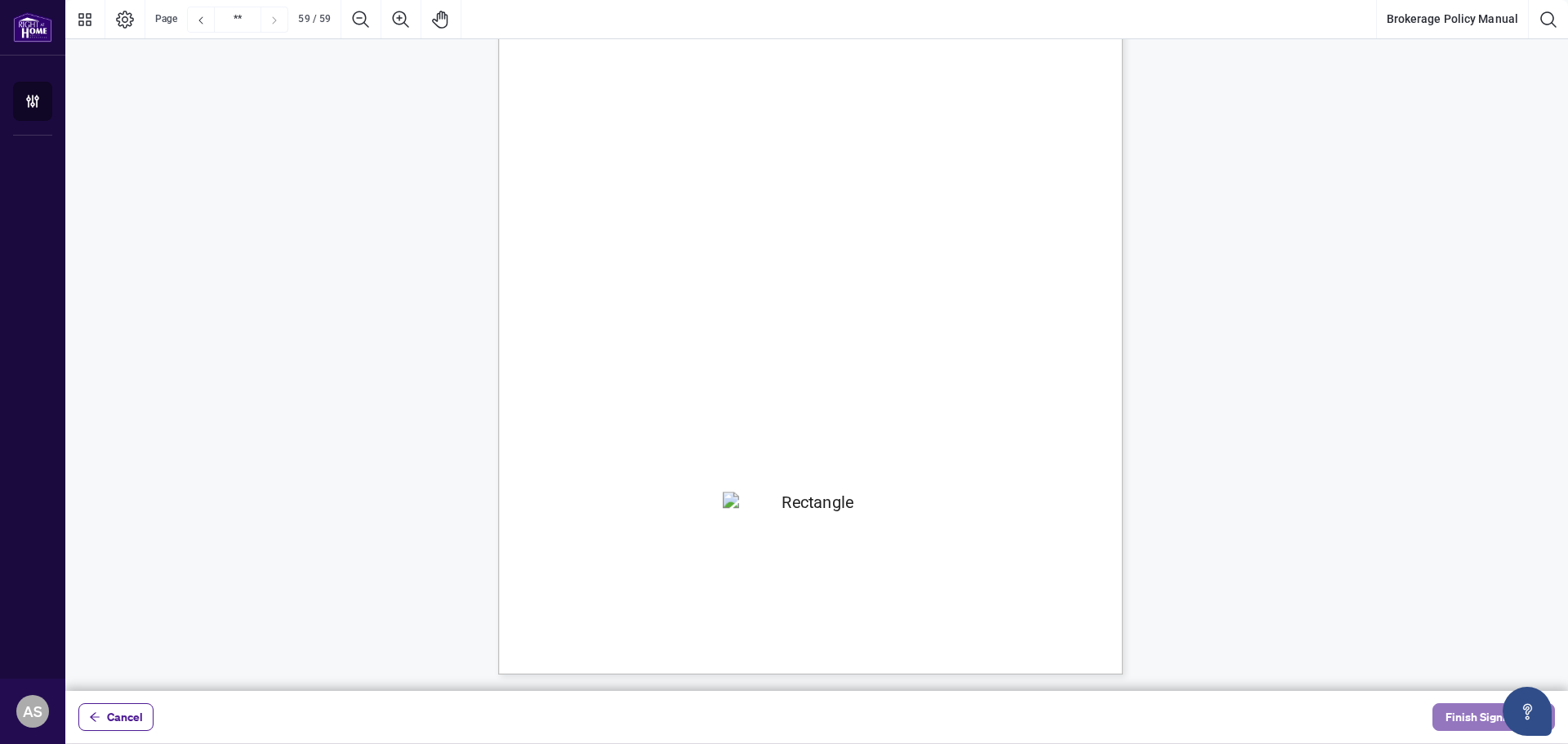
click at [1481, 720] on span "Finish Signing" at bounding box center [1482, 716] width 74 height 26
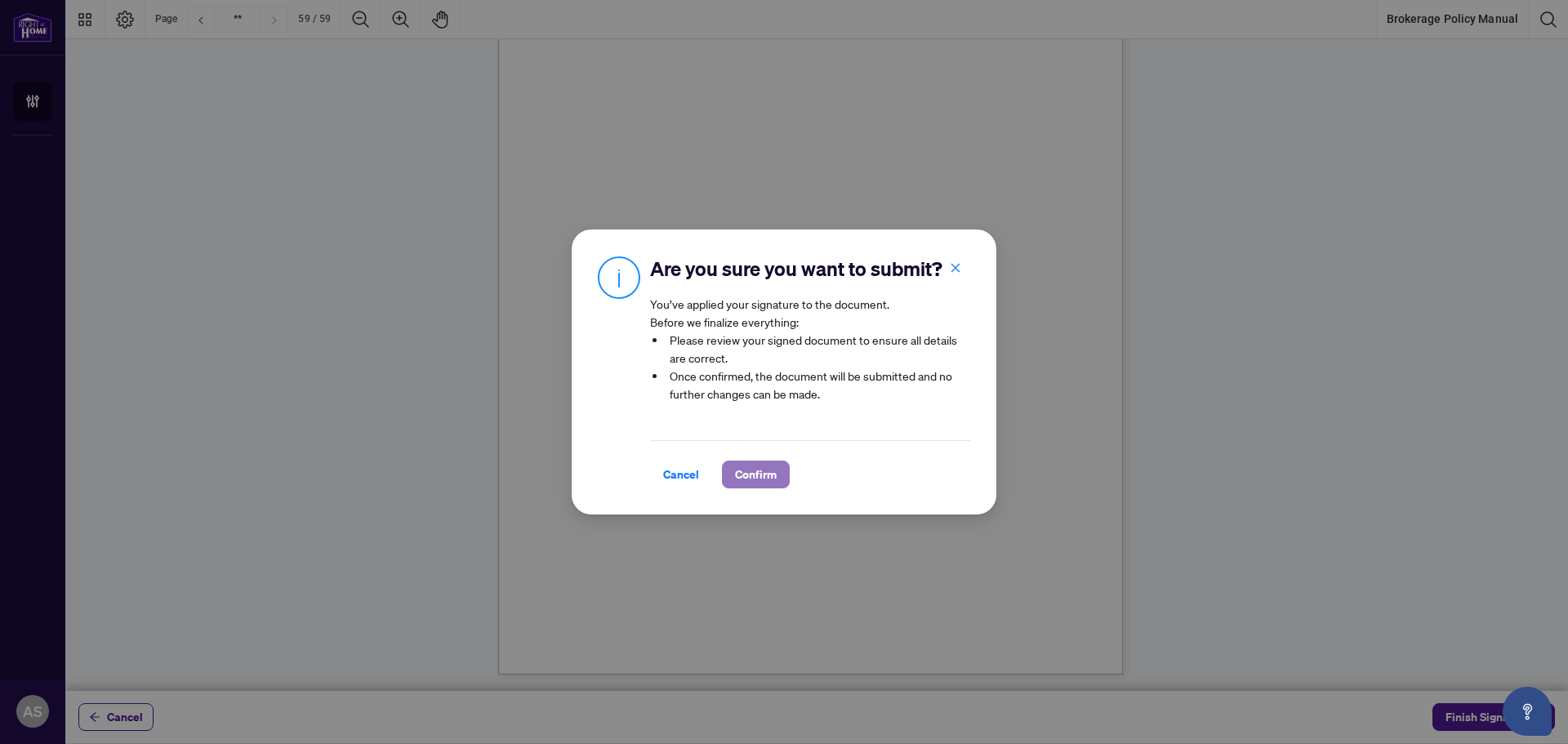
click at [745, 476] on span "Confirm" at bounding box center [756, 474] width 41 height 26
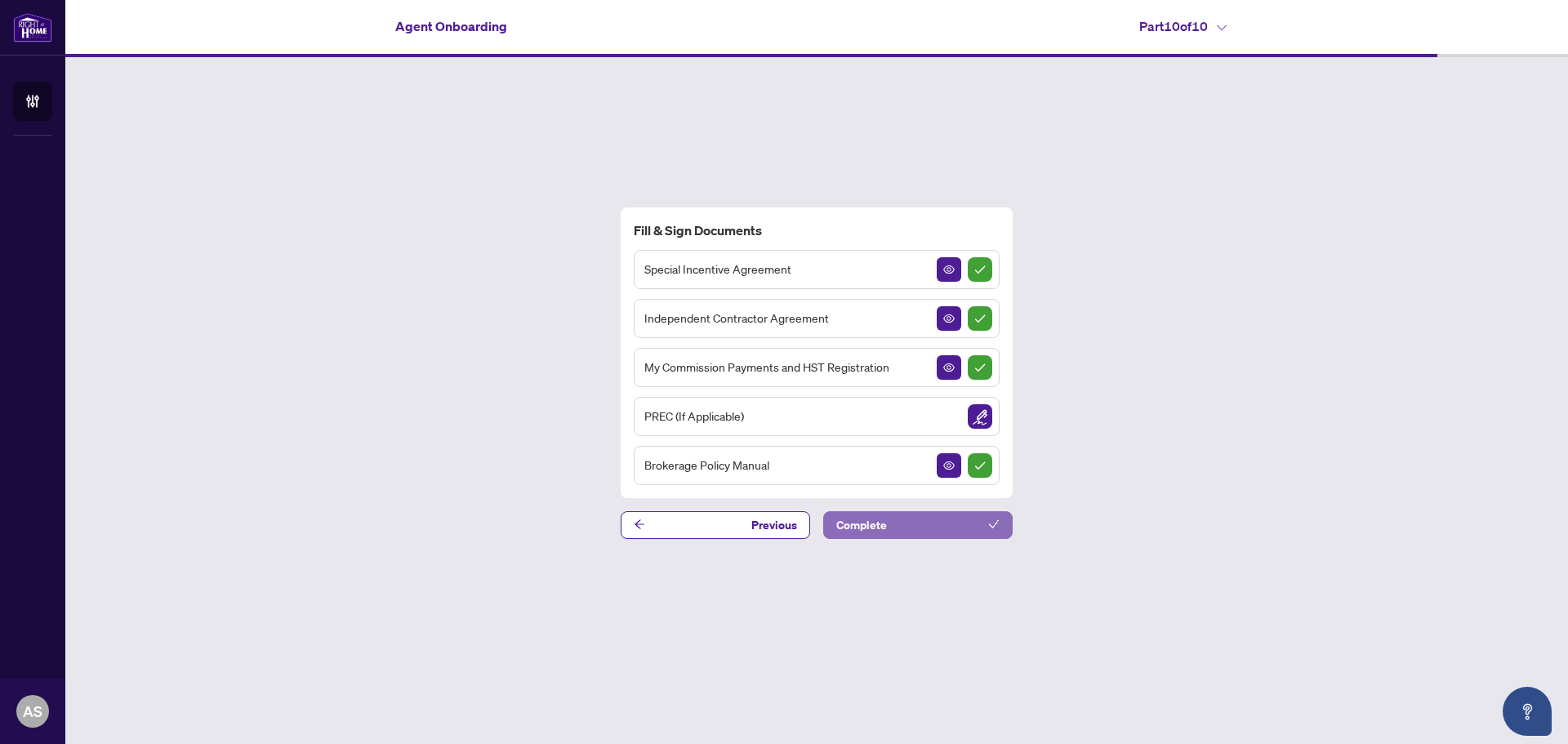
click at [952, 526] on button "Complete" at bounding box center [918, 524] width 190 height 28
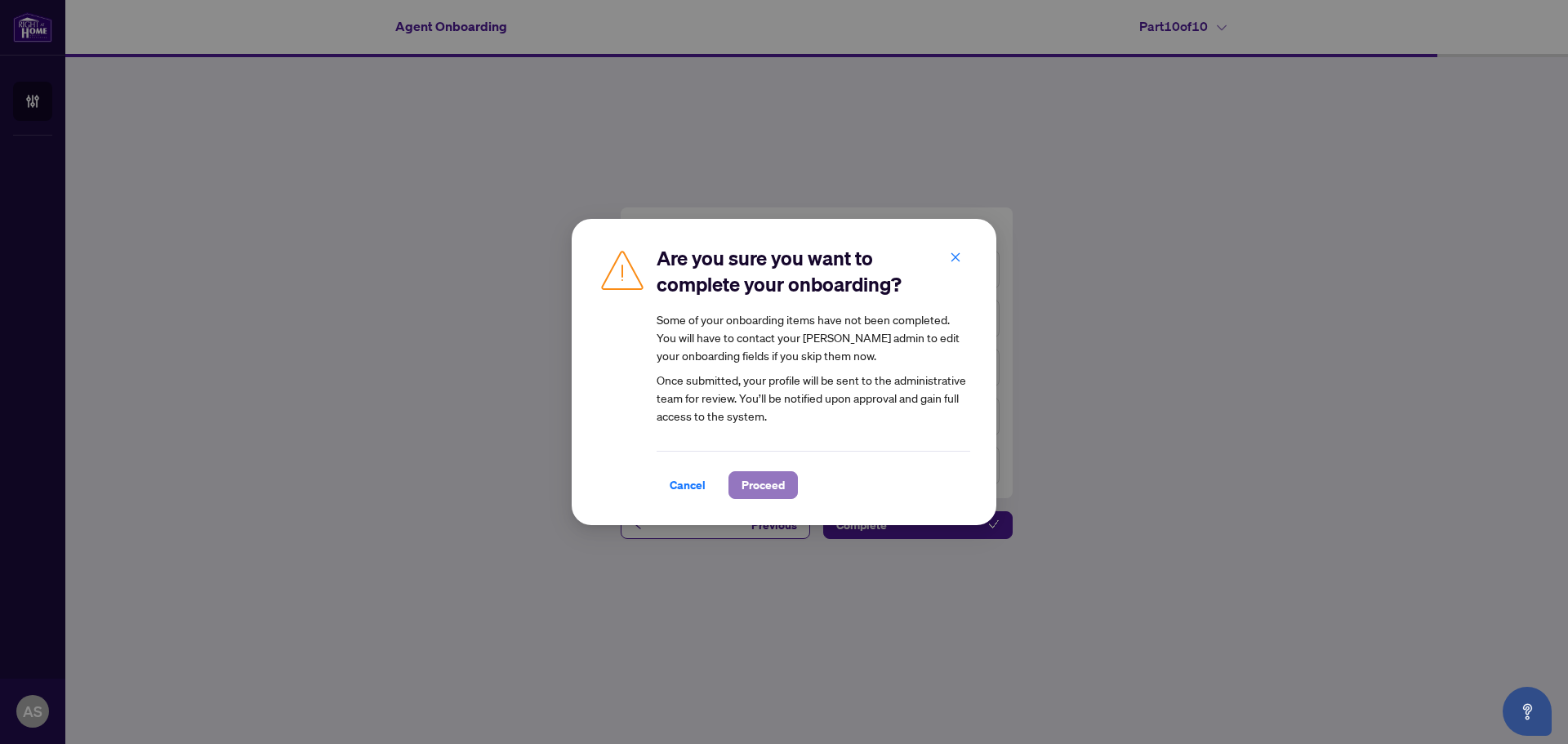
click at [760, 478] on span "Proceed" at bounding box center [763, 485] width 43 height 26
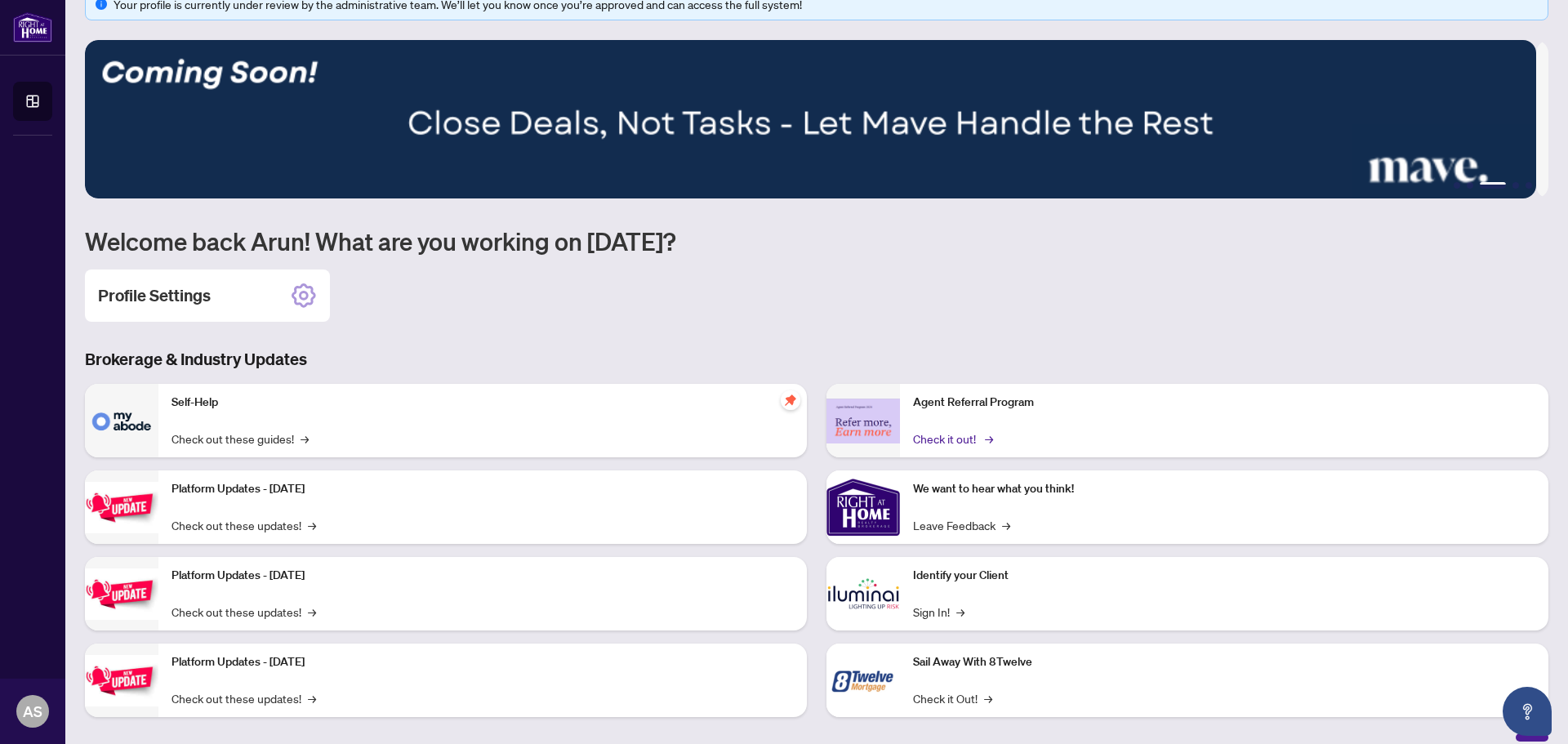
scroll to position [49, 0]
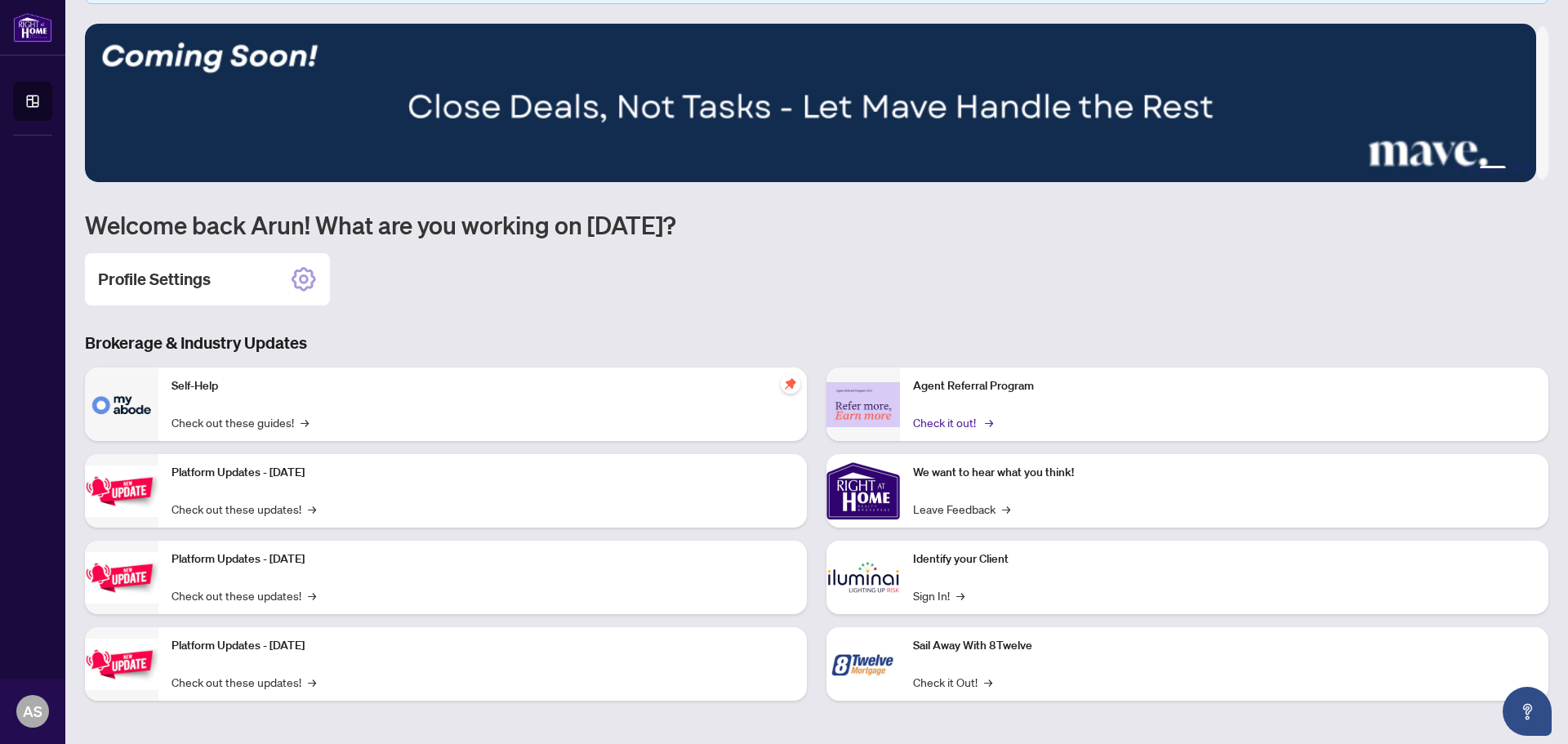
click at [936, 419] on link "Check it out! →" at bounding box center [952, 422] width 77 height 18
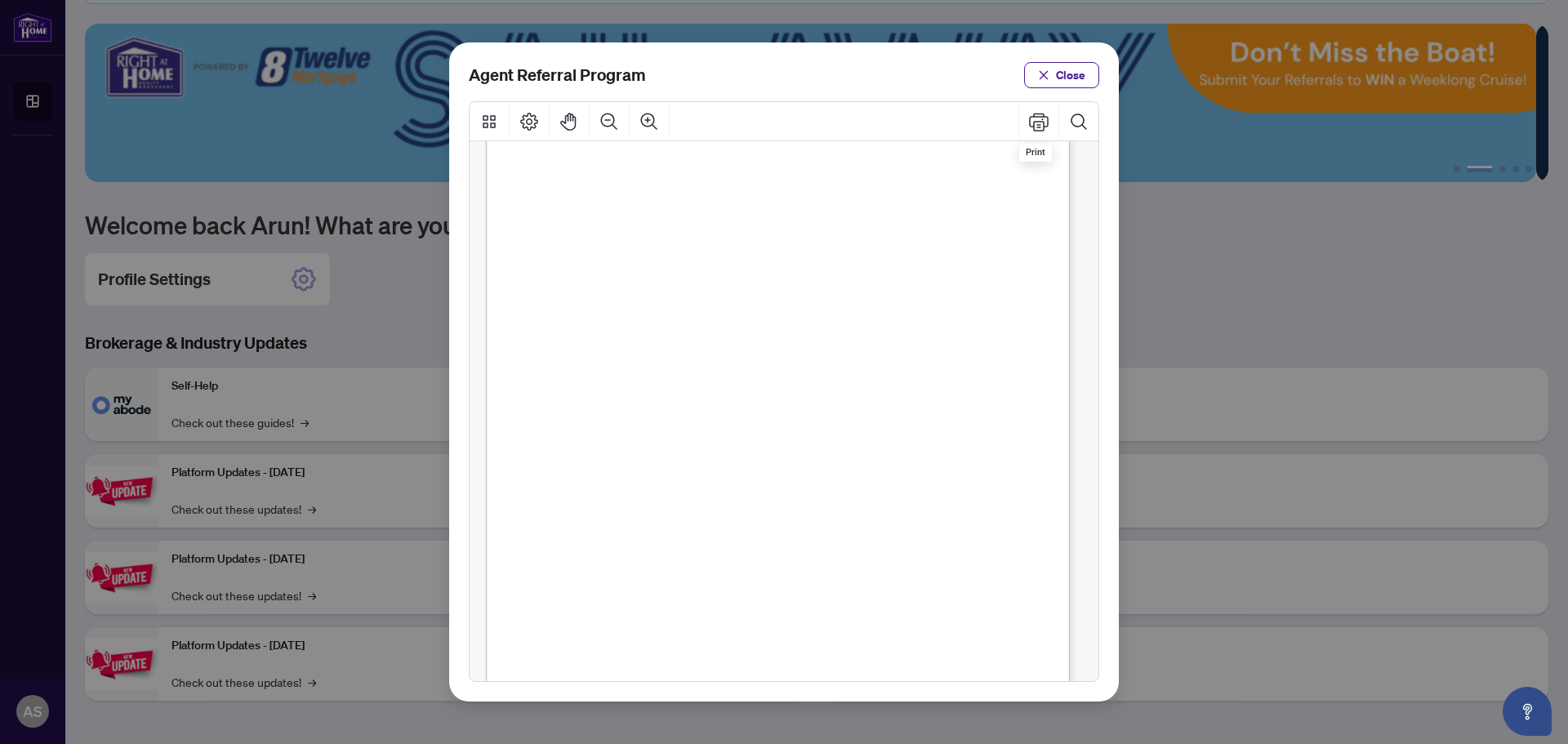
scroll to position [248, 0]
click at [1075, 73] on span "Close" at bounding box center [1070, 75] width 30 height 26
